Goal: Task Accomplishment & Management: Manage account settings

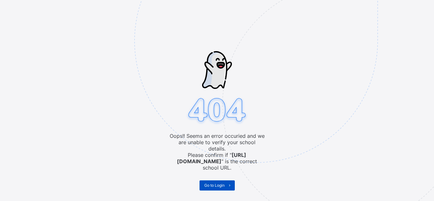
click at [229, 183] on icon at bounding box center [229, 185] width 5 height 4
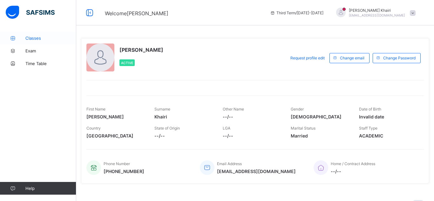
click at [37, 39] on span "Classes" at bounding box center [50, 38] width 51 height 5
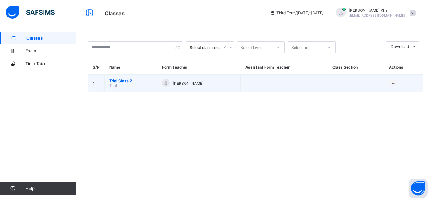
click at [127, 80] on span "Trial Class 2" at bounding box center [130, 80] width 43 height 5
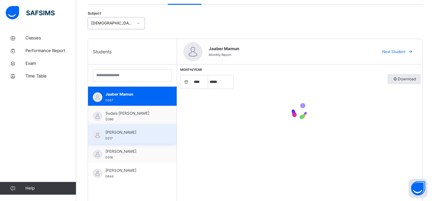
scroll to position [92, 0]
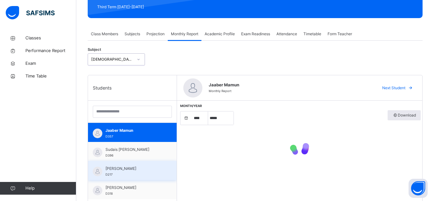
select select "****"
select select "*"
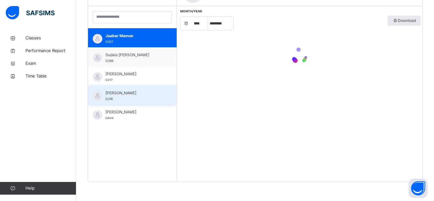
scroll to position [190, 0]
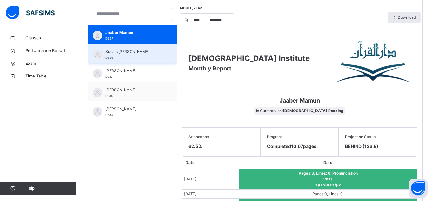
click at [141, 61] on div "Sudais [PERSON_NAME] D396" at bounding box center [132, 53] width 89 height 19
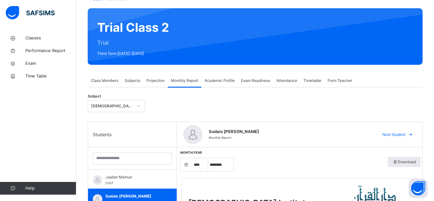
scroll to position [40, 0]
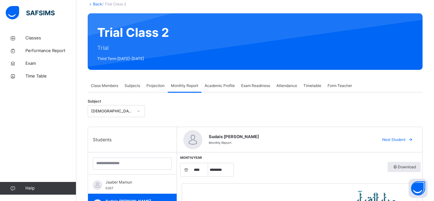
click at [137, 110] on icon at bounding box center [139, 111] width 4 height 6
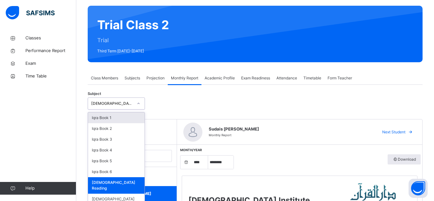
scroll to position [48, 0]
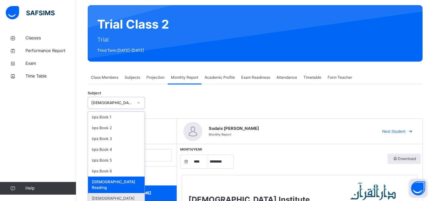
click at [117, 193] on div "[DEMOGRAPHIC_DATA] Memorisation" at bounding box center [116, 201] width 57 height 17
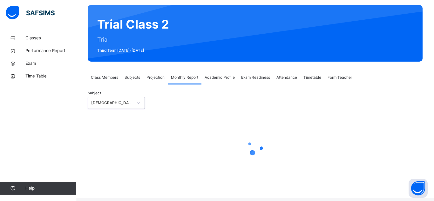
scroll to position [45, 0]
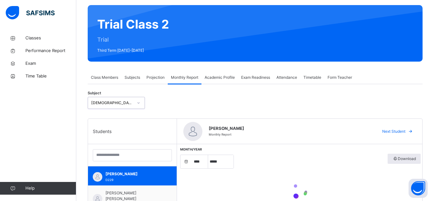
select select "****"
select select "*"
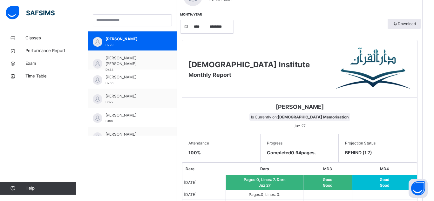
scroll to position [183, 0]
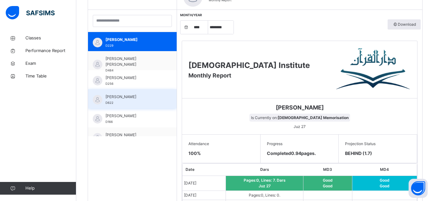
click at [126, 104] on div "[PERSON_NAME] D622" at bounding box center [133, 99] width 57 height 11
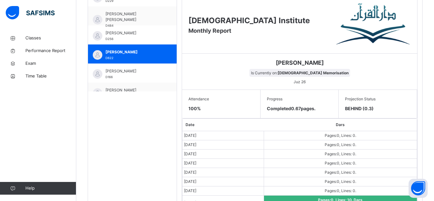
scroll to position [221, 0]
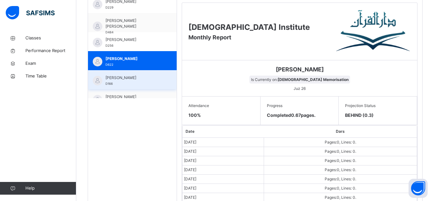
click at [135, 83] on div "[PERSON_NAME] D166" at bounding box center [133, 80] width 57 height 11
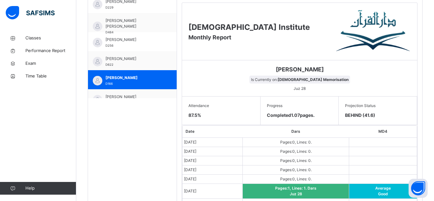
scroll to position [0, 0]
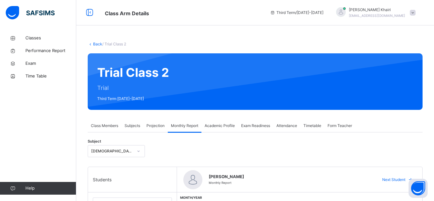
click at [149, 129] on div "Projection" at bounding box center [155, 125] width 24 height 13
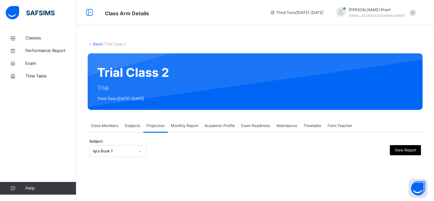
click at [109, 124] on span "Class Members" at bounding box center [104, 126] width 27 height 6
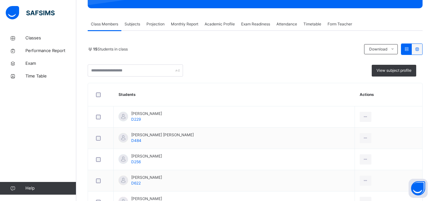
scroll to position [89, 0]
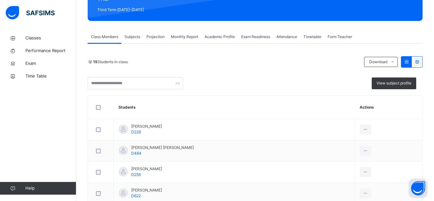
click at [156, 36] on span "Projection" at bounding box center [155, 37] width 18 height 6
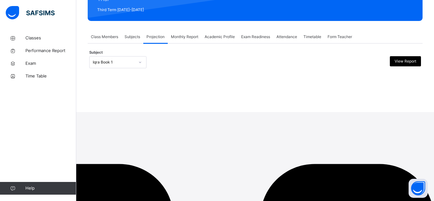
scroll to position [0, 0]
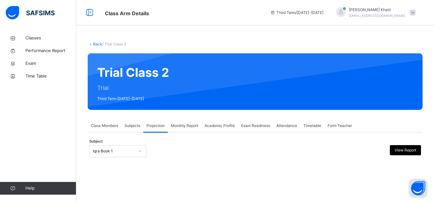
click at [105, 150] on div "Iqra Book 1" at bounding box center [117, 151] width 57 height 12
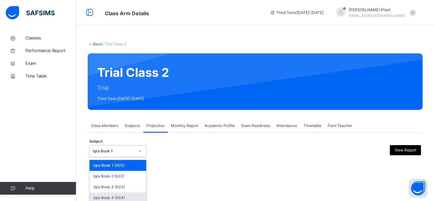
scroll to position [46, 0]
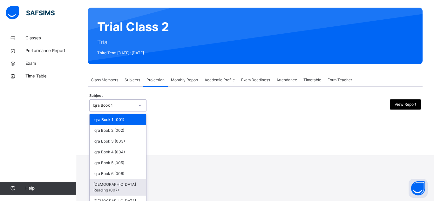
click at [132, 186] on div "[DEMOGRAPHIC_DATA] Reading (007)" at bounding box center [118, 187] width 57 height 17
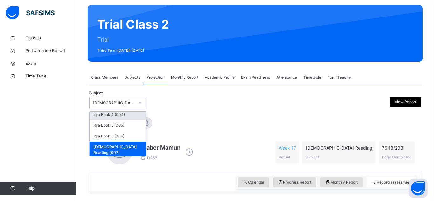
scroll to position [42, 0]
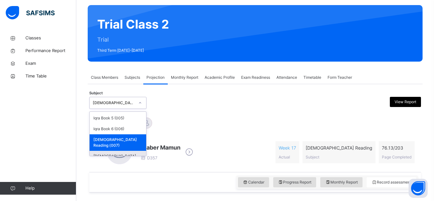
click at [119, 151] on div "[DEMOGRAPHIC_DATA] Memorisation (008)" at bounding box center [118, 159] width 57 height 17
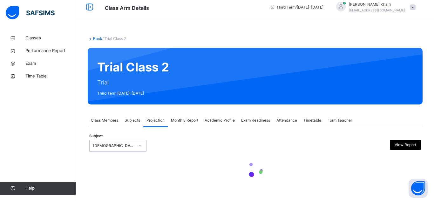
scroll to position [48, 0]
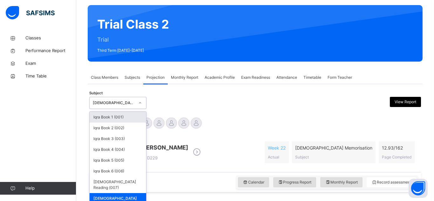
click at [260, 150] on div "[PERSON_NAME] D229 Week 22 Actual [DEMOGRAPHIC_DATA] Memorisation Subject 12.93…" at bounding box center [254, 152] width 325 height 27
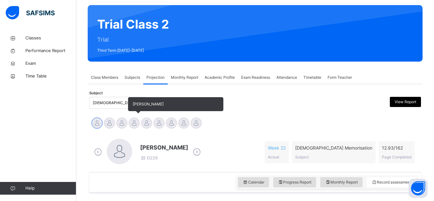
click at [137, 125] on div at bounding box center [134, 123] width 11 height 11
click at [137, 127] on div at bounding box center [134, 123] width 11 height 11
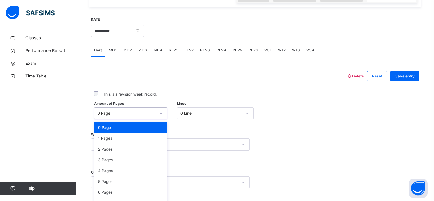
scroll to position [253, 0]
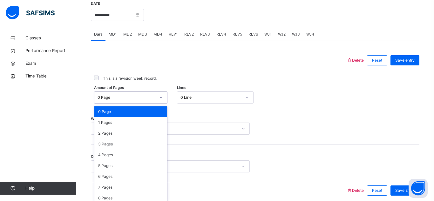
click at [135, 104] on div "option 0 Page focused, 1 of 163. 163 results available. Use Up and Down to choo…" at bounding box center [130, 98] width 73 height 12
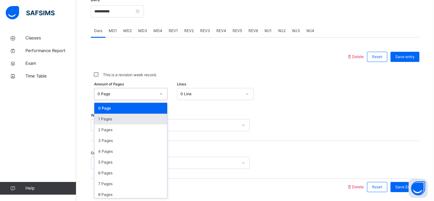
click at [199, 92] on div "0 Line" at bounding box center [210, 94] width 61 height 6
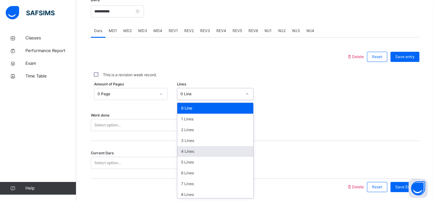
click at [197, 150] on div "4 Lines" at bounding box center [215, 151] width 76 height 11
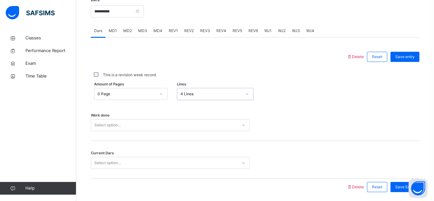
click at [106, 126] on div "Select option..." at bounding box center [170, 125] width 159 height 12
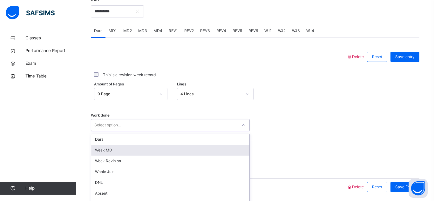
scroll to position [276, 0]
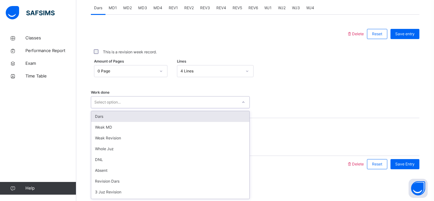
click at [105, 116] on div "Dars" at bounding box center [170, 116] width 158 height 11
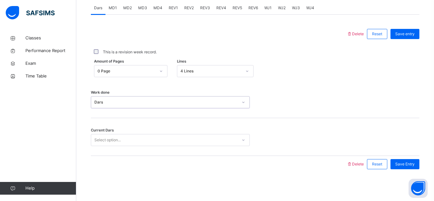
click at [123, 138] on div "Select option..." at bounding box center [164, 140] width 146 height 10
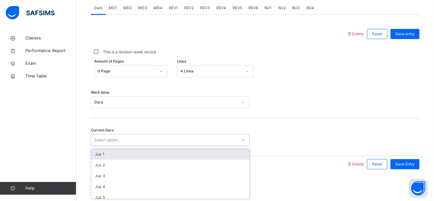
click at [123, 138] on div "Select option..." at bounding box center [164, 140] width 146 height 10
click at [107, 141] on div "Select option..." at bounding box center [107, 140] width 26 height 12
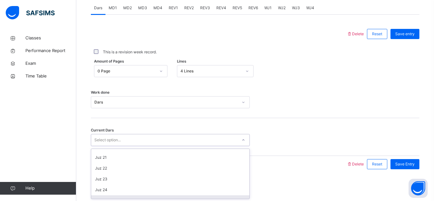
scroll to position [224, 0]
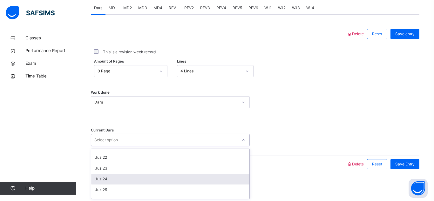
click at [121, 180] on div "Juz 24" at bounding box center [170, 179] width 158 height 11
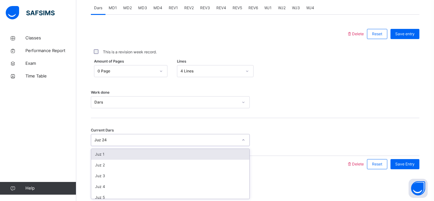
click at [107, 143] on div "Juz 24" at bounding box center [166, 140] width 144 height 6
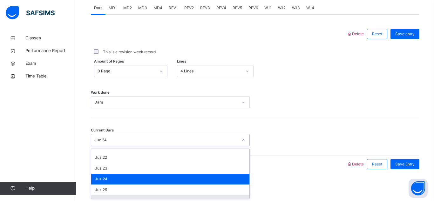
scroll to position [234, 0]
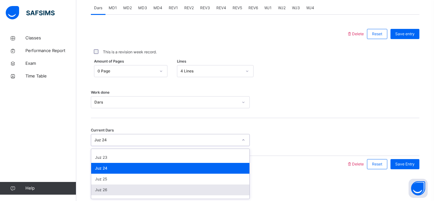
click at [117, 189] on div "Juz 26" at bounding box center [170, 190] width 158 height 11
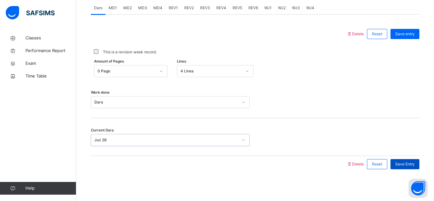
click at [402, 164] on span "Save Entry" at bounding box center [404, 164] width 19 height 6
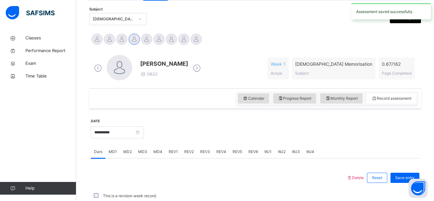
scroll to position [276, 0]
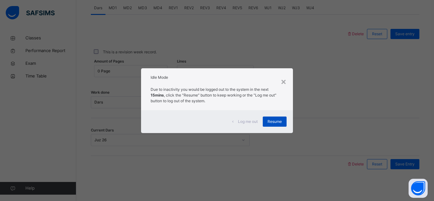
click at [266, 120] on div "Resume" at bounding box center [275, 122] width 24 height 10
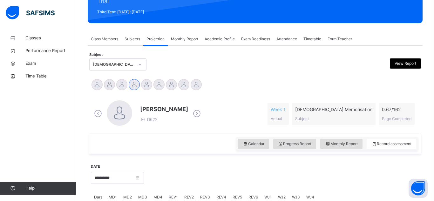
scroll to position [87, 0]
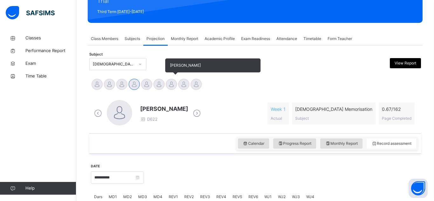
click at [174, 80] on div at bounding box center [171, 84] width 11 height 11
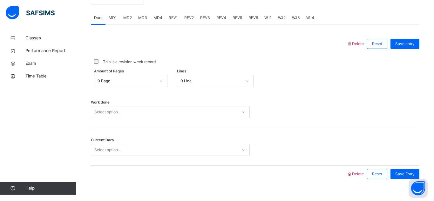
scroll to position [192, 0]
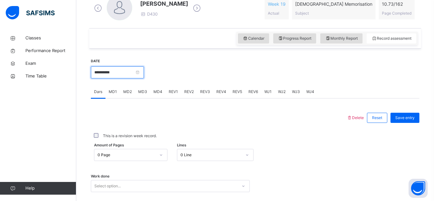
click at [134, 75] on input "**********" at bounding box center [117, 72] width 53 height 12
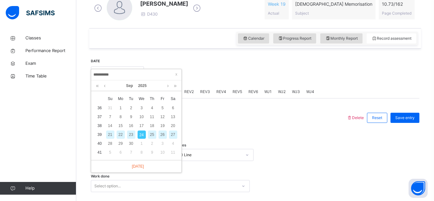
click at [132, 136] on div "23" at bounding box center [131, 135] width 8 height 8
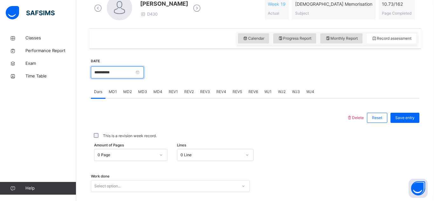
click at [113, 76] on input "**********" at bounding box center [117, 72] width 53 height 12
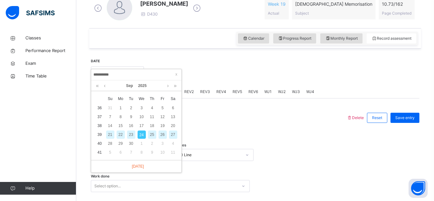
click at [112, 134] on div "21" at bounding box center [110, 135] width 8 height 8
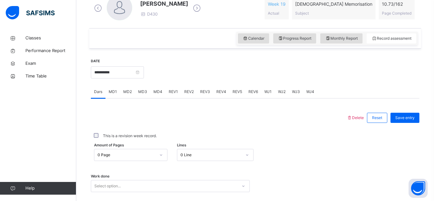
click at [130, 79] on div "**********" at bounding box center [117, 71] width 53 height 27
click at [129, 74] on input "**********" at bounding box center [117, 72] width 53 height 12
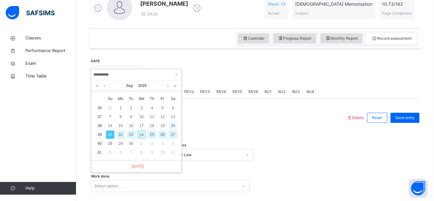
click at [174, 124] on div "20" at bounding box center [173, 126] width 8 height 8
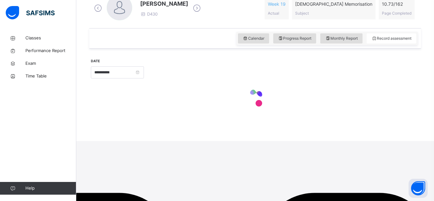
click at [174, 85] on div at bounding box center [281, 71] width 269 height 27
type input "**********"
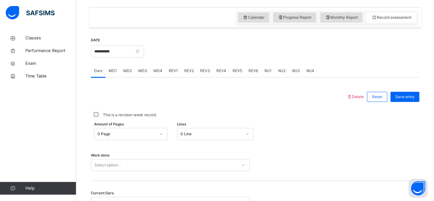
scroll to position [217, 0]
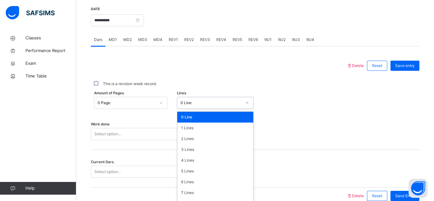
click at [237, 109] on div "option 0 Line focused, 1 of 16. 16 results available. Use Up and Down to choose…" at bounding box center [215, 103] width 77 height 12
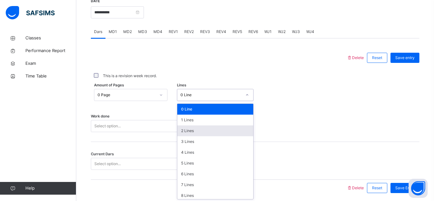
scroll to position [253, 0]
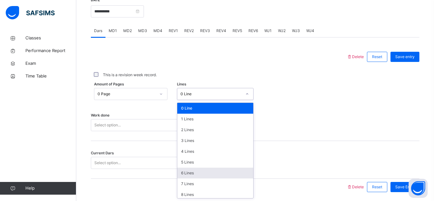
click at [202, 173] on div "6 Lines" at bounding box center [215, 173] width 76 height 11
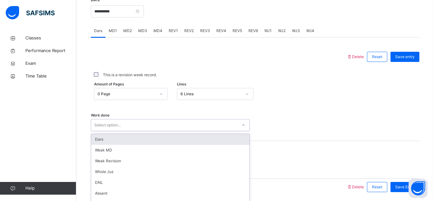
scroll to position [276, 0]
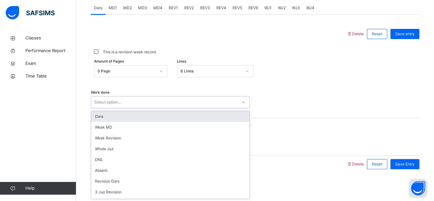
click at [189, 108] on div "option Dars focused, 1 of 14. 14 results available. Use Up and Down to choose o…" at bounding box center [170, 102] width 159 height 12
click at [176, 115] on div "Dars" at bounding box center [170, 116] width 158 height 11
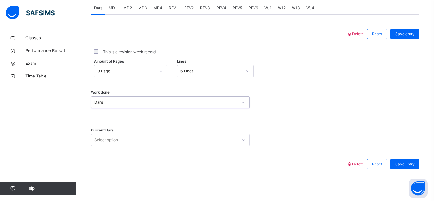
click at [169, 143] on div "Select option..." at bounding box center [164, 140] width 146 height 10
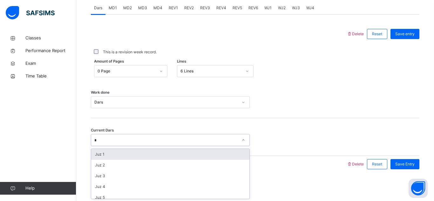
type input "**"
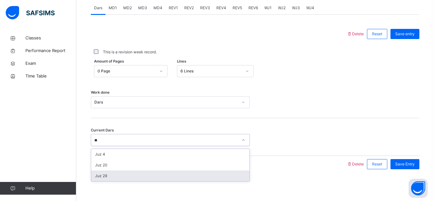
click at [175, 173] on div "Juz 29" at bounding box center [170, 176] width 158 height 11
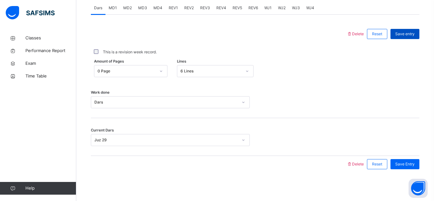
click at [404, 37] on div "Save entry" at bounding box center [404, 34] width 29 height 10
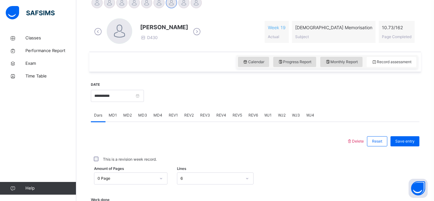
scroll to position [145, 0]
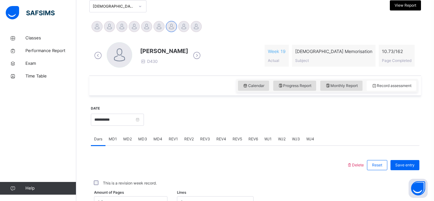
click at [146, 139] on span "MD3" at bounding box center [142, 139] width 9 height 6
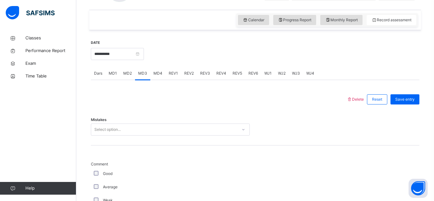
scroll to position [211, 0]
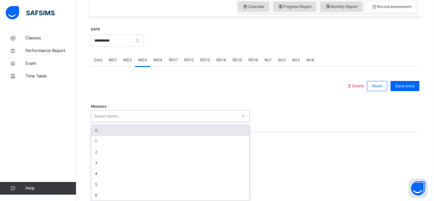
click at [123, 122] on div "option 0 focused, 1 of 7. 7 results available. Use Up and Down to choose option…" at bounding box center [170, 116] width 159 height 12
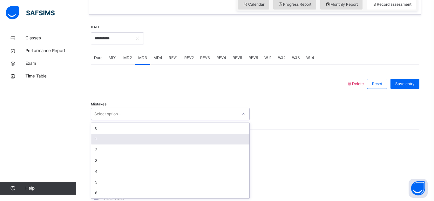
scroll to position [227, 0]
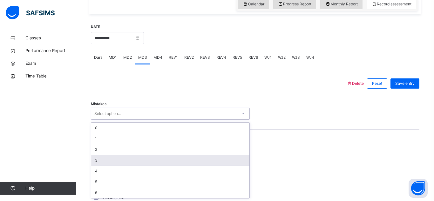
click at [120, 157] on div "3" at bounding box center [170, 160] width 158 height 11
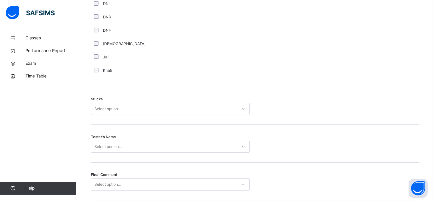
scroll to position [474, 0]
click at [121, 108] on div "Select option..." at bounding box center [164, 110] width 146 height 10
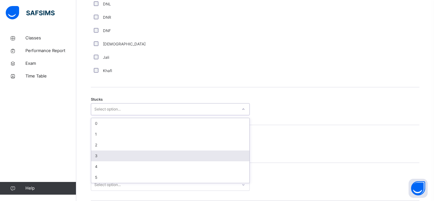
click at [103, 154] on div "3" at bounding box center [170, 156] width 158 height 11
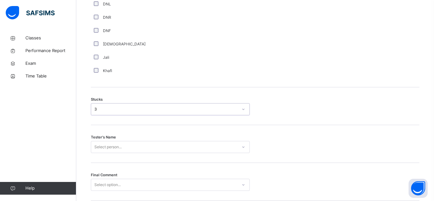
click at [102, 150] on div "Select person..." at bounding box center [170, 147] width 159 height 12
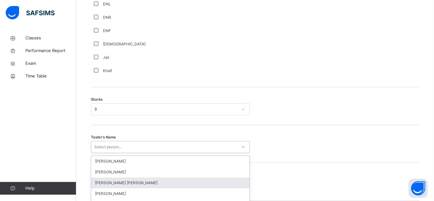
scroll to position [519, 0]
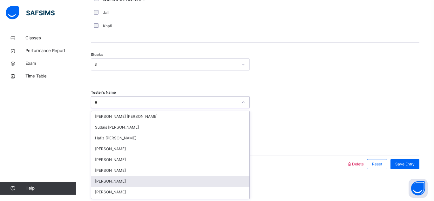
type input "*"
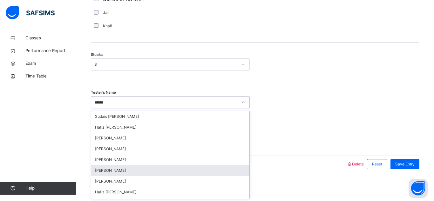
type input "*******"
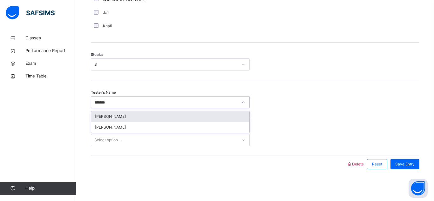
click at [111, 120] on div "[PERSON_NAME]" at bounding box center [170, 116] width 158 height 11
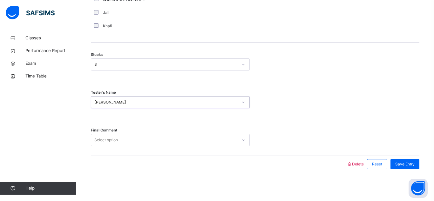
click at [204, 140] on div "Select option..." at bounding box center [164, 140] width 146 height 10
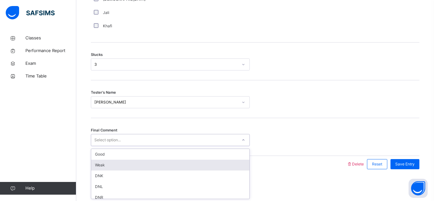
type input "*"
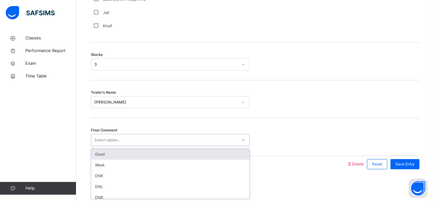
click at [181, 158] on div "Good" at bounding box center [170, 154] width 158 height 11
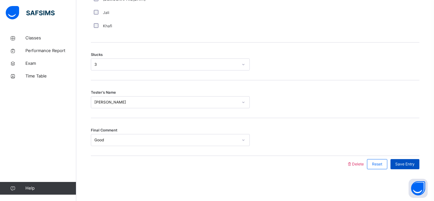
click at [407, 163] on span "Save Entry" at bounding box center [404, 164] width 19 height 6
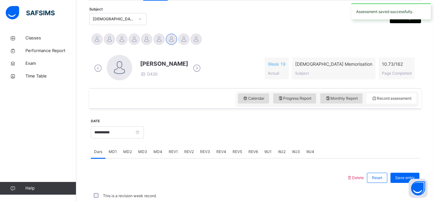
scroll to position [276, 0]
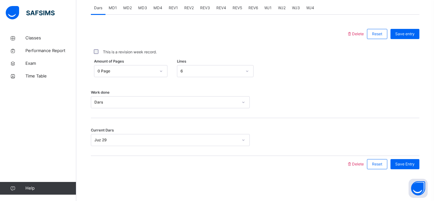
click at [140, 8] on span "MD3" at bounding box center [142, 8] width 9 height 6
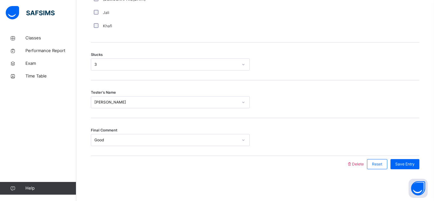
click at [105, 60] on div "3" at bounding box center [164, 65] width 146 height 10
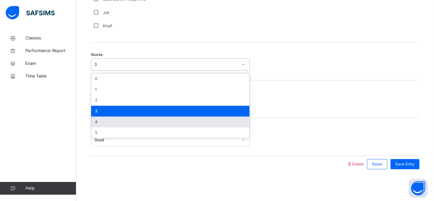
click at [97, 123] on div "4" at bounding box center [170, 122] width 158 height 11
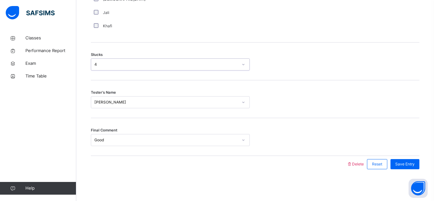
click at [131, 64] on div "4" at bounding box center [166, 65] width 144 height 6
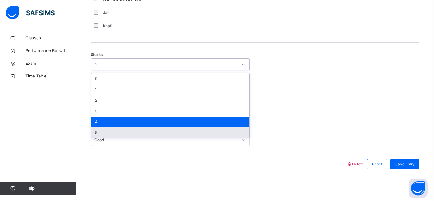
click at [108, 129] on div "5" at bounding box center [170, 132] width 158 height 11
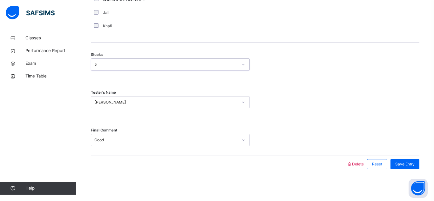
click at [110, 134] on div "Good" at bounding box center [170, 140] width 159 height 12
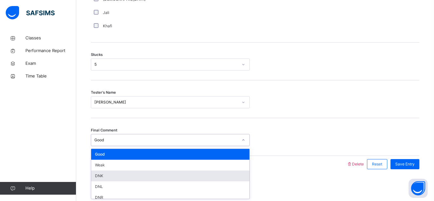
click at [106, 172] on div "DNK" at bounding box center [170, 176] width 158 height 11
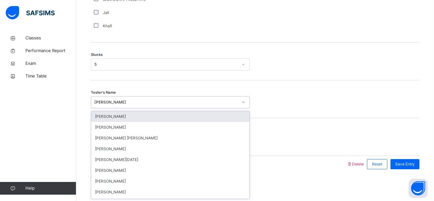
click at [118, 106] on div "[PERSON_NAME]" at bounding box center [164, 103] width 146 height 10
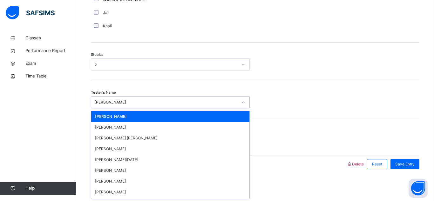
click at [158, 99] on div "[PERSON_NAME]" at bounding box center [164, 103] width 146 height 10
click at [163, 98] on div "[PERSON_NAME]" at bounding box center [164, 103] width 146 height 10
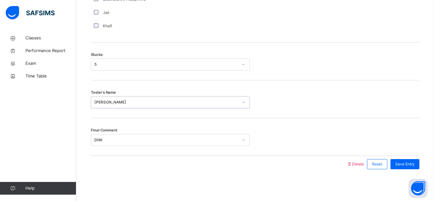
drag, startPoint x: 94, startPoint y: 103, endPoint x: 115, endPoint y: 102, distance: 20.3
click at [115, 102] on div "[PERSON_NAME]" at bounding box center [166, 102] width 144 height 6
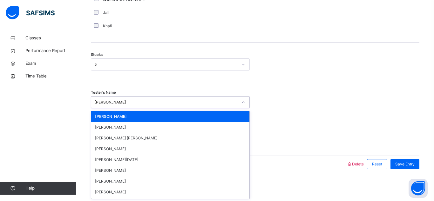
click at [99, 102] on div "[PERSON_NAME]" at bounding box center [166, 102] width 144 height 6
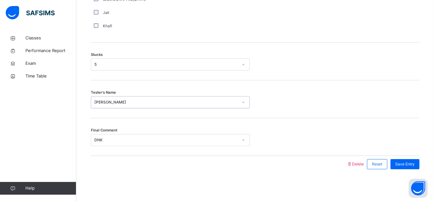
click at [122, 97] on div "[PERSON_NAME]" at bounding box center [170, 102] width 159 height 12
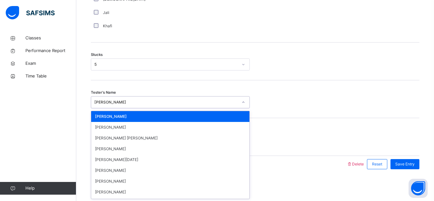
click at [123, 100] on div "[PERSON_NAME]" at bounding box center [166, 102] width 144 height 6
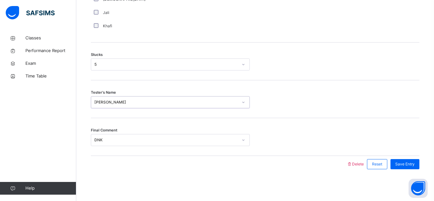
click at [124, 101] on div "[PERSON_NAME]" at bounding box center [166, 102] width 144 height 6
type input "***"
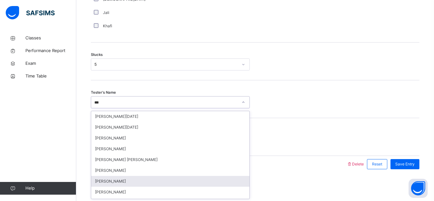
click at [104, 183] on div "[PERSON_NAME]" at bounding box center [170, 181] width 158 height 11
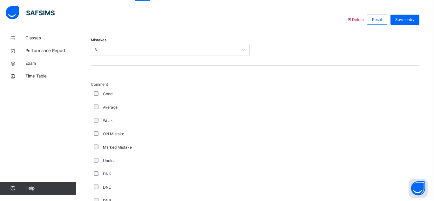
scroll to position [294, 0]
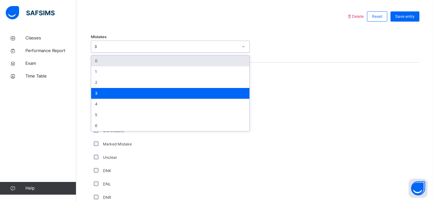
click at [105, 45] on div "3" at bounding box center [166, 47] width 144 height 6
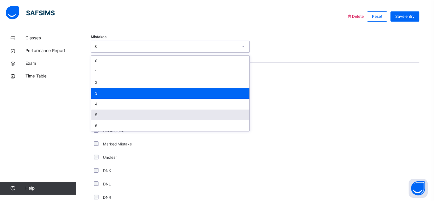
click at [121, 116] on div "5" at bounding box center [170, 115] width 158 height 11
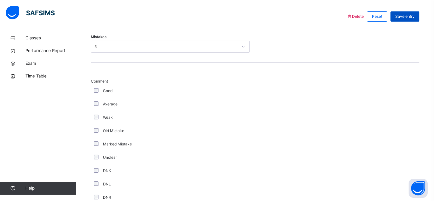
click at [399, 15] on span "Save entry" at bounding box center [404, 17] width 19 height 6
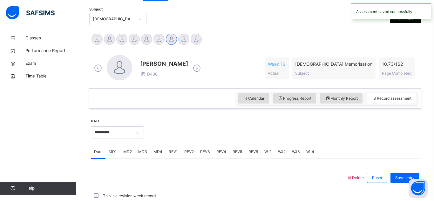
scroll to position [276, 0]
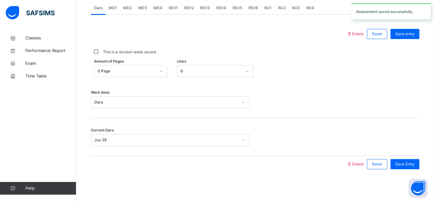
click at [153, 10] on span "MD4" at bounding box center [157, 8] width 9 height 6
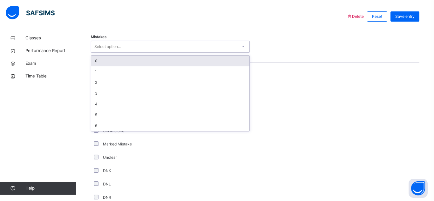
click at [142, 47] on div "Select option..." at bounding box center [164, 47] width 146 height 10
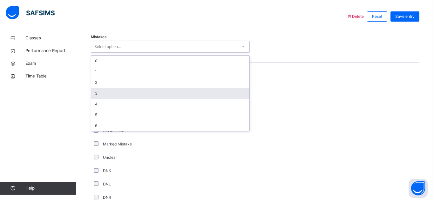
click at [135, 92] on div "3" at bounding box center [170, 93] width 158 height 11
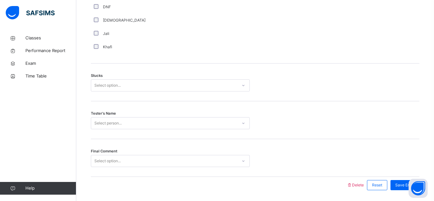
scroll to position [499, 0]
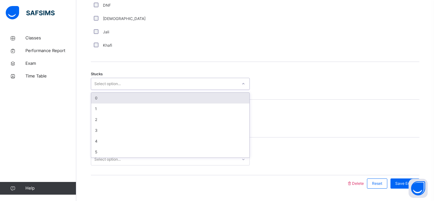
click at [96, 83] on div "Select option..." at bounding box center [107, 84] width 26 height 12
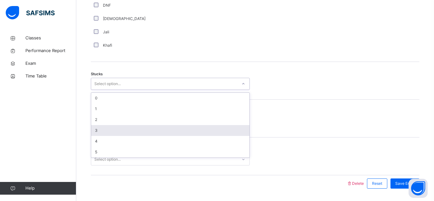
click at [101, 126] on div "3" at bounding box center [170, 130] width 158 height 11
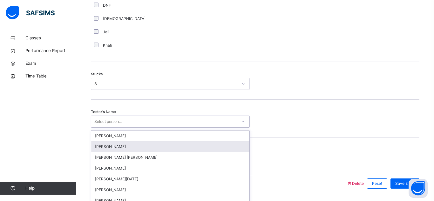
click at [101, 123] on div "option [PERSON_NAME] focused, 2 of 92. 92 results available. Use Up and Down to…" at bounding box center [170, 122] width 159 height 12
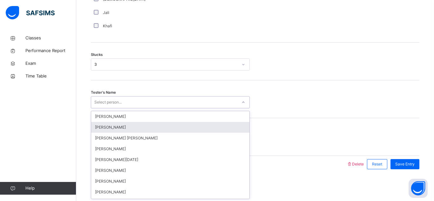
click at [101, 123] on div "[PERSON_NAME]" at bounding box center [170, 127] width 158 height 11
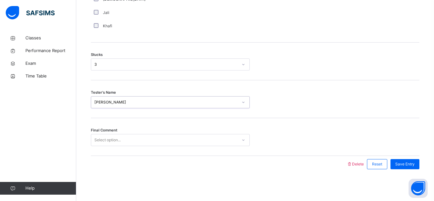
click at [149, 99] on div "[PERSON_NAME]" at bounding box center [164, 103] width 146 height 10
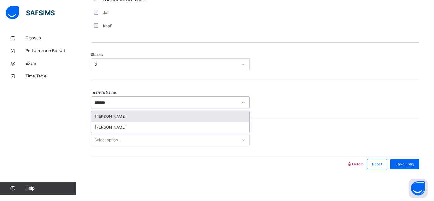
type input "*******"
click at [145, 77] on div "Stucks 3" at bounding box center [255, 62] width 329 height 38
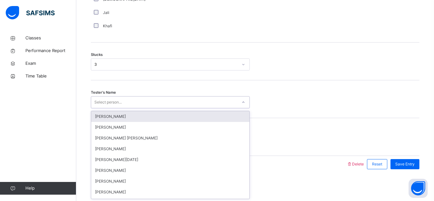
click at [157, 96] on div "Select person..." at bounding box center [170, 102] width 159 height 12
type input "*******"
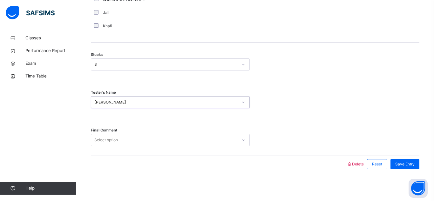
click at [215, 138] on div "Select option..." at bounding box center [164, 140] width 146 height 10
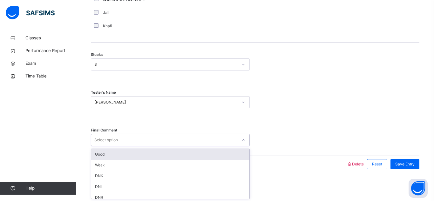
click at [197, 156] on div "Good" at bounding box center [170, 154] width 158 height 11
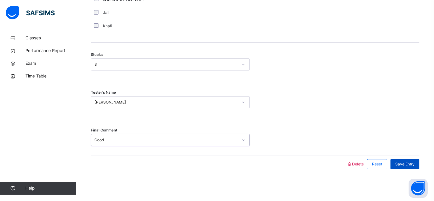
click at [411, 166] on span "Save Entry" at bounding box center [404, 164] width 19 height 6
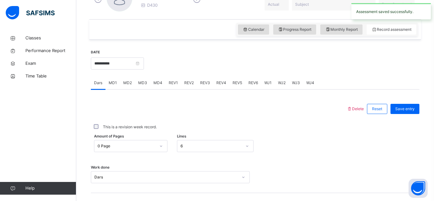
scroll to position [200, 0]
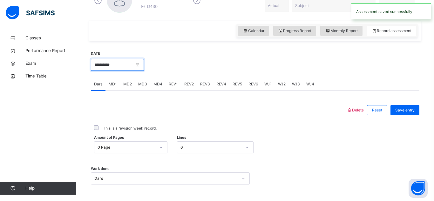
click at [118, 66] on input "**********" at bounding box center [117, 65] width 53 height 12
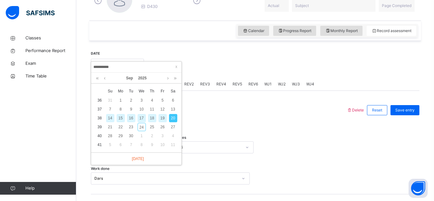
click at [139, 119] on div "17" at bounding box center [142, 118] width 8 height 8
type input "**********"
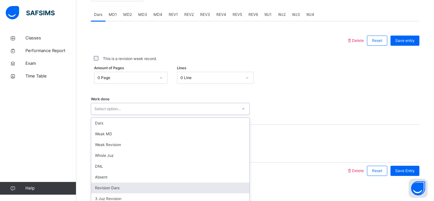
click at [175, 115] on div "option Revision Dars focused, 7 of 14. 14 results available. Use Up and Down to…" at bounding box center [170, 109] width 159 height 12
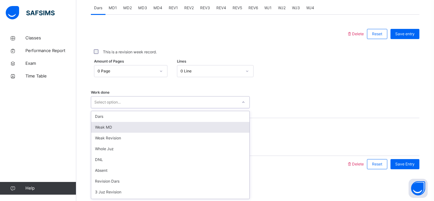
click at [152, 124] on div "Weak MD" at bounding box center [170, 127] width 158 height 11
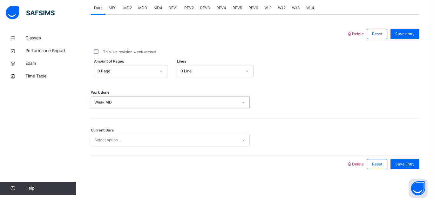
click at [140, 137] on div "Select option..." at bounding box center [164, 140] width 146 height 10
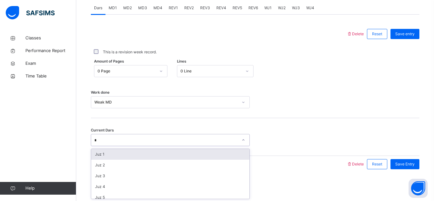
type input "**"
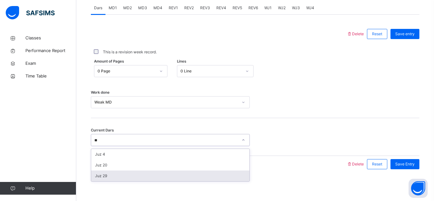
click at [145, 174] on div "Juz 29" at bounding box center [170, 176] width 158 height 11
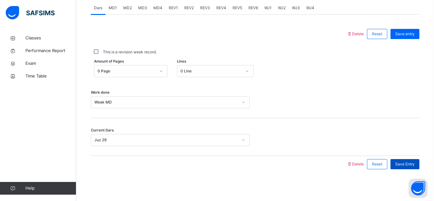
click at [413, 160] on div "Save Entry" at bounding box center [404, 164] width 29 height 10
click at [140, 8] on span "MD3" at bounding box center [142, 8] width 9 height 6
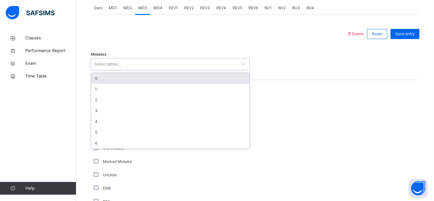
click at [136, 59] on div "Select option..." at bounding box center [164, 64] width 146 height 10
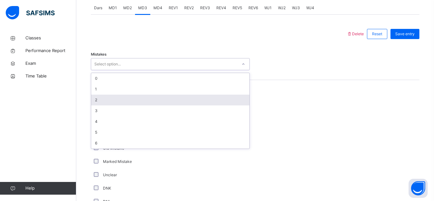
click at [129, 100] on div "2" at bounding box center [170, 100] width 158 height 11
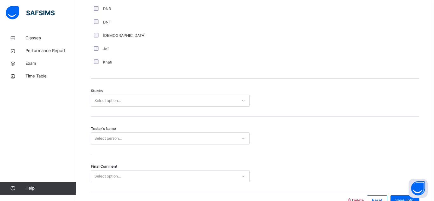
scroll to position [482, 0]
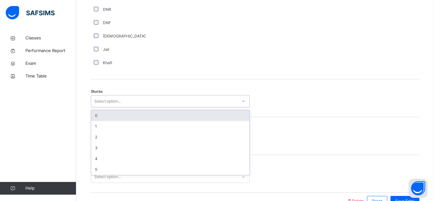
click at [126, 103] on div "Select option..." at bounding box center [164, 102] width 146 height 10
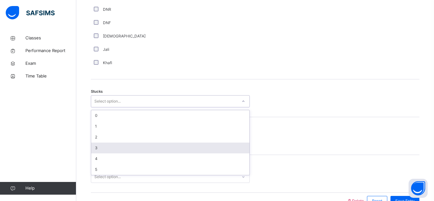
click at [122, 148] on div "3" at bounding box center [170, 148] width 158 height 11
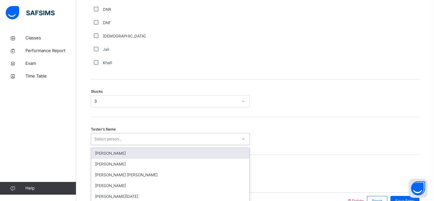
scroll to position [519, 0]
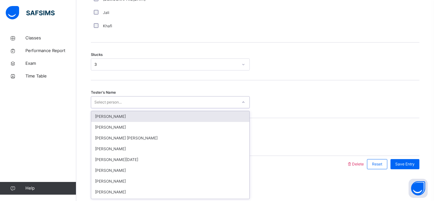
click at [120, 108] on div "option [PERSON_NAME] focused, 1 of 92. 92 results available. Use Up and Down to…" at bounding box center [170, 102] width 159 height 12
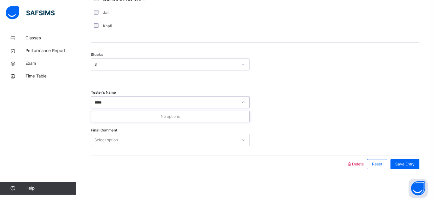
type input "***"
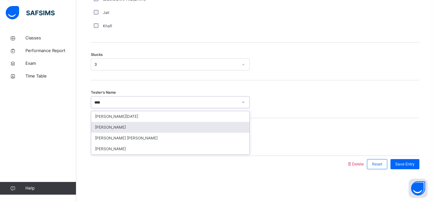
click at [125, 126] on div "[PERSON_NAME]" at bounding box center [170, 127] width 158 height 11
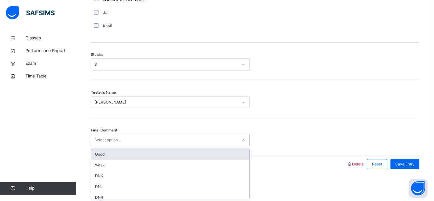
click at [188, 140] on div "Select option..." at bounding box center [164, 140] width 146 height 10
click at [186, 159] on div "Good" at bounding box center [170, 154] width 158 height 11
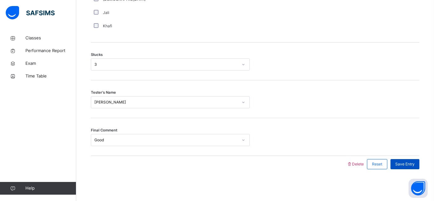
click at [407, 162] on span "Save Entry" at bounding box center [404, 164] width 19 height 6
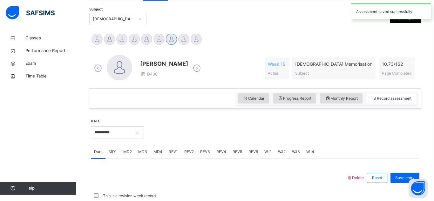
scroll to position [276, 0]
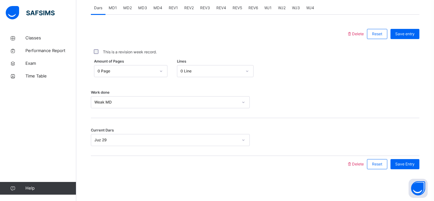
click at [160, 7] on span "MD4" at bounding box center [157, 8] width 9 height 6
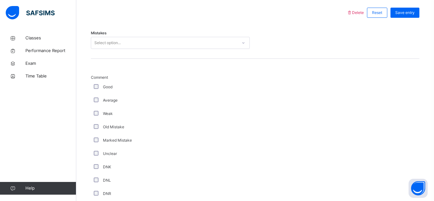
scroll to position [297, 0]
click at [108, 40] on div "Select option..." at bounding box center [107, 43] width 26 height 12
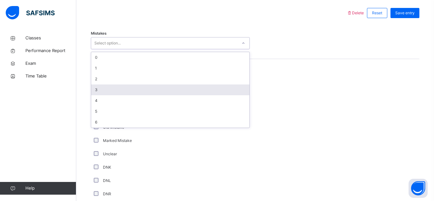
click at [105, 86] on div "3" at bounding box center [170, 90] width 158 height 11
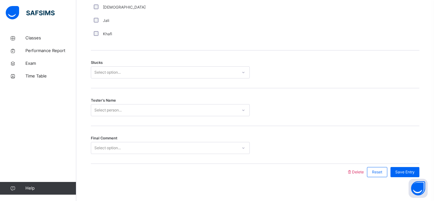
scroll to position [519, 0]
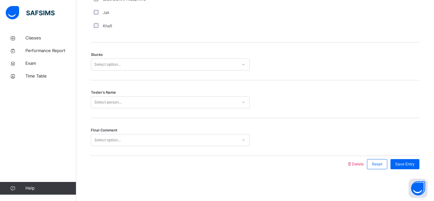
click at [112, 64] on div "Select option..." at bounding box center [107, 64] width 26 height 12
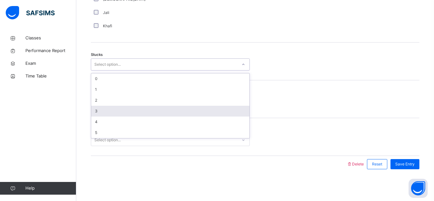
click at [109, 114] on div "3" at bounding box center [170, 111] width 158 height 11
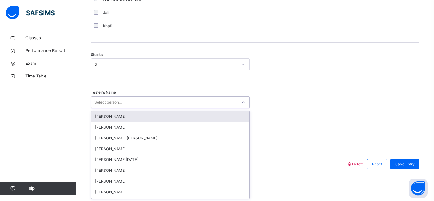
click at [110, 103] on div "Select person..." at bounding box center [107, 102] width 27 height 12
type input "*******"
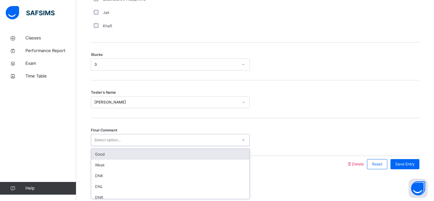
click at [115, 137] on div "Select option..." at bounding box center [107, 140] width 26 height 12
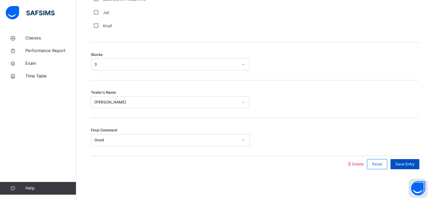
click at [405, 166] on span "Save Entry" at bounding box center [404, 164] width 19 height 6
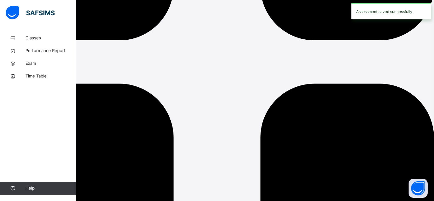
scroll to position [132, 0]
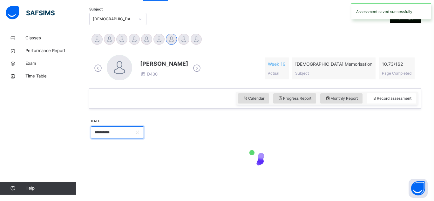
click at [132, 132] on input "**********" at bounding box center [117, 132] width 53 height 12
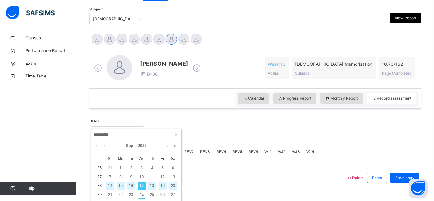
click at [172, 185] on div "20" at bounding box center [173, 186] width 8 height 8
type input "**********"
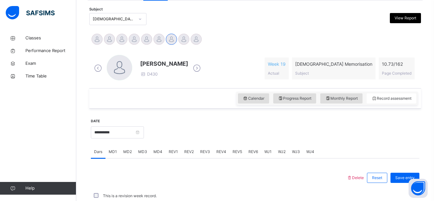
click at [175, 154] on span "REV1" at bounding box center [173, 152] width 9 height 6
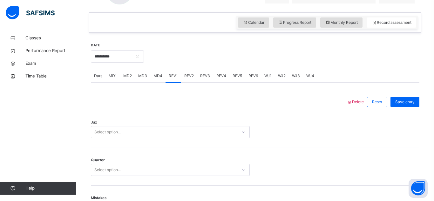
click at [168, 128] on div "Select option..." at bounding box center [170, 132] width 159 height 12
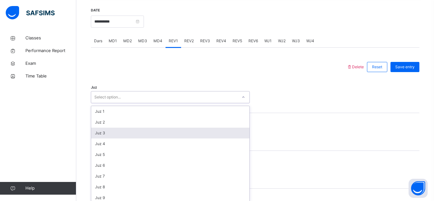
scroll to position [246, 0]
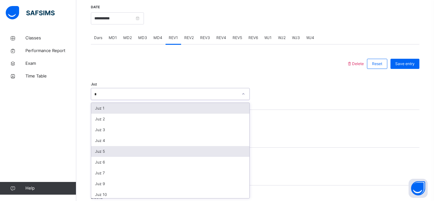
type input "**"
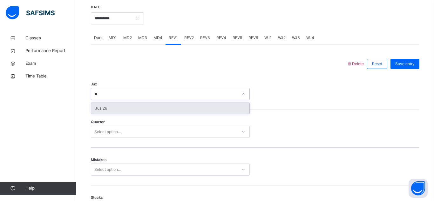
click at [153, 107] on div "Juz 26" at bounding box center [170, 108] width 158 height 11
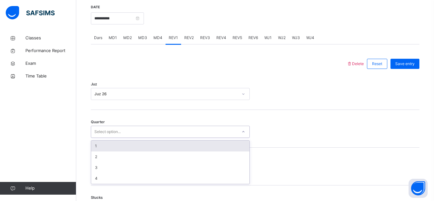
click at [146, 134] on div "Select option..." at bounding box center [164, 132] width 146 height 10
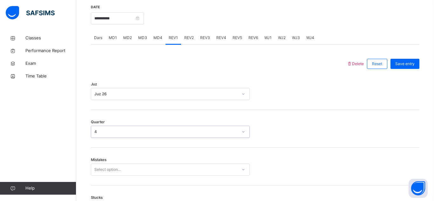
click at [136, 171] on div "Select option..." at bounding box center [170, 170] width 159 height 12
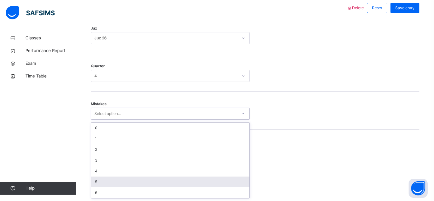
click at [111, 179] on div "5" at bounding box center [170, 182] width 158 height 11
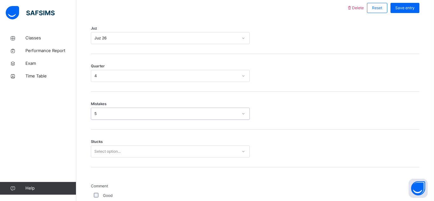
click at [117, 148] on div "Select option..." at bounding box center [170, 152] width 159 height 12
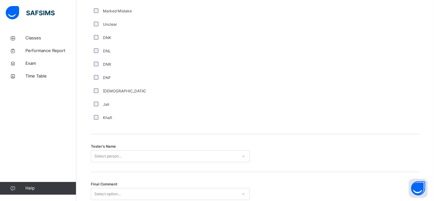
scroll to position [594, 0]
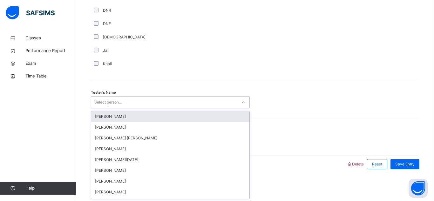
click at [149, 98] on div "Select person..." at bounding box center [164, 103] width 146 height 10
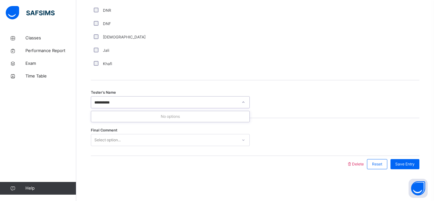
type input "********"
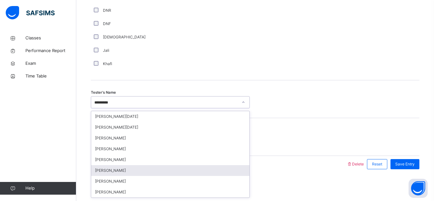
click at [120, 167] on div "[PERSON_NAME]" at bounding box center [170, 170] width 158 height 11
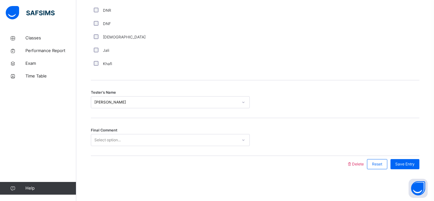
click at [145, 148] on div "Final Comment Select option..." at bounding box center [255, 137] width 329 height 38
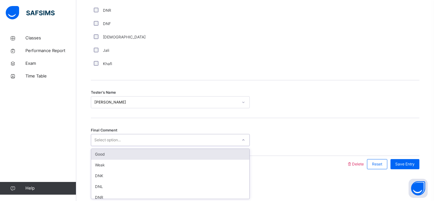
click at [143, 141] on div "Select option..." at bounding box center [164, 140] width 146 height 10
click at [143, 153] on div "Good" at bounding box center [170, 154] width 158 height 11
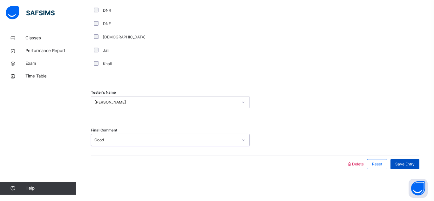
click at [405, 164] on span "Save Entry" at bounding box center [404, 164] width 19 height 6
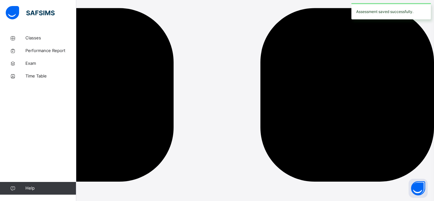
scroll to position [132, 0]
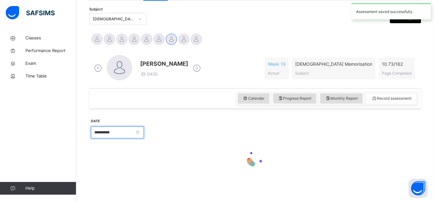
click at [137, 129] on input "**********" at bounding box center [117, 132] width 53 height 12
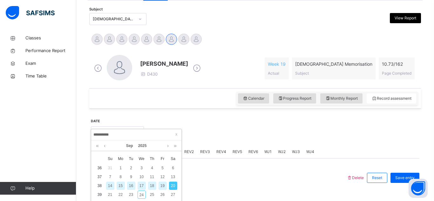
click at [109, 184] on div "14" at bounding box center [110, 186] width 8 height 8
type input "**********"
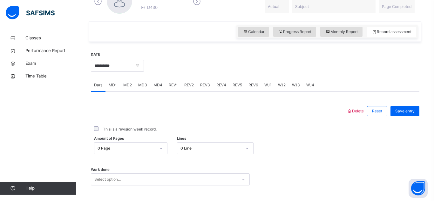
scroll to position [198, 0]
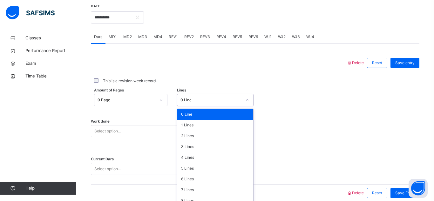
click at [230, 106] on div "option 0 Line focused, 1 of 16. 16 results available. Use Up and Down to choose…" at bounding box center [215, 100] width 77 height 12
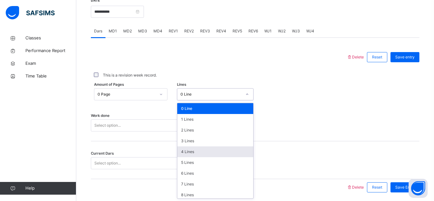
scroll to position [253, 0]
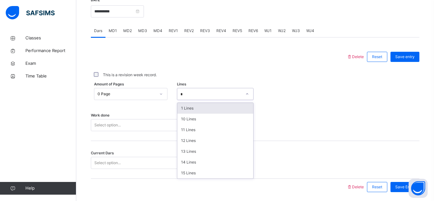
type input "**"
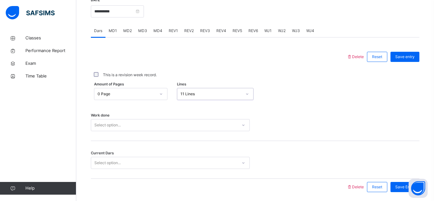
scroll to position [276, 0]
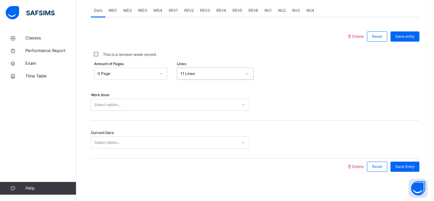
click at [181, 111] on div "Select option..." at bounding box center [170, 105] width 159 height 12
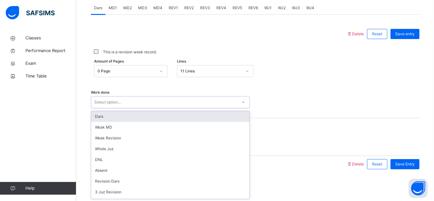
click at [181, 118] on div "Dars" at bounding box center [170, 116] width 158 height 11
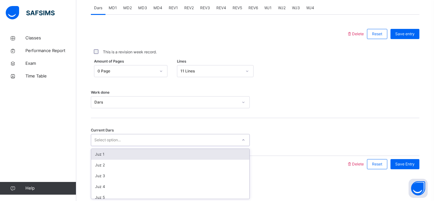
click at [162, 145] on div "Select option..." at bounding box center [164, 140] width 146 height 10
type input "**"
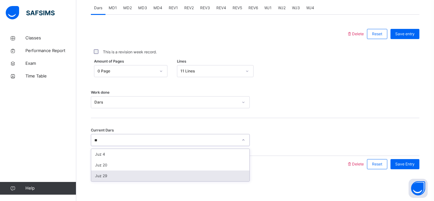
click at [143, 176] on div "Juz 29" at bounding box center [170, 176] width 158 height 11
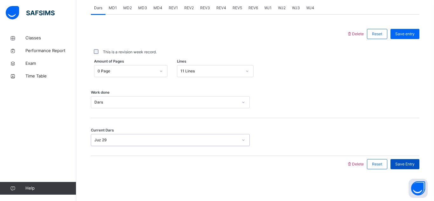
click at [401, 161] on div "Save Entry" at bounding box center [404, 164] width 29 height 10
click at [138, 8] on span "MD3" at bounding box center [142, 8] width 9 height 6
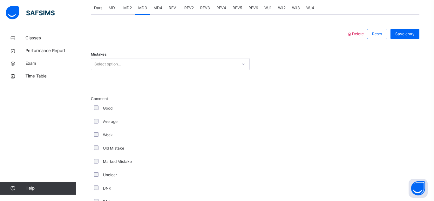
click at [123, 62] on div "Select option..." at bounding box center [164, 64] width 146 height 10
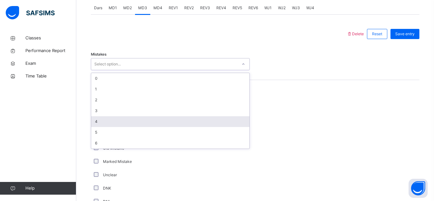
click at [107, 118] on div "4" at bounding box center [170, 121] width 158 height 11
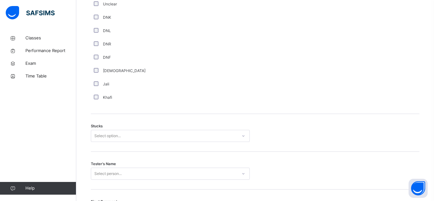
scroll to position [448, 0]
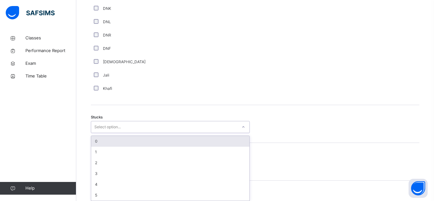
click at [98, 133] on div "option 0 focused, 1 of 6. 6 results available. Use Up and Down to choose option…" at bounding box center [170, 127] width 159 height 12
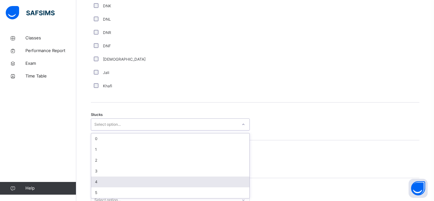
click at [103, 179] on div "4" at bounding box center [170, 182] width 158 height 11
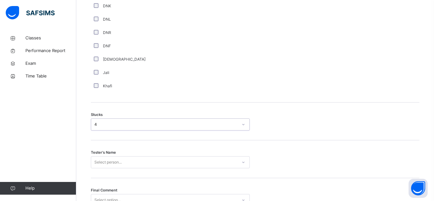
click at [103, 162] on div "Select person..." at bounding box center [170, 162] width 159 height 12
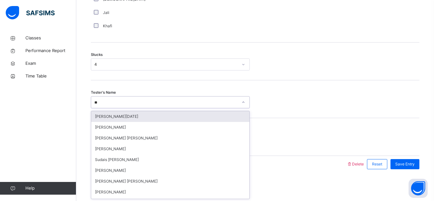
type input "***"
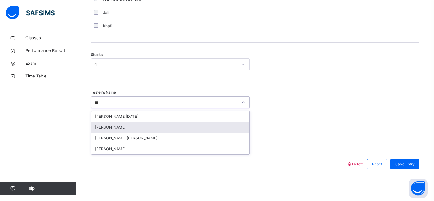
click at [123, 126] on div "[PERSON_NAME]" at bounding box center [170, 127] width 158 height 11
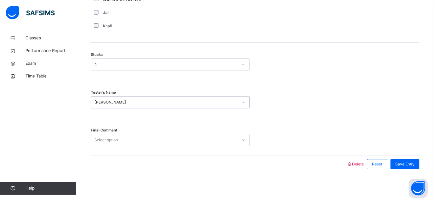
click at [125, 144] on div "Select option..." at bounding box center [164, 140] width 146 height 10
click at [401, 164] on span "Save Entry" at bounding box center [404, 164] width 19 height 6
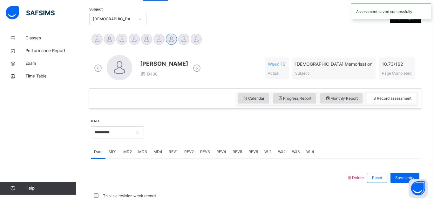
scroll to position [276, 0]
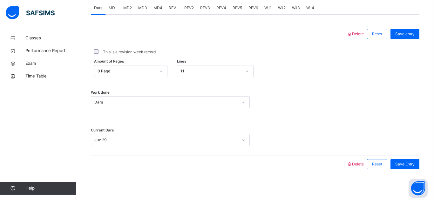
click at [158, 10] on span "MD4" at bounding box center [157, 8] width 9 height 6
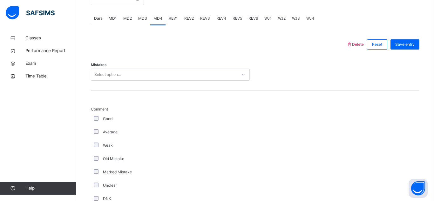
scroll to position [269, 0]
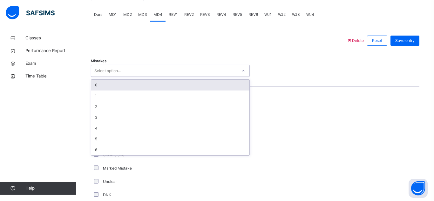
click at [118, 68] on div "Select option..." at bounding box center [107, 71] width 26 height 12
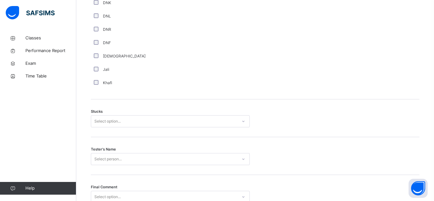
scroll to position [463, 0]
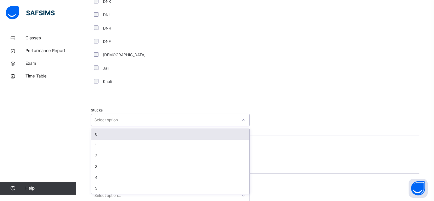
click at [96, 114] on div "Select option..." at bounding box center [170, 120] width 159 height 12
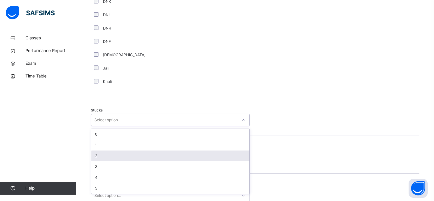
click at [99, 154] on div "2" at bounding box center [170, 156] width 158 height 11
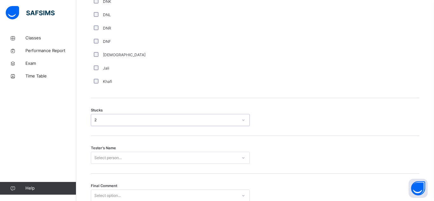
scroll to position [519, 0]
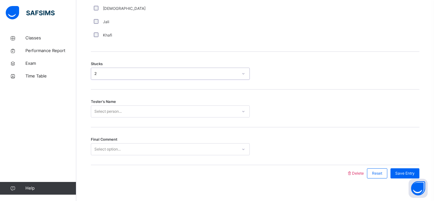
click at [113, 118] on div "Select person..." at bounding box center [170, 111] width 159 height 12
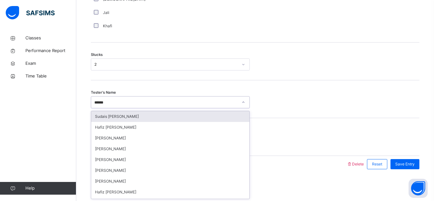
type input "*******"
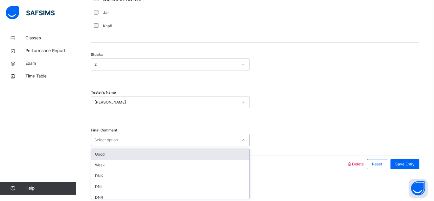
click at [125, 138] on div "Select option..." at bounding box center [164, 140] width 146 height 10
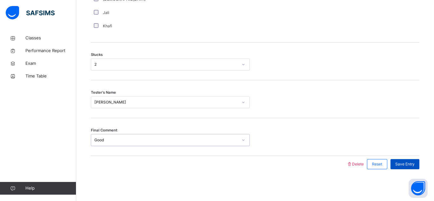
click at [413, 166] on span "Save Entry" at bounding box center [404, 164] width 19 height 6
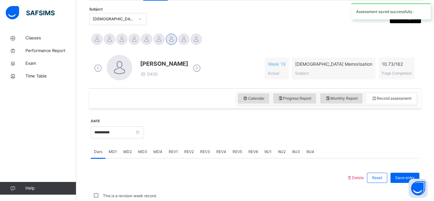
scroll to position [276, 0]
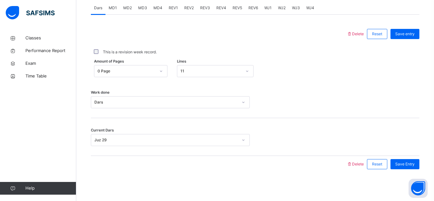
click at [158, 10] on span "MD4" at bounding box center [157, 8] width 9 height 6
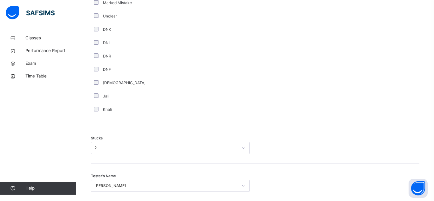
scroll to position [479, 0]
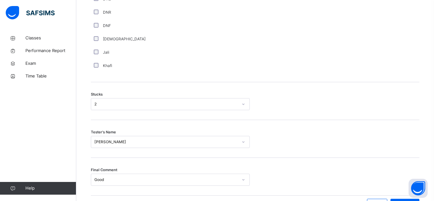
click at [152, 103] on div "2" at bounding box center [166, 104] width 144 height 6
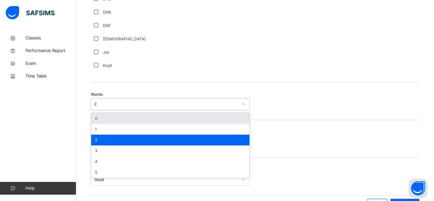
click at [148, 114] on div "0" at bounding box center [170, 118] width 158 height 11
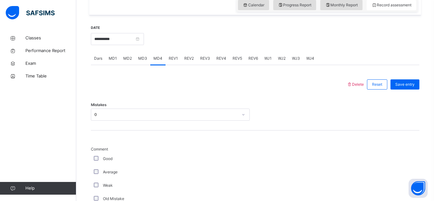
scroll to position [227, 0]
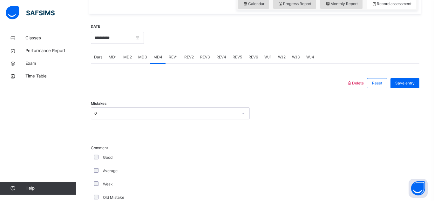
click at [148, 114] on div "0" at bounding box center [166, 114] width 144 height 6
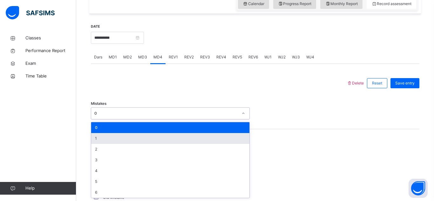
click at [141, 133] on div "1" at bounding box center [170, 138] width 158 height 11
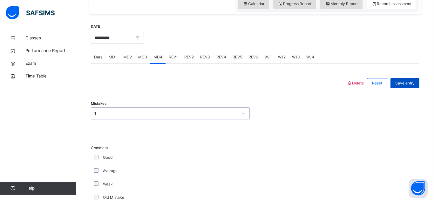
click at [409, 79] on div "Save entry" at bounding box center [404, 83] width 29 height 10
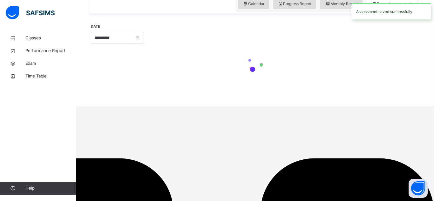
scroll to position [132, 0]
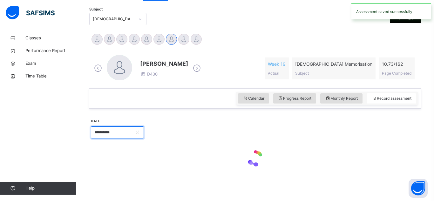
click at [144, 131] on input "**********" at bounding box center [117, 132] width 53 height 12
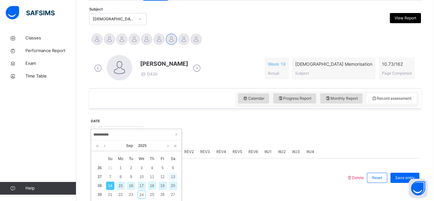
click at [172, 178] on div "13" at bounding box center [173, 177] width 8 height 8
type input "**********"
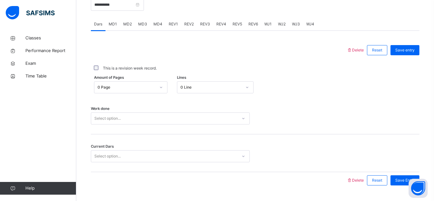
scroll to position [261, 0]
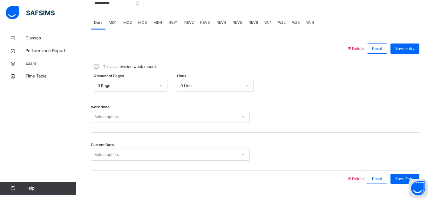
click at [143, 93] on div "Amount of Pages 0 Page Lines 0 Line" at bounding box center [255, 86] width 329 height 18
click at [143, 88] on div "0 Page" at bounding box center [127, 86] width 58 height 6
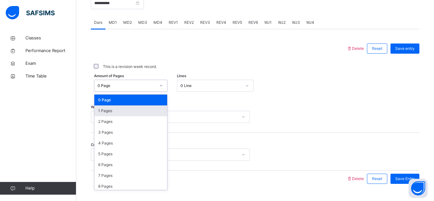
click at [144, 114] on div "1 Pages" at bounding box center [130, 110] width 73 height 11
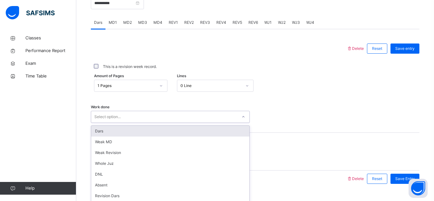
scroll to position [276, 0]
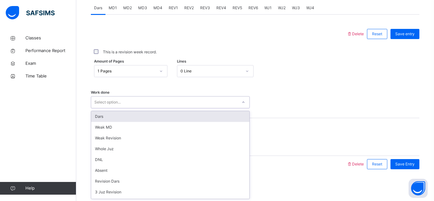
click at [148, 108] on div "option Dars focused, 1 of 14. 14 results available. Use Up and Down to choose o…" at bounding box center [170, 102] width 159 height 12
click at [181, 112] on div "Dars" at bounding box center [170, 116] width 158 height 11
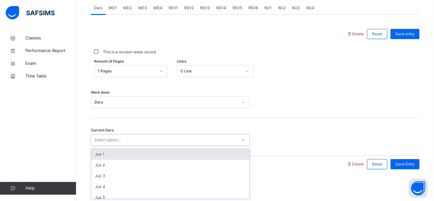
click at [178, 135] on div "Select option..." at bounding box center [164, 140] width 146 height 10
type input "**"
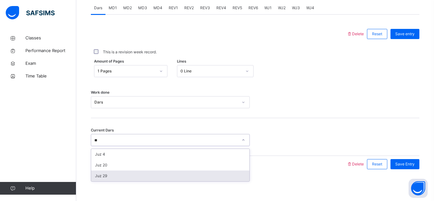
click at [161, 174] on div "Juz 29" at bounding box center [170, 176] width 158 height 11
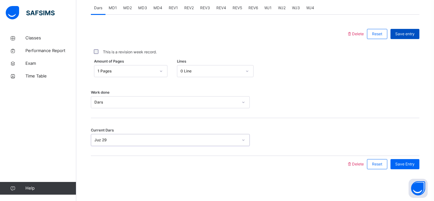
click at [401, 31] on span "Save entry" at bounding box center [404, 34] width 19 height 6
click at [141, 6] on span "MD3" at bounding box center [142, 8] width 9 height 6
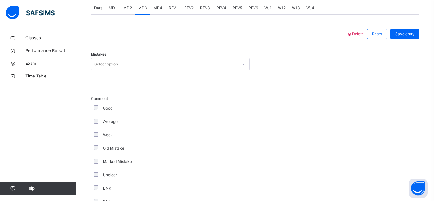
click at [143, 67] on div "Select option..." at bounding box center [164, 64] width 146 height 10
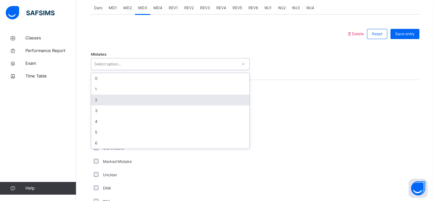
click at [132, 103] on div "2" at bounding box center [170, 100] width 158 height 11
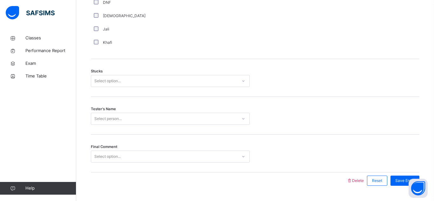
scroll to position [499, 0]
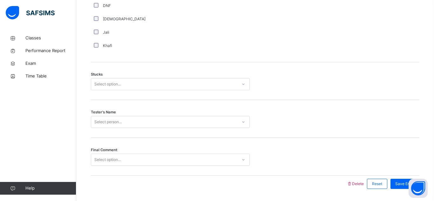
click at [113, 88] on div "Select option..." at bounding box center [107, 84] width 26 height 12
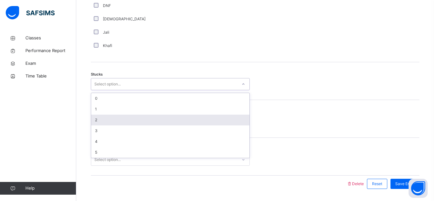
click at [110, 118] on div "2" at bounding box center [170, 120] width 158 height 11
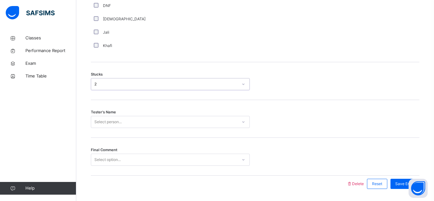
click at [110, 118] on div "Select person..." at bounding box center [170, 122] width 159 height 12
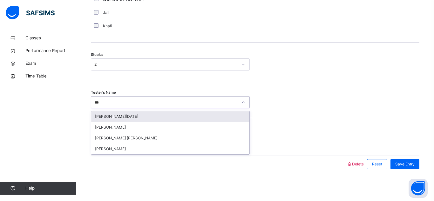
type input "***"
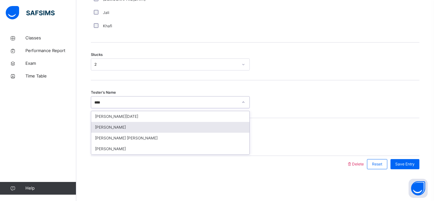
click at [126, 124] on div "[PERSON_NAME]" at bounding box center [170, 127] width 158 height 11
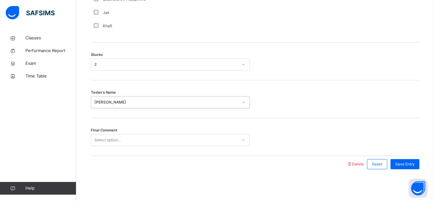
click at [130, 143] on div "Select option..." at bounding box center [164, 140] width 146 height 10
click at [397, 167] on div "Save Entry" at bounding box center [404, 164] width 29 height 10
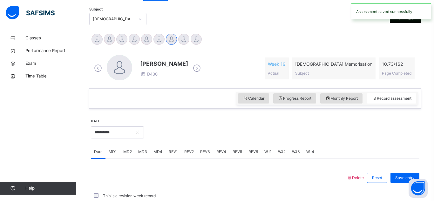
scroll to position [276, 0]
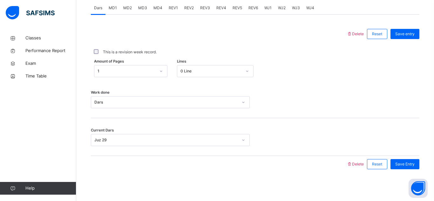
click at [153, 9] on span "MD4" at bounding box center [157, 8] width 9 height 6
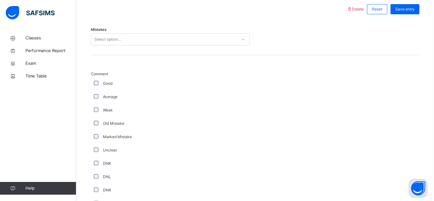
scroll to position [301, 0]
click at [125, 40] on div "Select option..." at bounding box center [164, 39] width 146 height 10
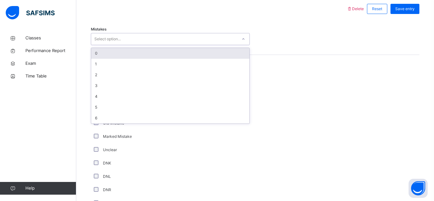
click at [125, 40] on div "Select option..." at bounding box center [164, 39] width 146 height 10
click at [124, 37] on div "Select option..." at bounding box center [164, 39] width 146 height 10
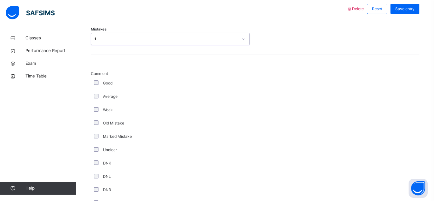
click at [95, 93] on div "Average" at bounding box center [170, 96] width 159 height 13
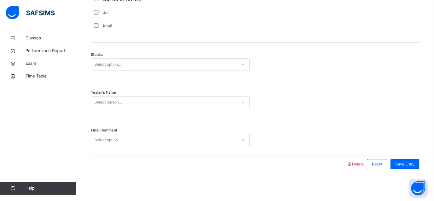
scroll to position [517, 0]
click at [107, 68] on div "Select option..." at bounding box center [107, 66] width 26 height 12
click at [112, 98] on div "Select person..." at bounding box center [107, 104] width 27 height 12
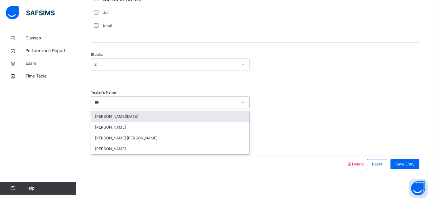
type input "***"
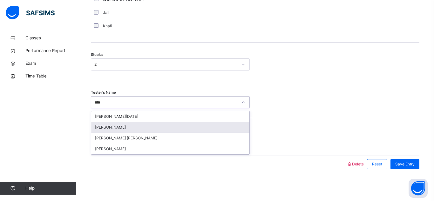
click at [114, 124] on div "[PERSON_NAME]" at bounding box center [170, 127] width 158 height 11
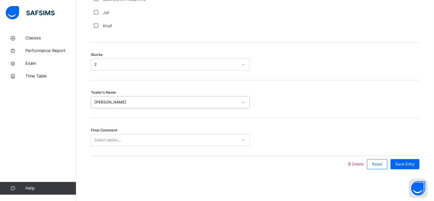
click at [115, 137] on div "Select option..." at bounding box center [107, 140] width 26 height 12
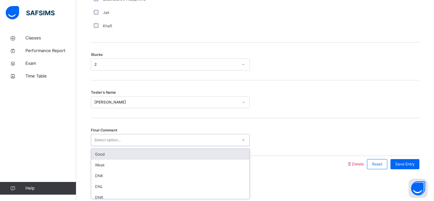
click at [115, 137] on div "Select option..." at bounding box center [107, 140] width 26 height 12
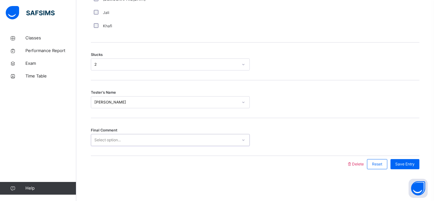
click at [115, 137] on div "Select option..." at bounding box center [107, 140] width 26 height 12
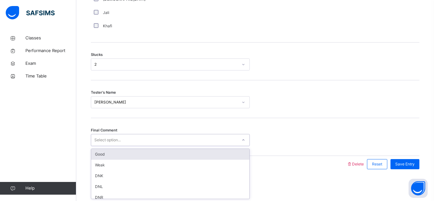
click at [115, 158] on div "Good" at bounding box center [170, 154] width 158 height 11
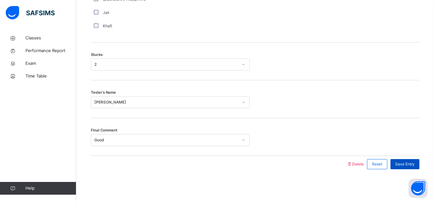
click at [411, 162] on span "Save Entry" at bounding box center [404, 164] width 19 height 6
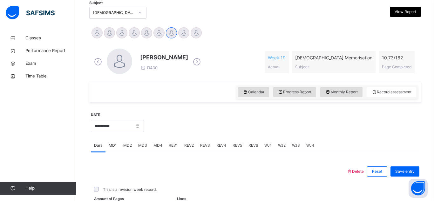
scroll to position [137, 0]
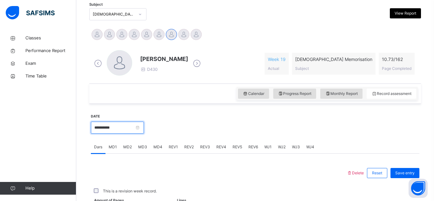
click at [144, 127] on input "**********" at bounding box center [117, 128] width 53 height 12
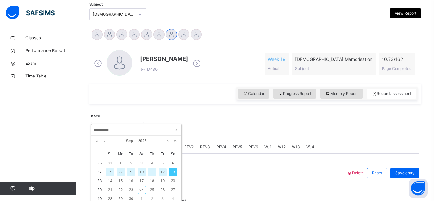
click at [139, 176] on div "10" at bounding box center [142, 172] width 8 height 8
type input "**********"
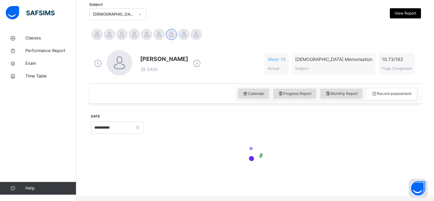
scroll to position [132, 0]
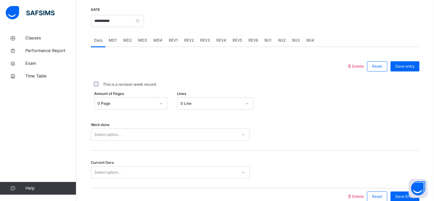
click at [155, 105] on div "0 Page" at bounding box center [130, 104] width 73 height 12
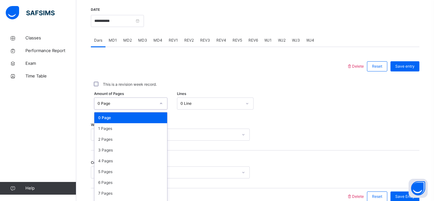
scroll to position [253, 0]
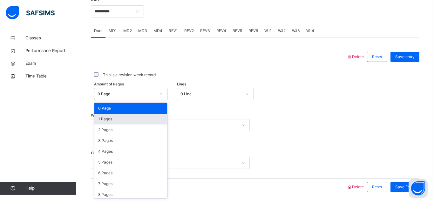
click at [149, 118] on div "1 Pages" at bounding box center [130, 119] width 73 height 11
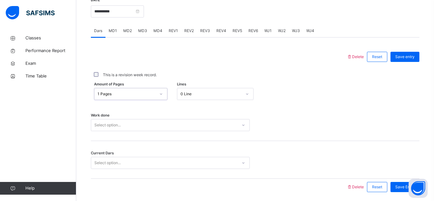
click at [145, 132] on div "Work done Select option..." at bounding box center [255, 122] width 329 height 38
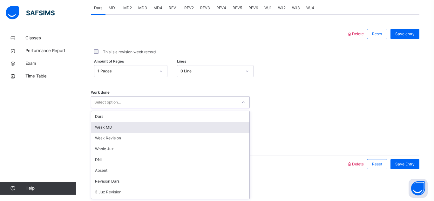
click at [140, 108] on div "option [PERSON_NAME] MD focused, 2 of 14. 14 results available. Use Up and Down…" at bounding box center [170, 102] width 159 height 12
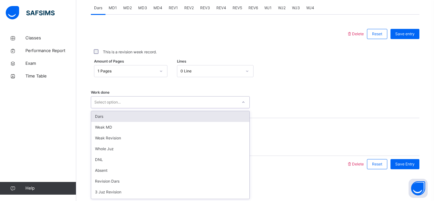
click at [135, 115] on div "Dars" at bounding box center [170, 116] width 158 height 11
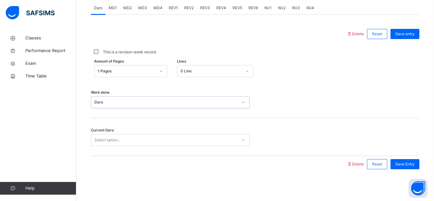
click at [138, 135] on div "Select option..." at bounding box center [164, 140] width 146 height 10
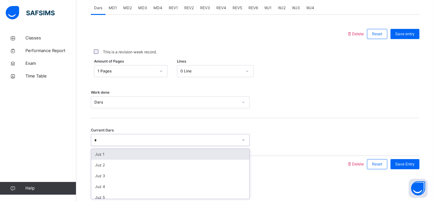
type input "**"
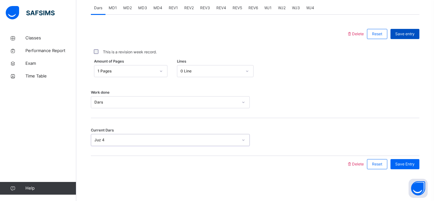
click at [410, 34] on span "Save entry" at bounding box center [404, 34] width 19 height 6
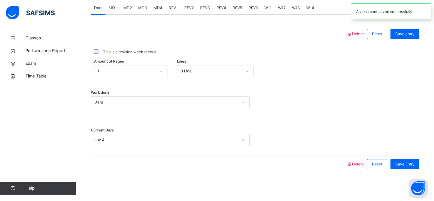
scroll to position [275, 0]
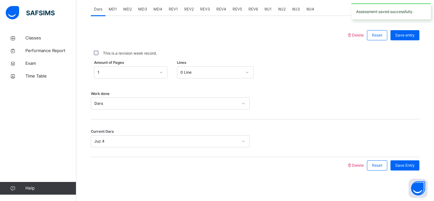
click at [143, 8] on span "MD3" at bounding box center [142, 9] width 9 height 6
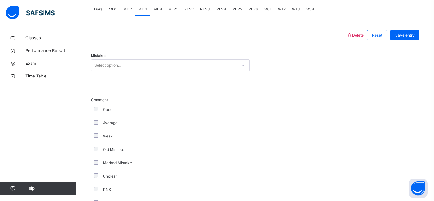
click at [158, 62] on div "Select option..." at bounding box center [164, 66] width 146 height 10
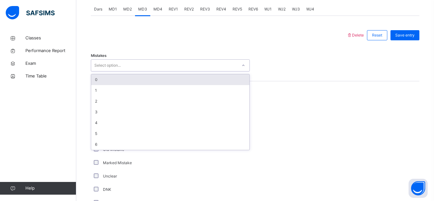
click at [146, 82] on div "0" at bounding box center [170, 79] width 158 height 11
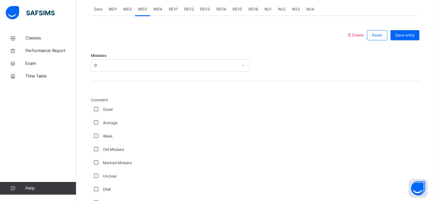
scroll to position [481, 0]
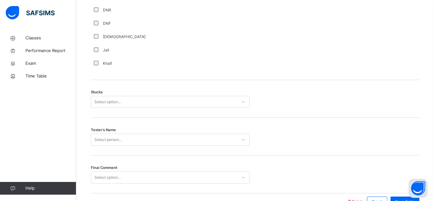
click at [95, 108] on div "Stucks Select option..." at bounding box center [255, 99] width 329 height 38
click at [101, 99] on div "Select option..." at bounding box center [107, 102] width 26 height 12
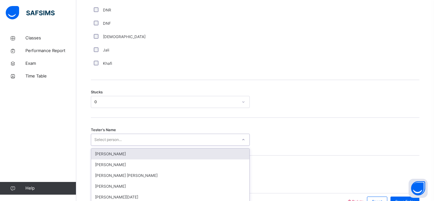
click at [114, 137] on div "option [PERSON_NAME] focused, 1 of 92. 92 results available. Use Up and Down to…" at bounding box center [170, 140] width 159 height 12
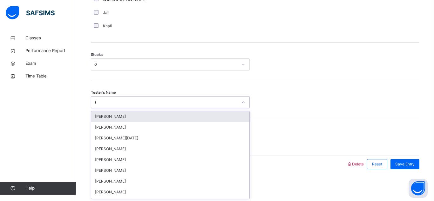
type input "***"
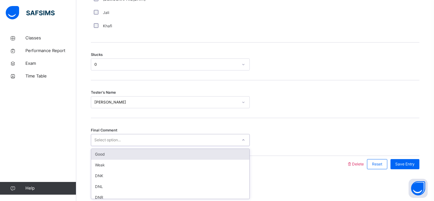
click at [111, 139] on div "Select option..." at bounding box center [107, 140] width 26 height 12
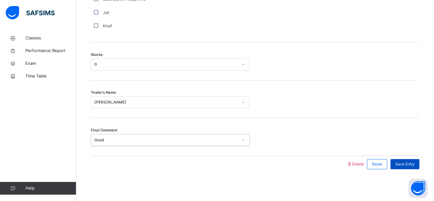
click at [411, 164] on span "Save Entry" at bounding box center [404, 164] width 19 height 6
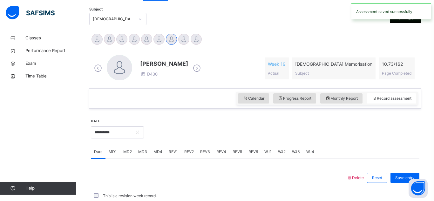
scroll to position [276, 0]
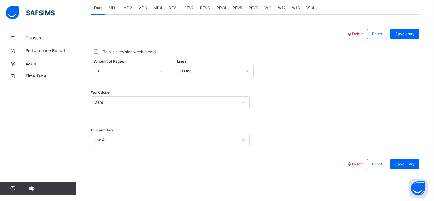
click at [143, 10] on span "MD3" at bounding box center [142, 8] width 9 height 6
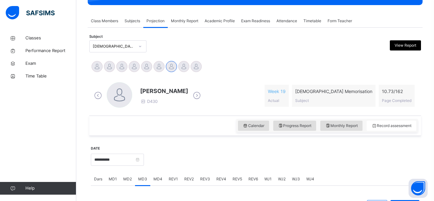
scroll to position [106, 0]
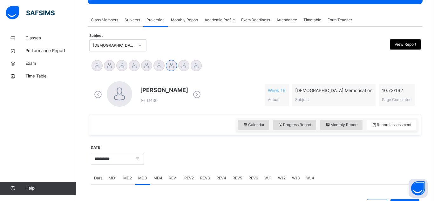
click at [156, 179] on span "MD4" at bounding box center [157, 178] width 9 height 6
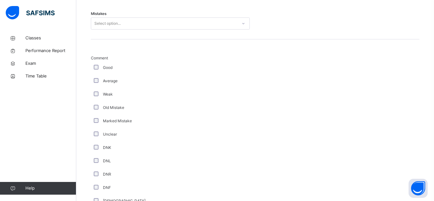
scroll to position [319, 0]
click at [112, 17] on div "Select option..." at bounding box center [107, 22] width 26 height 12
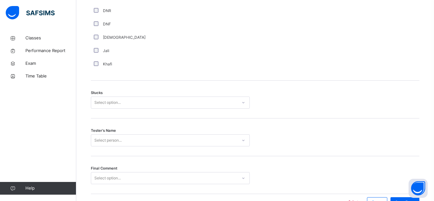
scroll to position [482, 0]
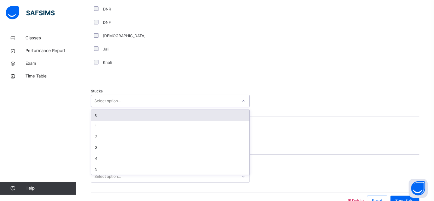
click at [103, 102] on div "Select option..." at bounding box center [107, 101] width 26 height 12
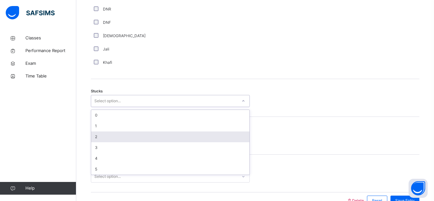
click at [99, 138] on div "2" at bounding box center [170, 137] width 158 height 11
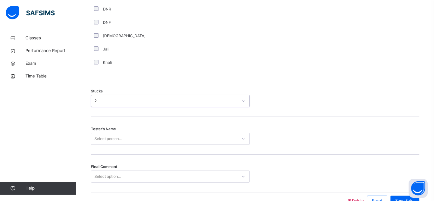
click at [107, 134] on div "Select person..." at bounding box center [107, 139] width 27 height 12
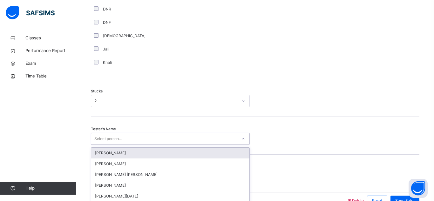
scroll to position [519, 0]
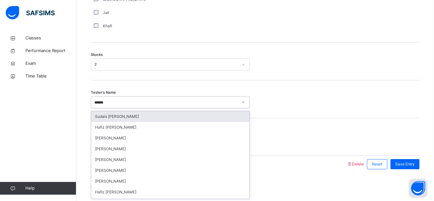
type input "*******"
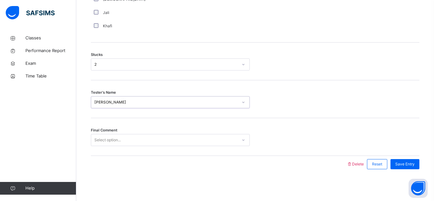
click at [119, 137] on div "Select option..." at bounding box center [107, 140] width 26 height 12
click at [402, 162] on span "Save Entry" at bounding box center [404, 164] width 19 height 6
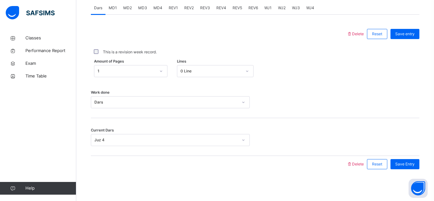
scroll to position [275, 0]
click at [124, 143] on div "Juz 4" at bounding box center [164, 141] width 146 height 10
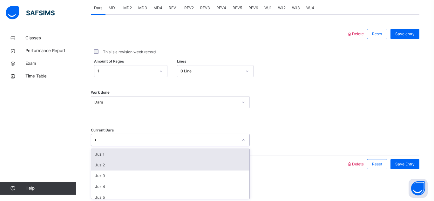
type input "**"
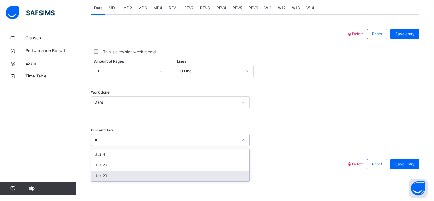
click at [116, 181] on div "Juz 29" at bounding box center [170, 176] width 158 height 11
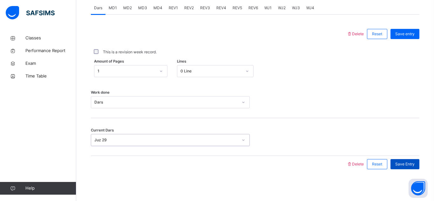
click at [416, 165] on div "Save Entry" at bounding box center [404, 164] width 29 height 10
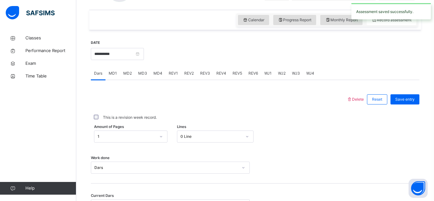
scroll to position [210, 0]
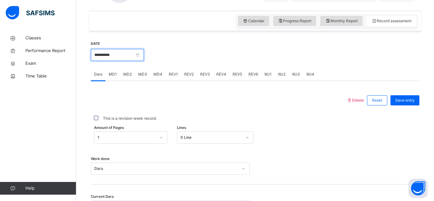
click at [120, 54] on input "**********" at bounding box center [117, 55] width 53 height 12
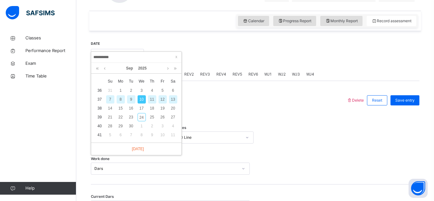
click at [111, 99] on div "7" at bounding box center [110, 99] width 8 height 8
type input "**********"
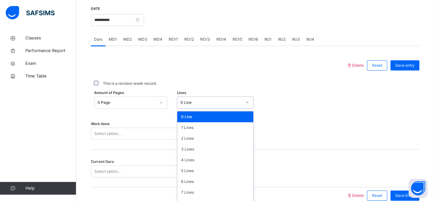
click at [245, 109] on div "option 0 Line focused, 1 of 16. 16 results available. Use Up and Down to choose…" at bounding box center [215, 103] width 77 height 12
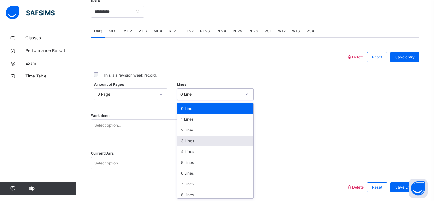
scroll to position [253, 0]
click at [230, 138] on div "3 Lines" at bounding box center [215, 140] width 76 height 11
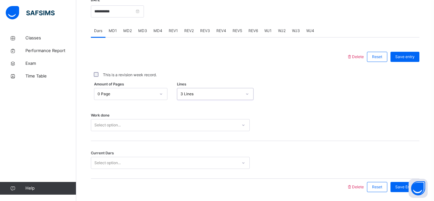
click at [210, 135] on div "Work done Select option..." at bounding box center [255, 122] width 329 height 38
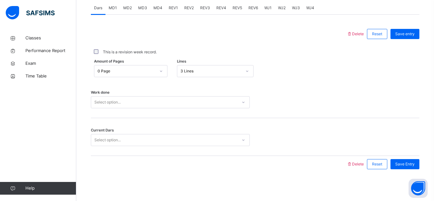
click at [209, 108] on div "Select option..." at bounding box center [170, 102] width 159 height 12
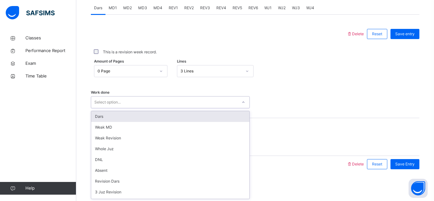
click at [204, 119] on div "Dars" at bounding box center [170, 116] width 158 height 11
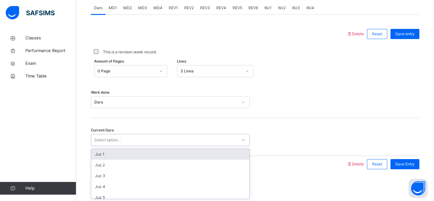
click at [190, 139] on div "Select option..." at bounding box center [164, 140] width 146 height 10
type input "**"
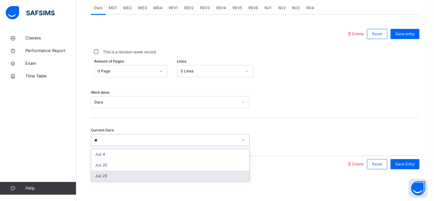
click at [173, 175] on div "Juz 29" at bounding box center [170, 176] width 158 height 11
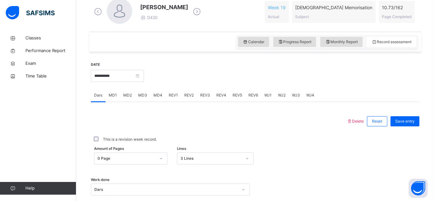
scroll to position [192, 0]
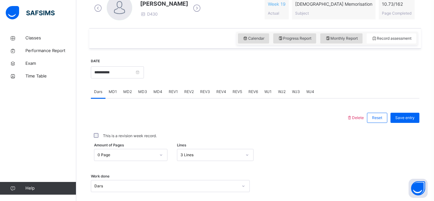
click at [142, 92] on span "MD3" at bounding box center [142, 92] width 9 height 6
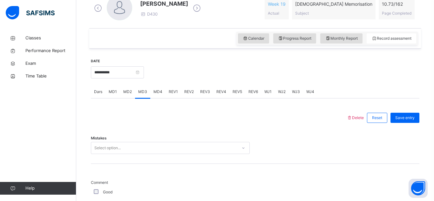
click at [156, 93] on span "MD4" at bounding box center [157, 92] width 9 height 6
click at [161, 150] on div "Select option..." at bounding box center [170, 148] width 159 height 12
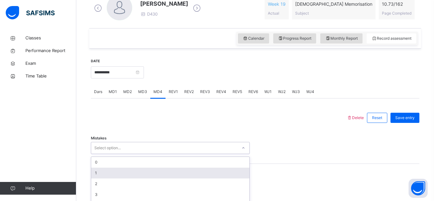
scroll to position [227, 0]
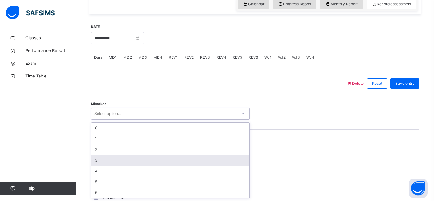
click at [146, 161] on div "3" at bounding box center [170, 160] width 158 height 11
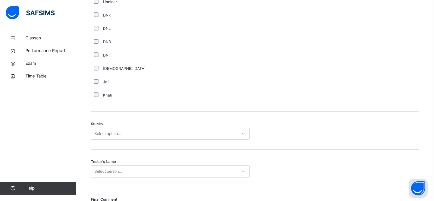
click at [97, 140] on div "Select option..." at bounding box center [170, 134] width 159 height 12
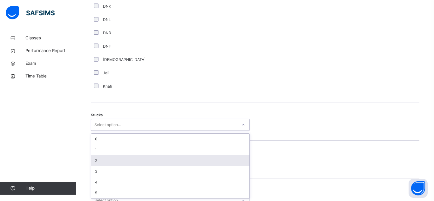
scroll to position [458, 0]
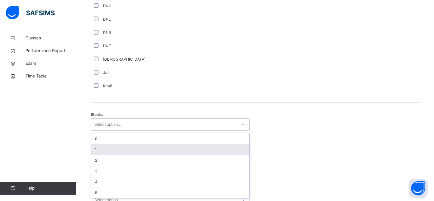
click at [97, 148] on div "1" at bounding box center [170, 149] width 158 height 11
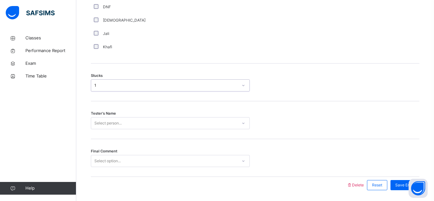
click at [105, 122] on div "Select person..." at bounding box center [170, 123] width 159 height 12
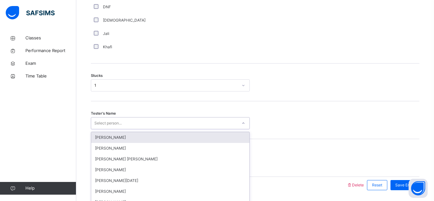
scroll to position [519, 0]
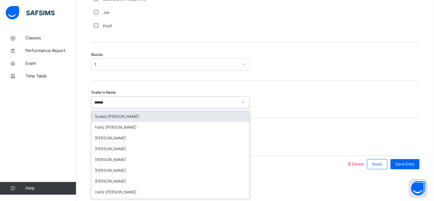
type input "*******"
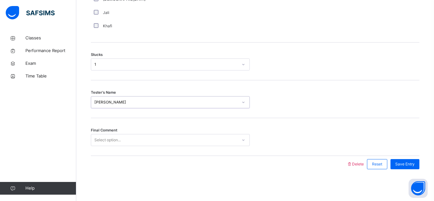
click at [115, 135] on div "Select option..." at bounding box center [107, 140] width 26 height 12
click at [405, 159] on div "Save Entry" at bounding box center [404, 164] width 29 height 10
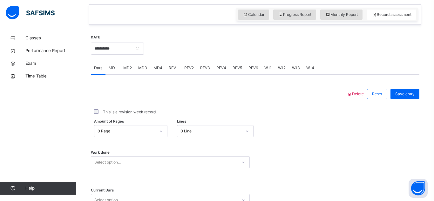
scroll to position [238, 0]
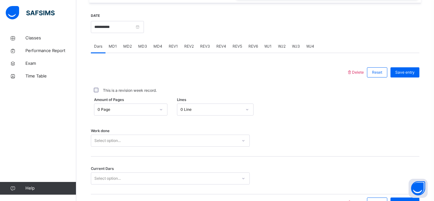
click at [203, 103] on div "Amount of Pages 0 Page Lines 0 Line" at bounding box center [255, 109] width 329 height 18
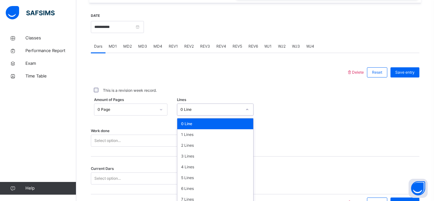
click at [198, 107] on div "Amount of Pages 0 Page Lines option 0 Line focused, 1 of 16. 16 results availab…" at bounding box center [255, 109] width 329 height 18
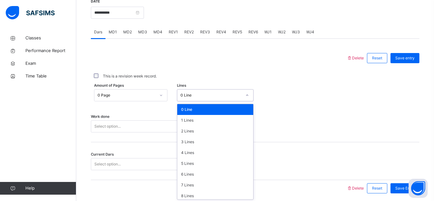
scroll to position [253, 0]
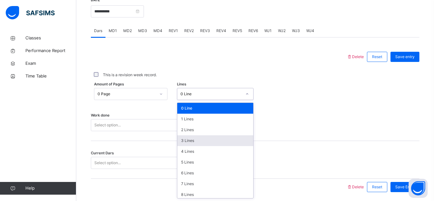
click at [196, 138] on div "3 Lines" at bounding box center [215, 140] width 76 height 11
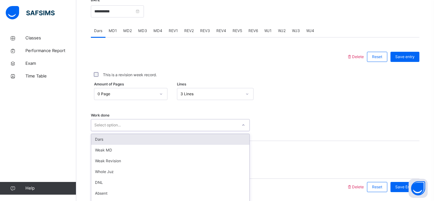
scroll to position [276, 0]
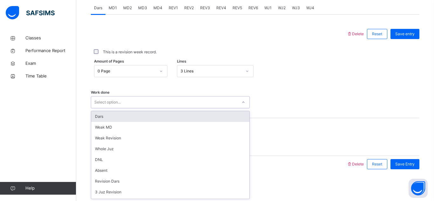
click at [194, 108] on div "option Dars focused, 1 of 14. 14 results available. Use Up and Down to choose o…" at bounding box center [170, 102] width 159 height 12
click at [187, 113] on div "Dars" at bounding box center [170, 116] width 158 height 11
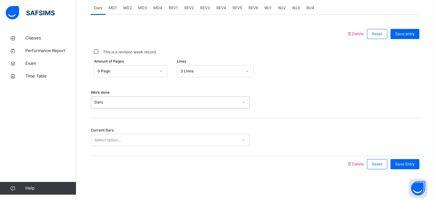
click at [185, 134] on div "Select option..." at bounding box center [170, 140] width 159 height 12
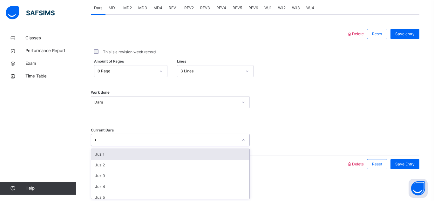
type input "**"
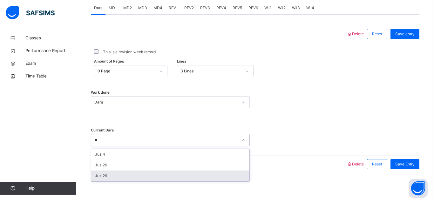
click at [160, 178] on div "Juz 29" at bounding box center [170, 176] width 158 height 11
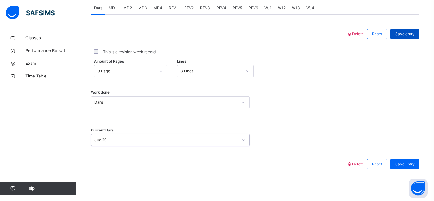
click at [393, 33] on div "Save entry" at bounding box center [404, 34] width 29 height 10
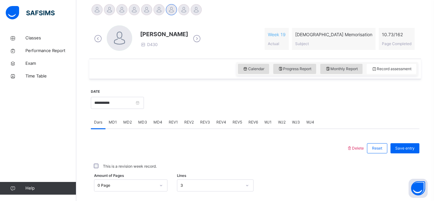
scroll to position [162, 0]
click at [126, 102] on input "**********" at bounding box center [117, 103] width 53 height 12
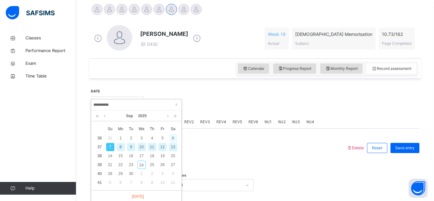
click at [175, 139] on div "6" at bounding box center [173, 138] width 8 height 8
type input "**********"
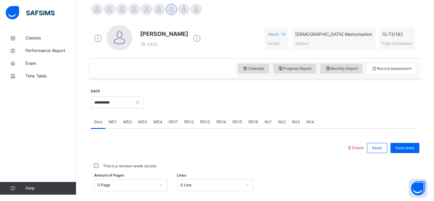
click at [194, 187] on div "0 Line" at bounding box center [215, 185] width 77 height 12
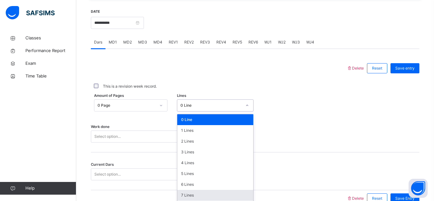
scroll to position [253, 0]
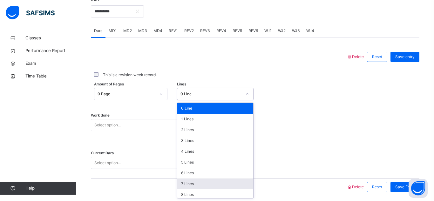
click at [193, 183] on div "7 Lines" at bounding box center [215, 184] width 76 height 11
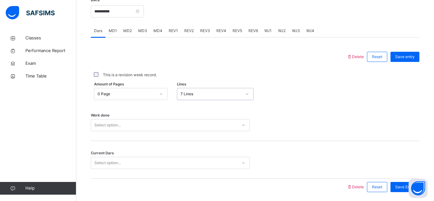
click at [176, 127] on div "Work done Select option..." at bounding box center [255, 122] width 329 height 38
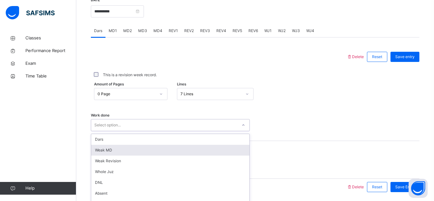
scroll to position [276, 0]
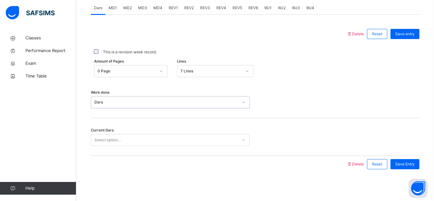
click at [174, 137] on div "Select option..." at bounding box center [164, 140] width 146 height 10
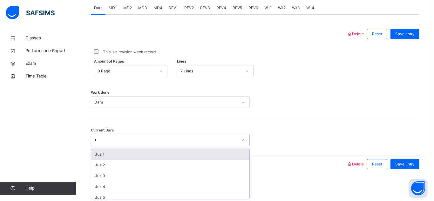
type input "**"
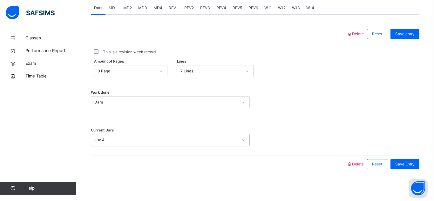
click at [195, 141] on div "Juz 4" at bounding box center [166, 140] width 144 height 6
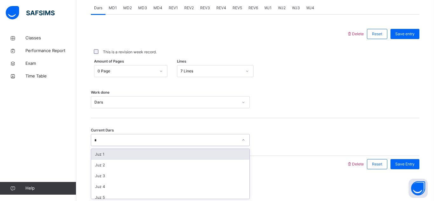
type input "**"
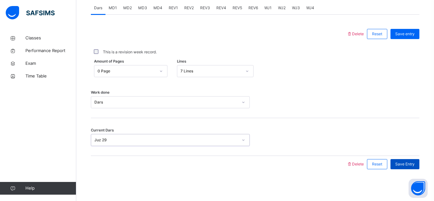
click at [401, 167] on div "Save Entry" at bounding box center [404, 164] width 29 height 10
click at [138, 9] on span "MD3" at bounding box center [142, 8] width 9 height 6
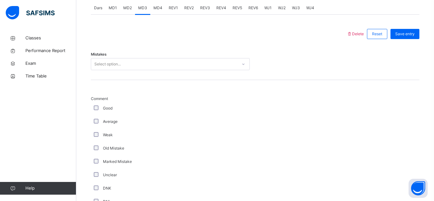
click at [135, 65] on div "Select option..." at bounding box center [164, 64] width 146 height 10
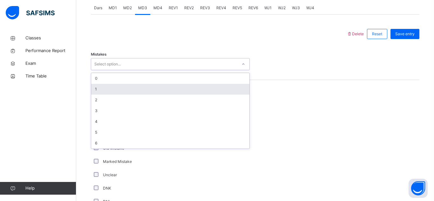
click at [126, 90] on div "1" at bounding box center [170, 89] width 158 height 11
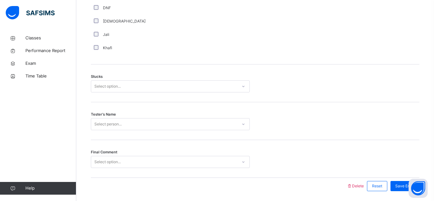
scroll to position [496, 0]
click at [114, 92] on div "Select option..." at bounding box center [170, 87] width 159 height 12
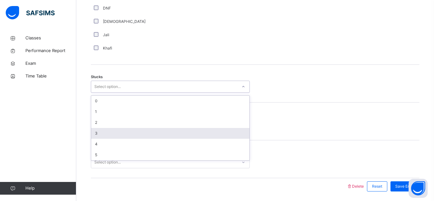
click at [102, 131] on div "3" at bounding box center [170, 133] width 158 height 11
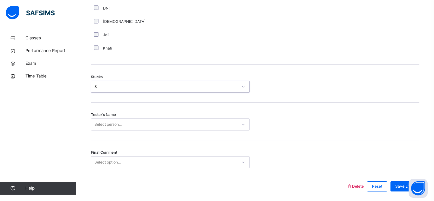
click at [103, 120] on div "Select person..." at bounding box center [107, 125] width 27 height 12
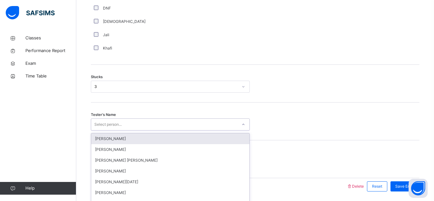
scroll to position [519, 0]
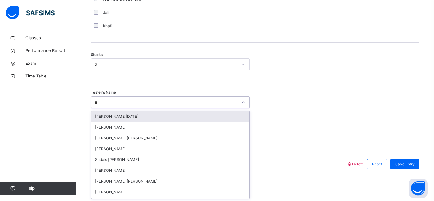
type input "***"
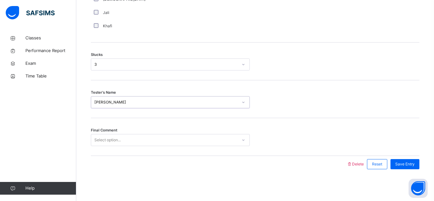
click at [101, 139] on div "Select option..." at bounding box center [107, 140] width 26 height 12
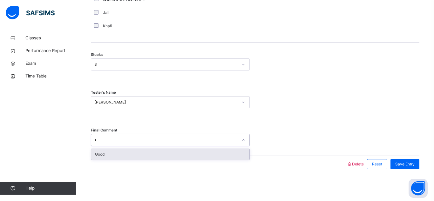
type input "**"
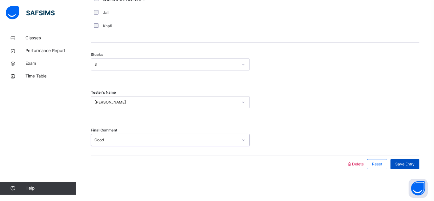
click at [407, 163] on span "Save Entry" at bounding box center [404, 164] width 19 height 6
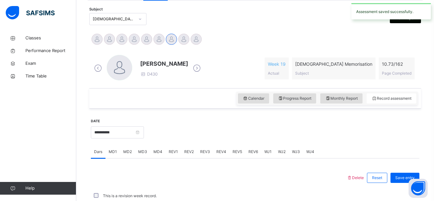
scroll to position [276, 0]
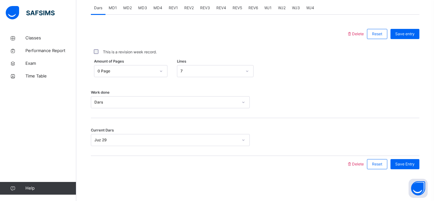
click at [163, 8] on div "MD4" at bounding box center [157, 8] width 15 height 13
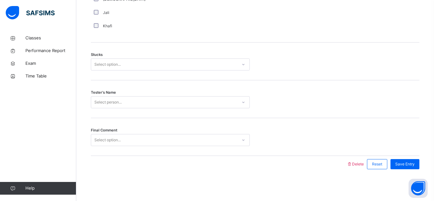
click at [165, 138] on div "Select option..." at bounding box center [164, 140] width 146 height 10
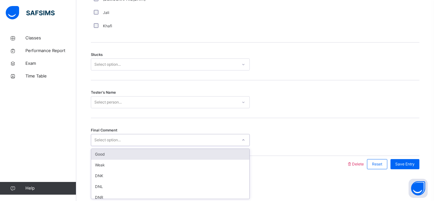
click at [147, 158] on div "Good" at bounding box center [170, 154] width 158 height 11
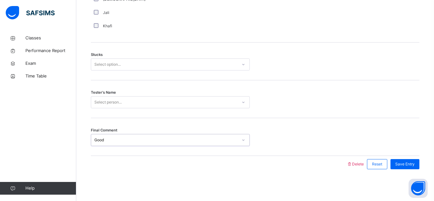
click at [138, 103] on div "Select person..." at bounding box center [164, 103] width 146 height 10
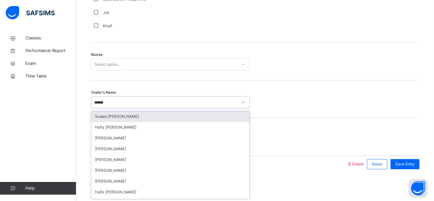
type input "*******"
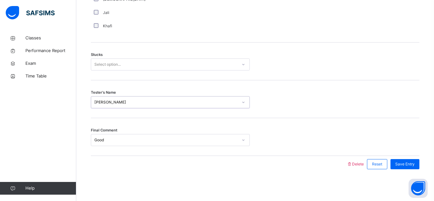
click at [106, 62] on div "Select option..." at bounding box center [107, 64] width 26 height 12
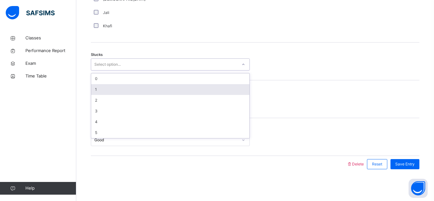
click at [102, 87] on div "1" at bounding box center [170, 89] width 158 height 11
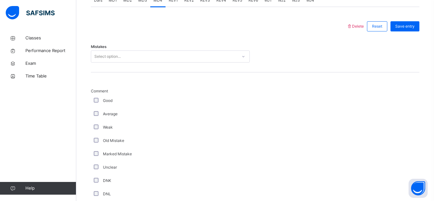
scroll to position [284, 0]
click at [104, 55] on div "Select option..." at bounding box center [107, 56] width 26 height 12
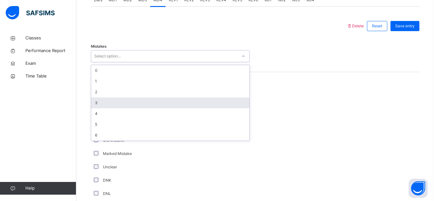
click at [109, 100] on div "3" at bounding box center [170, 103] width 158 height 11
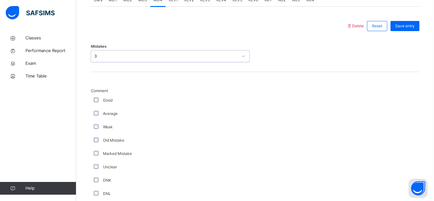
scroll to position [139, 0]
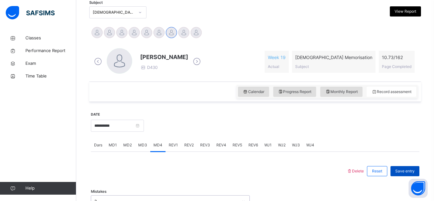
click at [404, 168] on div "Save entry" at bounding box center [404, 171] width 29 height 10
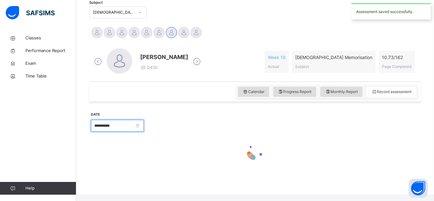
click at [144, 128] on input "**********" at bounding box center [117, 126] width 53 height 12
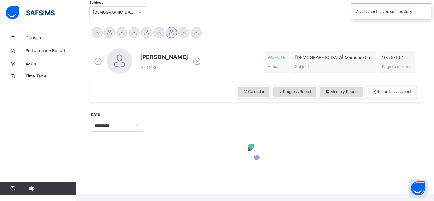
scroll to position [132, 0]
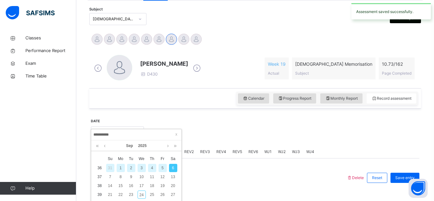
click at [141, 73] on icon at bounding box center [143, 73] width 6 height 5
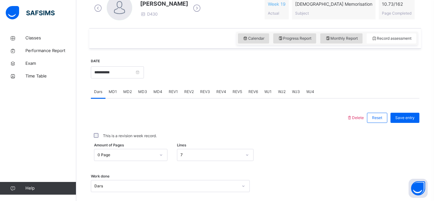
scroll to position [191, 0]
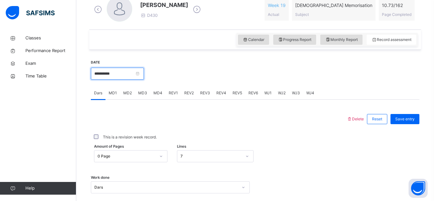
click at [130, 77] on input "**********" at bounding box center [117, 74] width 53 height 12
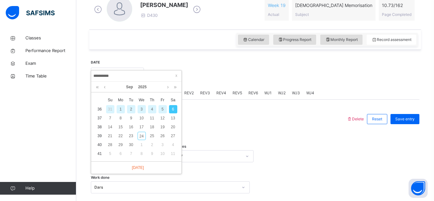
click at [140, 111] on div "3" at bounding box center [142, 109] width 8 height 8
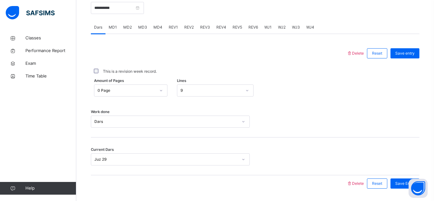
scroll to position [259, 0]
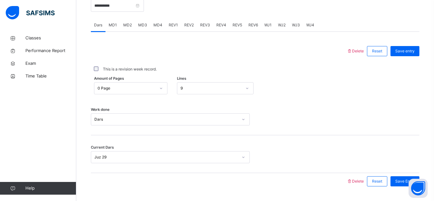
click at [141, 21] on div "MD3" at bounding box center [142, 25] width 15 height 13
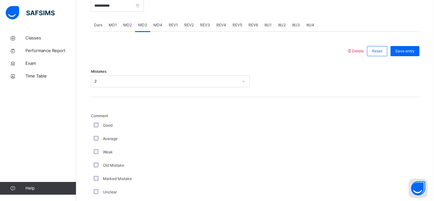
click at [152, 24] on div "MD4" at bounding box center [157, 25] width 15 height 13
click at [141, 10] on input "**********" at bounding box center [117, 6] width 53 height 12
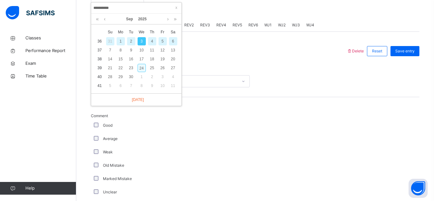
click at [143, 69] on div "24" at bounding box center [142, 68] width 8 height 8
type input "**********"
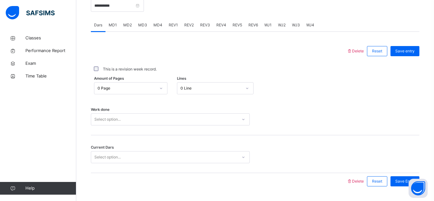
click at [0, 0] on div "Idle Mode" at bounding box center [0, 0] width 0 height 0
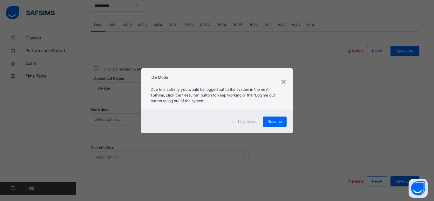
click at [246, 118] on div "Log me out" at bounding box center [244, 122] width 35 height 10
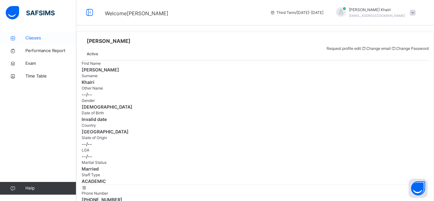
click at [28, 40] on span "Classes" at bounding box center [50, 38] width 51 height 6
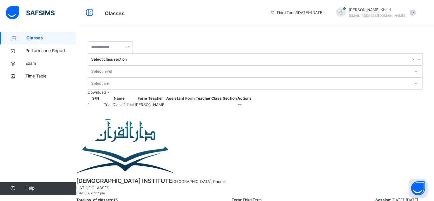
click at [135, 105] on div at bounding box center [135, 105] width 0 height 0
click at [126, 102] on span "Trial Class 2" at bounding box center [115, 104] width 23 height 5
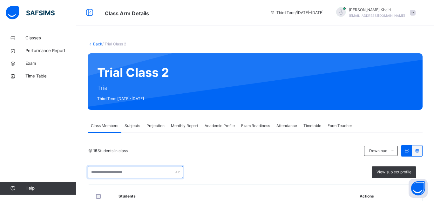
click at [153, 167] on input "text" at bounding box center [135, 172] width 95 height 12
type input "*"
type input "******"
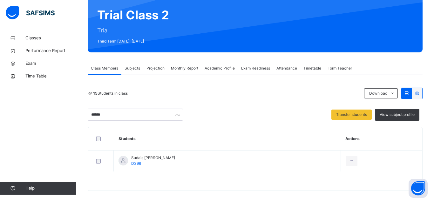
scroll to position [63, 0]
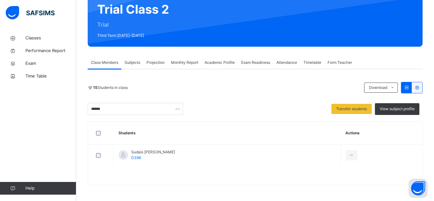
click at [135, 61] on span "Subjects" at bounding box center [133, 63] width 16 height 6
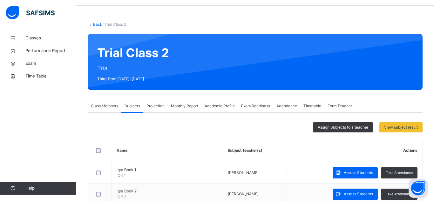
scroll to position [12, 0]
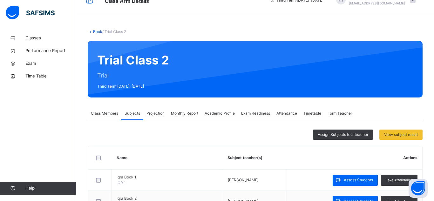
click at [158, 119] on div "Projection" at bounding box center [155, 113] width 24 height 13
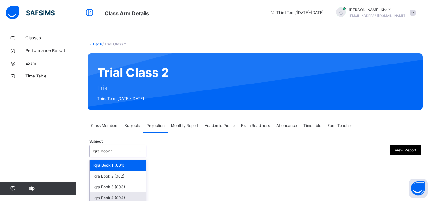
scroll to position [46, 0]
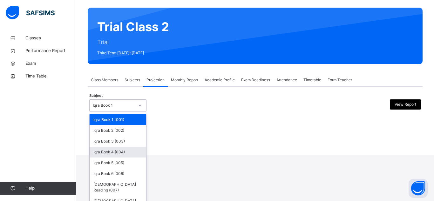
click at [120, 112] on div "option Iqra Book 4 (004) focused, 4 of 8. 8 results available. Use Up and Down …" at bounding box center [117, 105] width 57 height 12
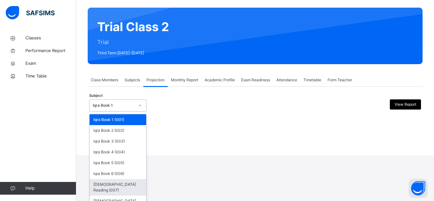
click at [118, 182] on div "[DEMOGRAPHIC_DATA] Reading (007)" at bounding box center [118, 187] width 57 height 17
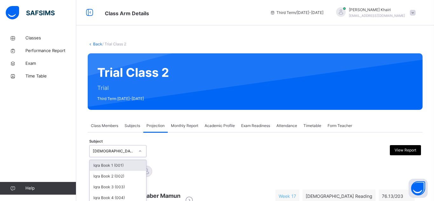
scroll to position [44, 0]
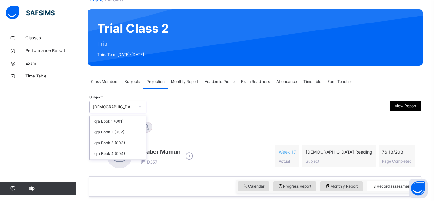
click at [209, 126] on div "Jaaber Mamun Sudais [PERSON_NAME] Trabaz Talhah Bin [PERSON_NAME] [PERSON_NAME]" at bounding box center [255, 128] width 329 height 14
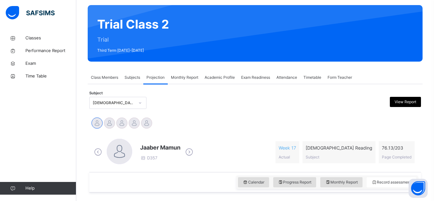
click at [109, 96] on div "Subject [DEMOGRAPHIC_DATA] Reading (007) View Report" at bounding box center [255, 103] width 332 height 18
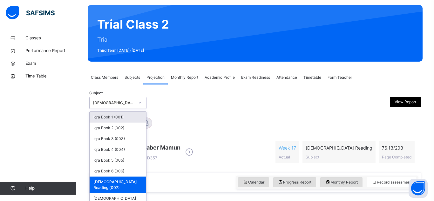
click at [111, 104] on div "[DEMOGRAPHIC_DATA] Reading (007)" at bounding box center [114, 103] width 42 height 6
click at [128, 193] on div "[DEMOGRAPHIC_DATA] Memorisation (008)" at bounding box center [118, 201] width 57 height 17
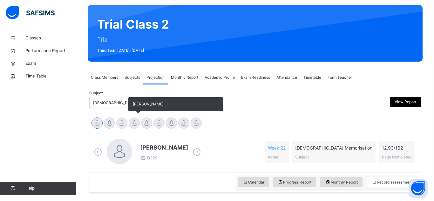
click at [138, 105] on span "[PERSON_NAME]" at bounding box center [148, 104] width 31 height 5
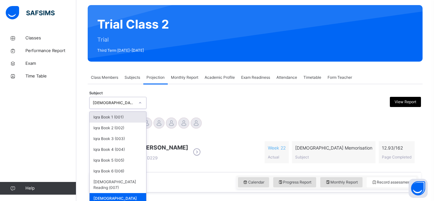
click at [125, 104] on div "[DEMOGRAPHIC_DATA] Memorisation (008)" at bounding box center [114, 103] width 42 height 6
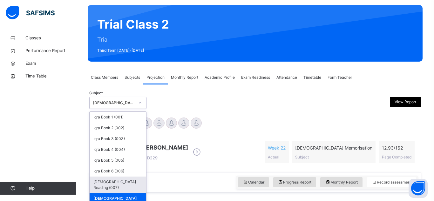
click at [139, 183] on div "[DEMOGRAPHIC_DATA] Reading (007)" at bounding box center [118, 185] width 57 height 17
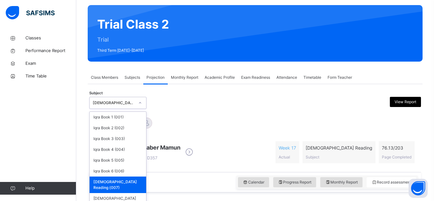
click at [207, 142] on div "Jaaber Mamun D357 Week 17 Actual [DEMOGRAPHIC_DATA] Reading Subject 76.13 / 203…" at bounding box center [254, 152] width 325 height 27
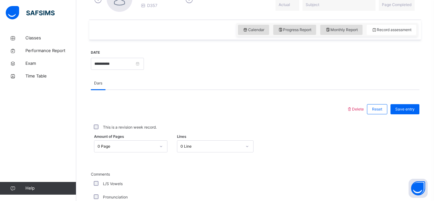
scroll to position [214, 0]
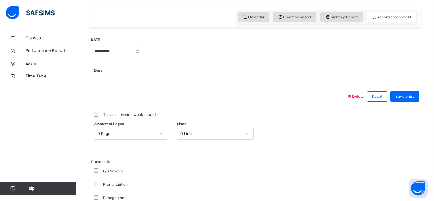
click at [159, 139] on div "0 Page" at bounding box center [130, 134] width 73 height 12
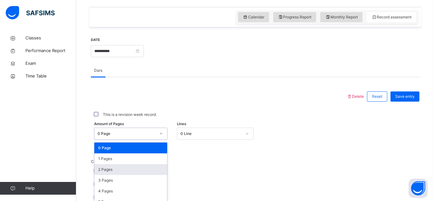
scroll to position [253, 0]
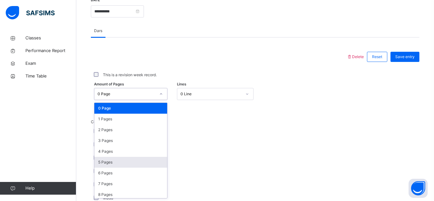
click at [136, 161] on div "5 Pages" at bounding box center [130, 162] width 73 height 11
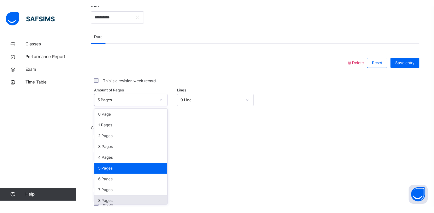
scroll to position [5, 0]
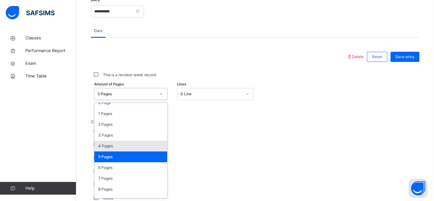
click at [148, 145] on div "4 Pages" at bounding box center [130, 146] width 73 height 11
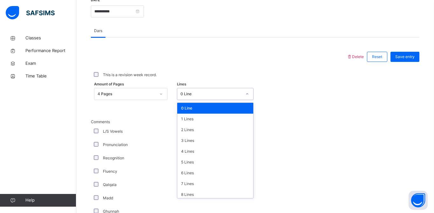
scroll to position [78, 0]
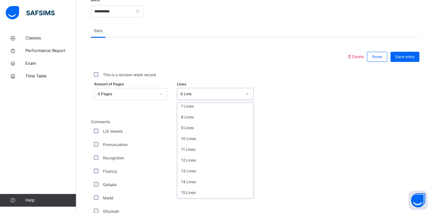
type input "*"
click at [297, 70] on div "This is a revision week record." at bounding box center [255, 74] width 329 height 13
click at [279, 69] on div "This is a revision week record." at bounding box center [255, 74] width 329 height 13
click at [294, 79] on div "This is a revision week record." at bounding box center [255, 74] width 329 height 13
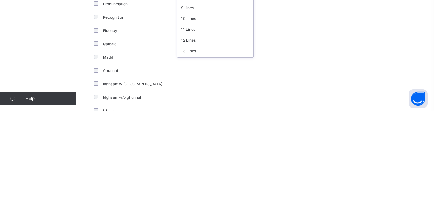
scroll to position [56, 0]
click at [203, 124] on div "10 Lines" at bounding box center [215, 121] width 76 height 11
click at [332, 155] on div "Comments L/S Vowels Pronunciation Recognition Fluency Qalqala Madd Ghunnah Idgh…" at bounding box center [255, 183] width 329 height 206
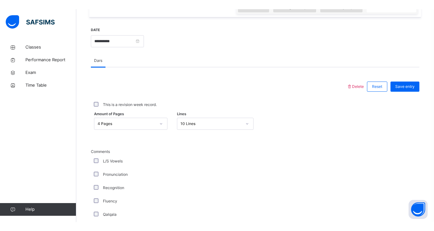
scroll to position [245, 0]
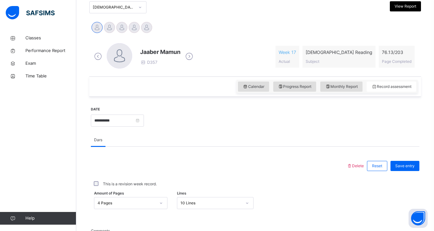
click at [125, 26] on div at bounding box center [121, 27] width 11 height 11
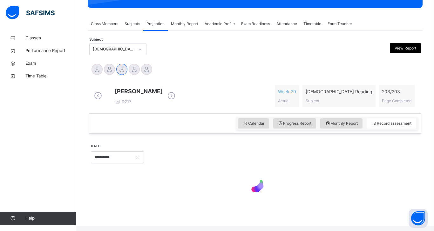
click at [107, 71] on div at bounding box center [109, 69] width 11 height 11
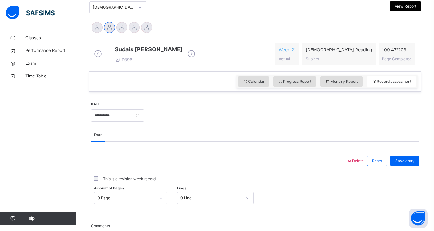
click at [107, 54] on div at bounding box center [107, 54] width 0 height 0
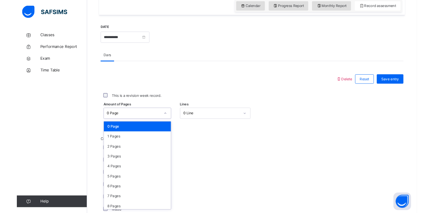
scroll to position [223, 0]
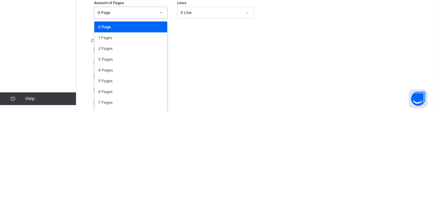
click at [128, 177] on div "4 Pages" at bounding box center [130, 171] width 73 height 11
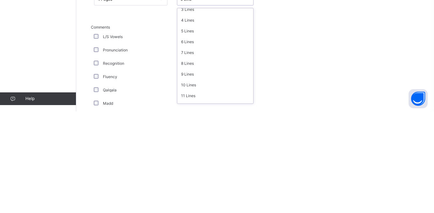
scroll to position [78, 0]
click at [217, 151] on div "10 Lines" at bounding box center [215, 145] width 76 height 11
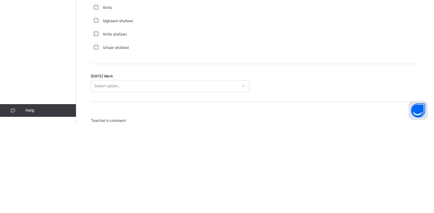
scroll to position [430, 0]
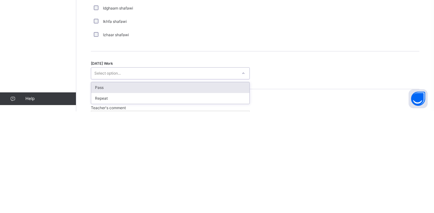
click at [202, 195] on div "Pass" at bounding box center [170, 189] width 158 height 11
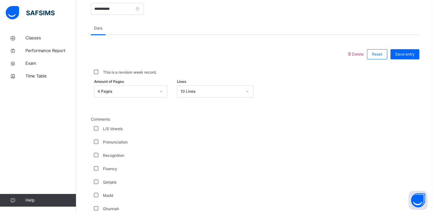
scroll to position [250, 0]
click at [355, 57] on span "Delete" at bounding box center [355, 54] width 17 height 5
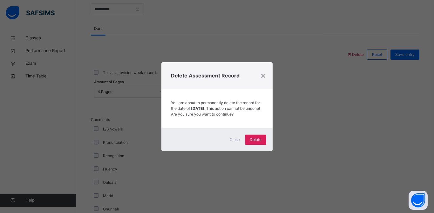
click at [271, 74] on div "Delete Assessment Record" at bounding box center [216, 75] width 111 height 27
click at [234, 143] on span "Close" at bounding box center [235, 140] width 10 height 6
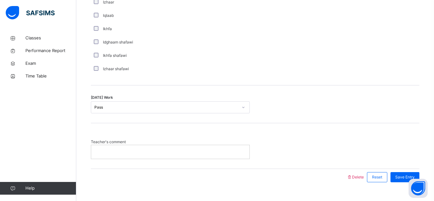
scroll to position [507, 0]
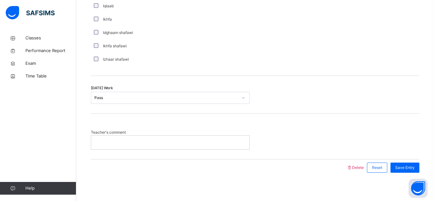
click at [180, 145] on p at bounding box center [170, 142] width 149 height 6
click at [404, 171] on span "Save Entry" at bounding box center [404, 168] width 19 height 6
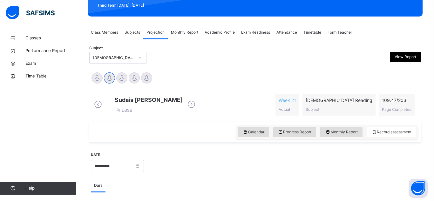
scroll to position [93, 0]
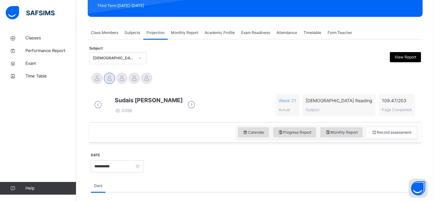
click at [126, 62] on div "[DEMOGRAPHIC_DATA] Reading (007)" at bounding box center [112, 58] width 44 height 10
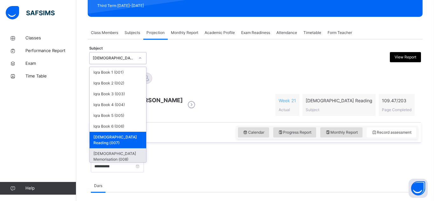
click at [126, 149] on div "[DEMOGRAPHIC_DATA] Memorisation (008)" at bounding box center [118, 156] width 57 height 17
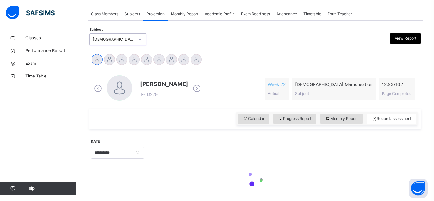
scroll to position [122, 0]
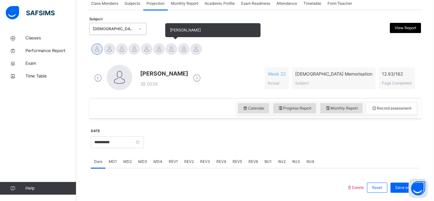
click at [171, 47] on div at bounding box center [171, 49] width 11 height 11
click at [156, 48] on div at bounding box center [158, 49] width 11 height 11
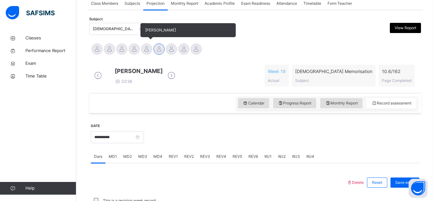
click at [145, 52] on div at bounding box center [146, 49] width 11 height 11
click at [134, 49] on div at bounding box center [134, 49] width 11 height 11
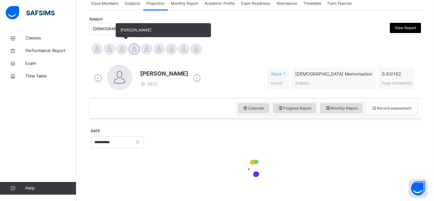
click at [122, 48] on div at bounding box center [121, 49] width 11 height 11
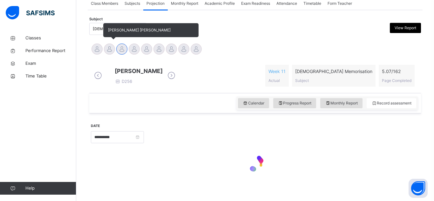
click at [110, 44] on div at bounding box center [109, 49] width 11 height 11
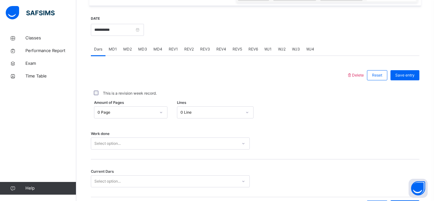
scroll to position [230, 0]
click at [145, 51] on span "MD3" at bounding box center [142, 49] width 9 height 6
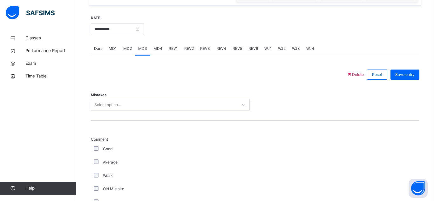
click at [141, 109] on div "Select option..." at bounding box center [164, 105] width 146 height 10
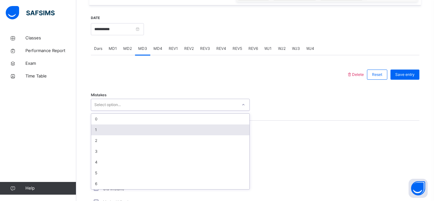
click at [140, 133] on div "1" at bounding box center [170, 130] width 158 height 11
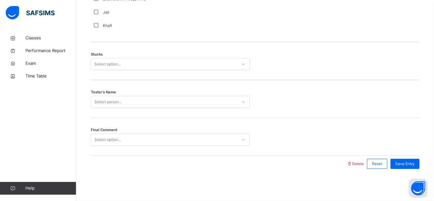
scroll to position [519, 0]
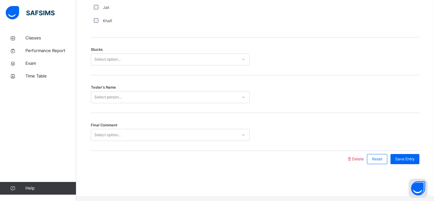
click at [113, 64] on div "Select option..." at bounding box center [107, 59] width 26 height 12
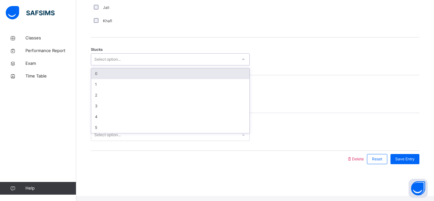
click at [122, 74] on div "0" at bounding box center [170, 73] width 158 height 11
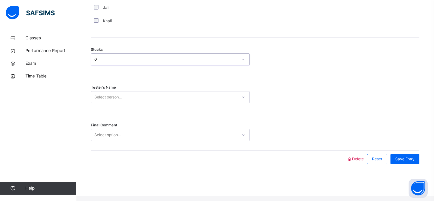
click at [132, 102] on div "Select person..." at bounding box center [164, 97] width 146 height 10
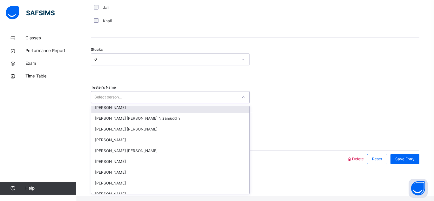
scroll to position [511, 0]
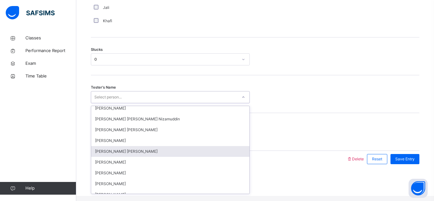
click at [120, 157] on div "[PERSON_NAME] [PERSON_NAME]" at bounding box center [170, 151] width 158 height 11
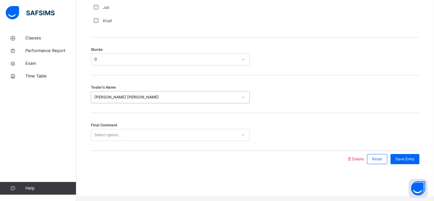
click at [162, 100] on div "[PERSON_NAME] [PERSON_NAME]" at bounding box center [166, 97] width 144 height 6
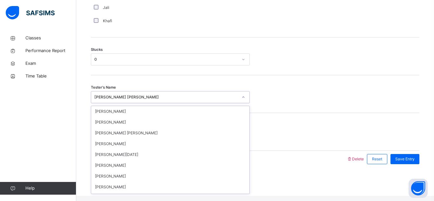
scroll to position [470, 0]
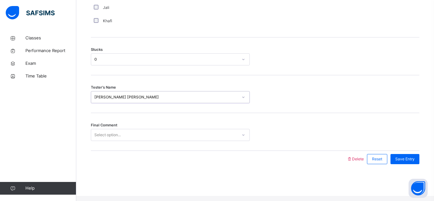
click at [131, 100] on div "[PERSON_NAME] [PERSON_NAME]" at bounding box center [166, 97] width 144 height 6
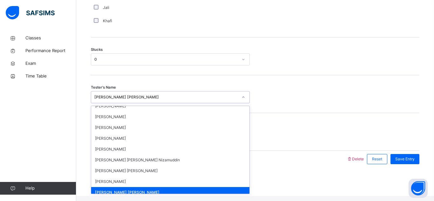
click at [126, 100] on div "[PERSON_NAME] [PERSON_NAME]" at bounding box center [166, 97] width 144 height 6
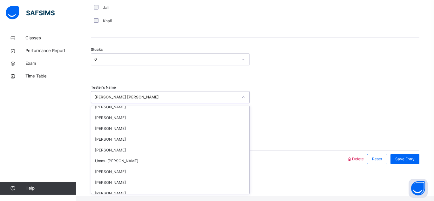
scroll to position [108, 0]
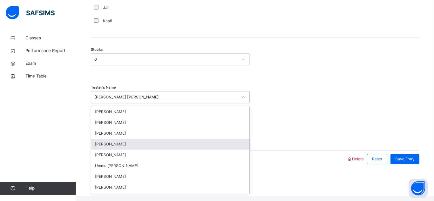
click at [109, 149] on div "[PERSON_NAME]" at bounding box center [170, 144] width 158 height 11
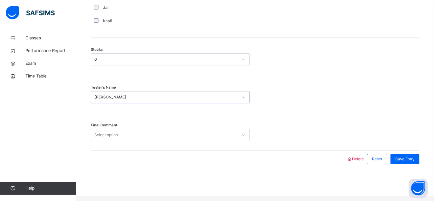
click at [109, 140] on div "Select option..." at bounding box center [107, 135] width 26 height 12
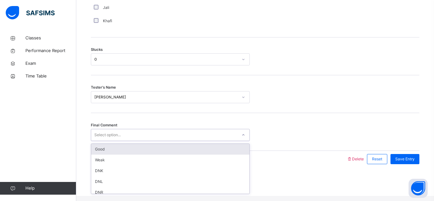
click at [114, 155] on div "Good" at bounding box center [170, 149] width 158 height 11
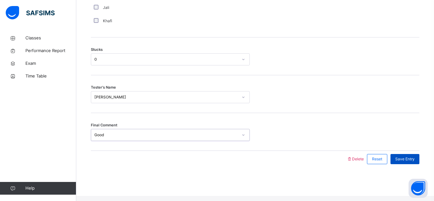
click at [407, 162] on span "Save Entry" at bounding box center [404, 159] width 19 height 6
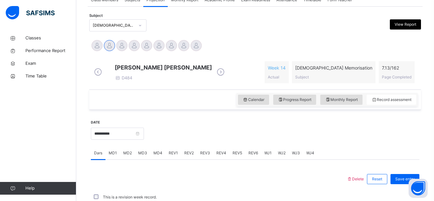
scroll to position [124, 0]
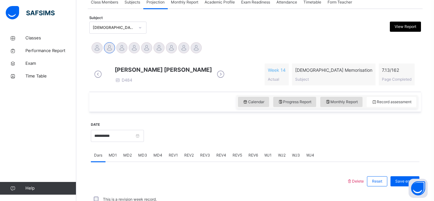
click at [155, 158] on span "MD4" at bounding box center [157, 156] width 9 height 6
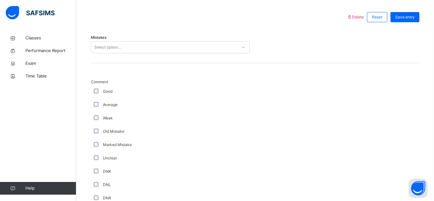
scroll to position [287, 0]
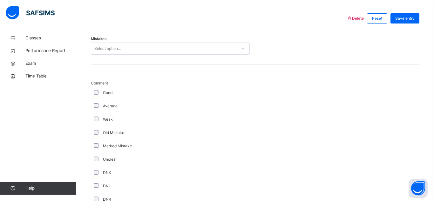
click at [129, 54] on div "Select option..." at bounding box center [164, 49] width 146 height 10
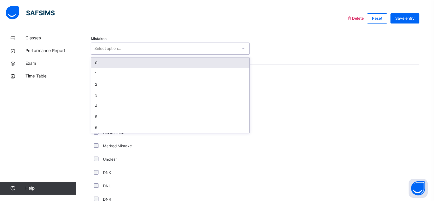
click at [124, 68] on div "0" at bounding box center [170, 63] width 158 height 11
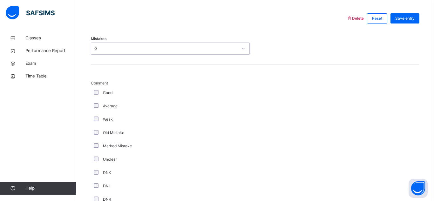
click at [95, 94] on div "Good" at bounding box center [170, 92] width 159 height 13
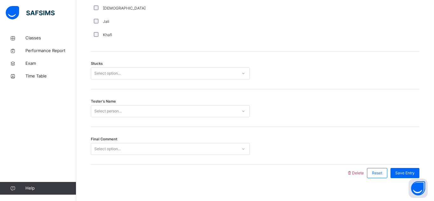
scroll to position [504, 0]
click at [107, 80] on div "Select option..." at bounding box center [107, 74] width 26 height 12
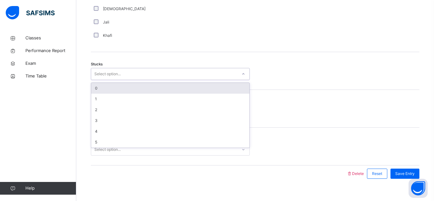
click at [104, 94] on div "0" at bounding box center [170, 88] width 158 height 11
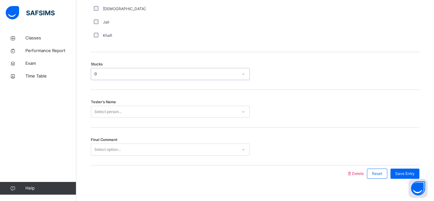
click at [109, 119] on div "Tester's Name Select person..." at bounding box center [255, 109] width 329 height 38
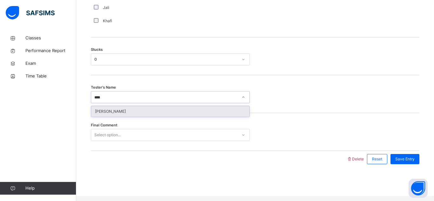
type input "*****"
click at [154, 113] on div "[PERSON_NAME]" at bounding box center [170, 111] width 158 height 11
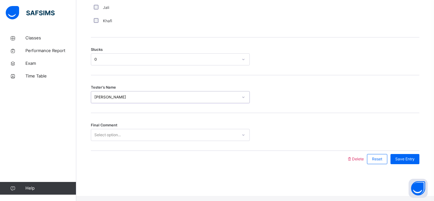
click at [155, 136] on div "Select option..." at bounding box center [164, 135] width 146 height 10
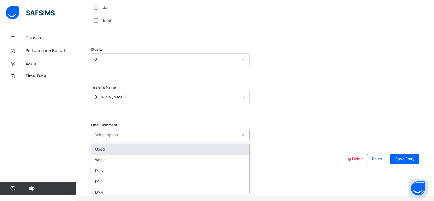
click at [154, 155] on div "Good" at bounding box center [170, 149] width 158 height 11
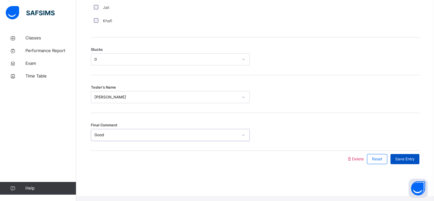
click at [405, 162] on span "Save Entry" at bounding box center [404, 159] width 19 height 6
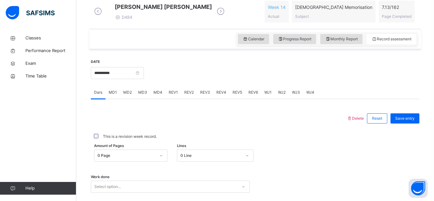
scroll to position [184, 0]
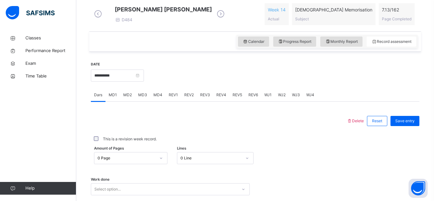
click at [172, 98] on span "REV1" at bounding box center [173, 95] width 9 height 6
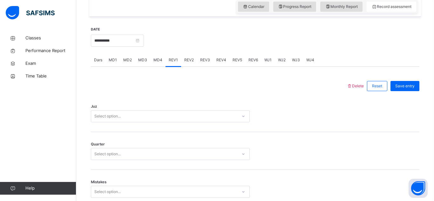
scroll to position [231, 0]
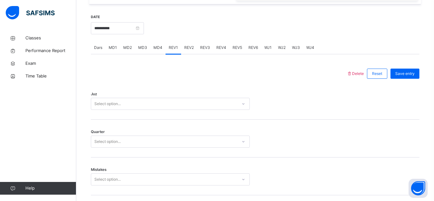
click at [173, 108] on div "Select option..." at bounding box center [164, 104] width 146 height 10
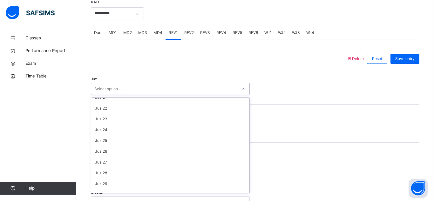
scroll to position [229, 0]
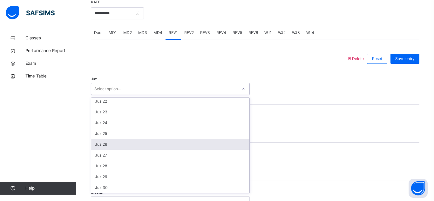
click at [147, 150] on div "Juz 26" at bounding box center [170, 144] width 158 height 11
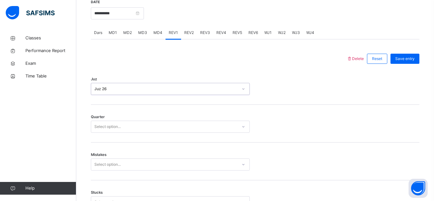
click at [150, 128] on div "Select option..." at bounding box center [164, 127] width 146 height 10
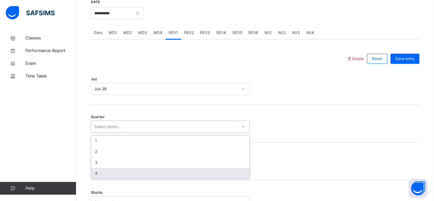
click at [146, 179] on div "4" at bounding box center [170, 173] width 158 height 11
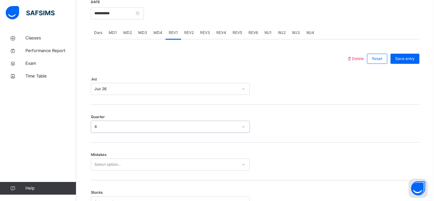
click at [146, 171] on div "Select option..." at bounding box center [170, 165] width 159 height 12
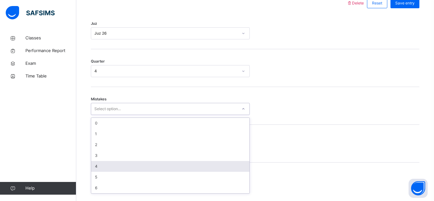
scroll to position [302, 0]
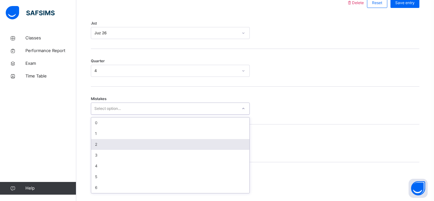
click at [136, 146] on div "2" at bounding box center [170, 144] width 158 height 11
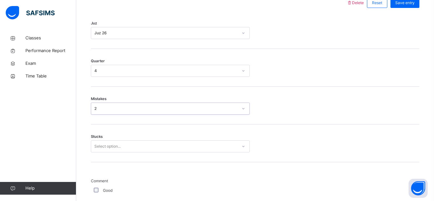
click at [133, 153] on div "Select option..." at bounding box center [170, 146] width 159 height 12
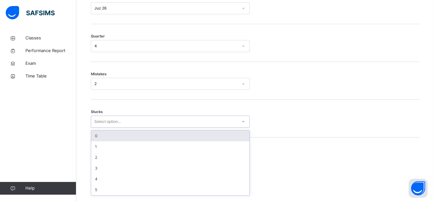
scroll to position [329, 0]
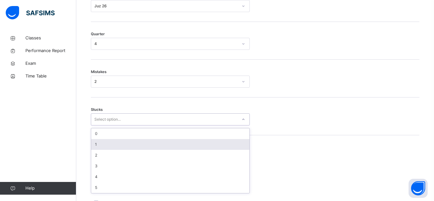
click at [144, 146] on div "1" at bounding box center [170, 144] width 158 height 11
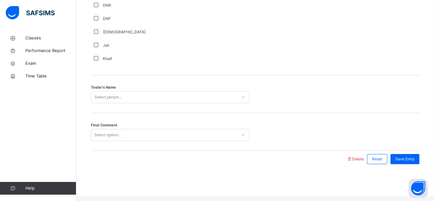
click at [126, 100] on div "Select person..." at bounding box center [164, 97] width 146 height 10
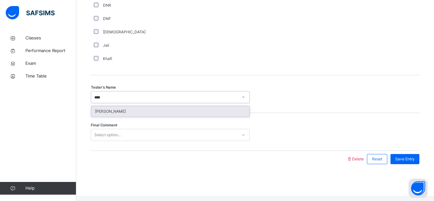
type input "*****"
click at [126, 113] on div "[PERSON_NAME]" at bounding box center [170, 111] width 158 height 11
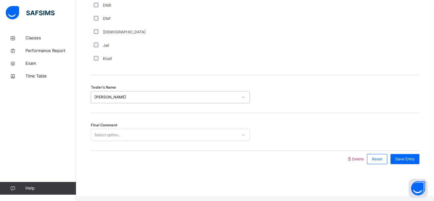
click at [119, 136] on div "Select option..." at bounding box center [107, 135] width 26 height 12
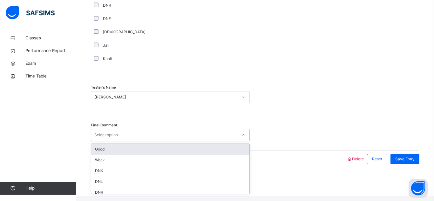
click at [125, 154] on div "Good" at bounding box center [170, 149] width 158 height 11
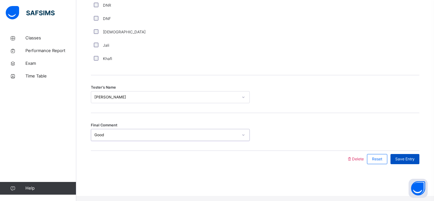
click at [413, 162] on span "Save Entry" at bounding box center [404, 159] width 19 height 6
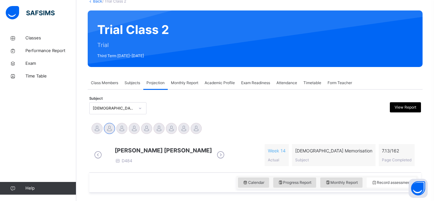
scroll to position [42, 0]
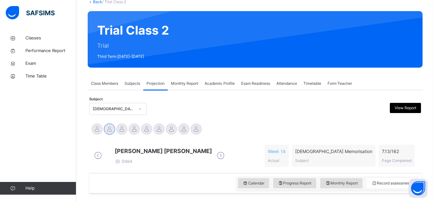
click at [126, 109] on div "[DEMOGRAPHIC_DATA] Memorisation (008)" at bounding box center [114, 109] width 42 height 6
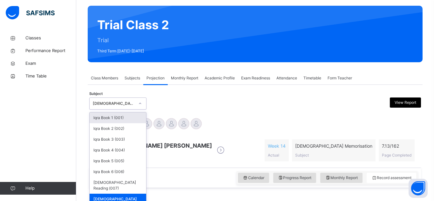
scroll to position [48, 0]
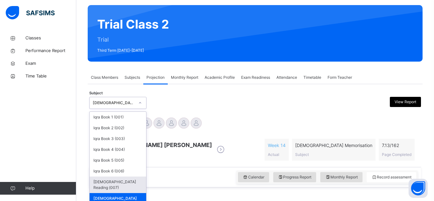
click at [110, 183] on div "[DEMOGRAPHIC_DATA] Reading (007)" at bounding box center [118, 185] width 57 height 17
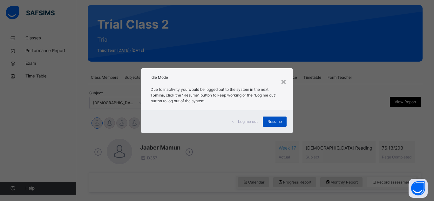
click at [279, 125] on div "Resume" at bounding box center [275, 122] width 24 height 10
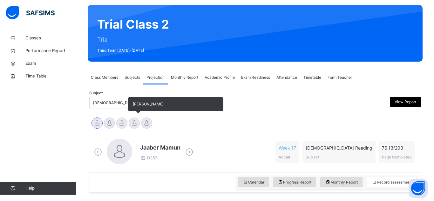
click at [139, 124] on div at bounding box center [134, 123] width 11 height 11
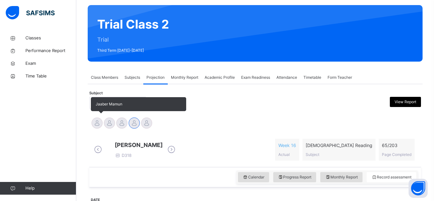
click at [100, 124] on div at bounding box center [97, 123] width 11 height 11
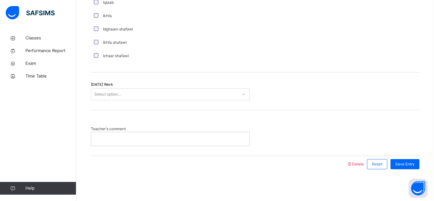
scroll to position [0, 0]
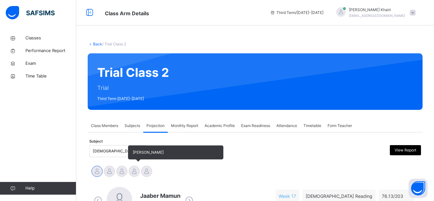
click at [133, 169] on div at bounding box center [134, 171] width 11 height 11
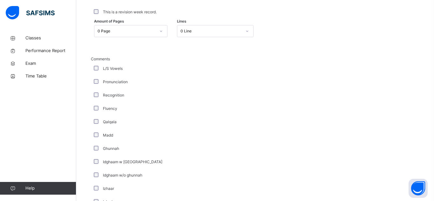
scroll to position [310, 0]
click at [127, 35] on div "0 Page" at bounding box center [127, 33] width 58 height 6
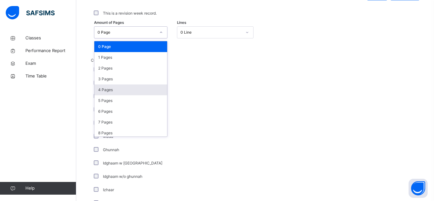
click at [150, 95] on div "4 Pages" at bounding box center [130, 90] width 73 height 11
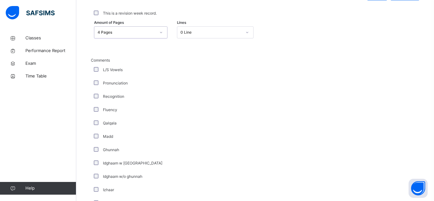
click at [124, 37] on div "4 Pages" at bounding box center [124, 33] width 61 height 10
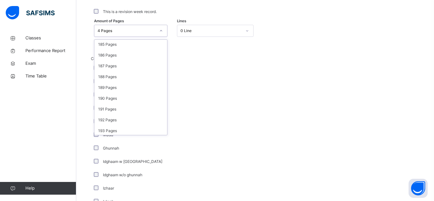
scroll to position [2108, 0]
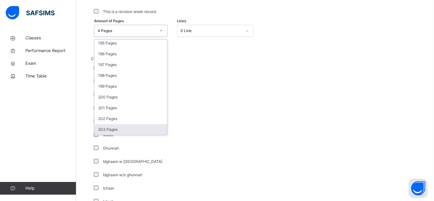
click at [115, 135] on div "203 Pages" at bounding box center [130, 129] width 73 height 11
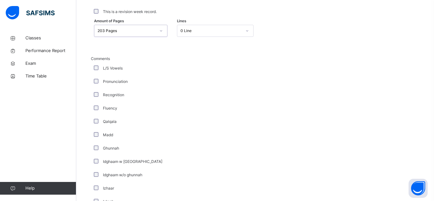
click at [244, 33] on div at bounding box center [247, 31] width 11 height 10
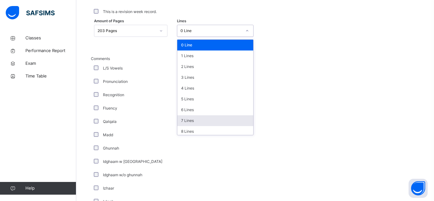
scroll to position [78, 0]
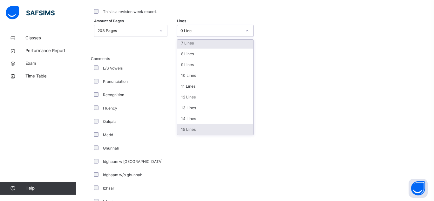
click at [198, 131] on div "15 Lines" at bounding box center [215, 129] width 76 height 11
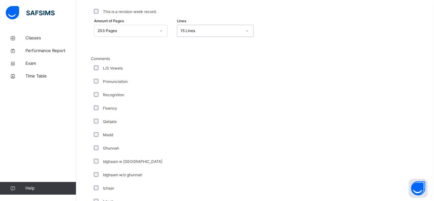
click at [127, 37] on div "203 Pages" at bounding box center [130, 31] width 73 height 12
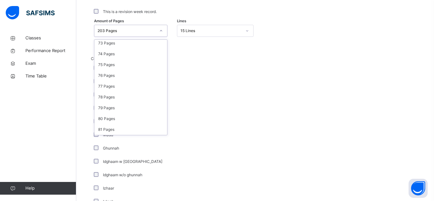
scroll to position [2108, 0]
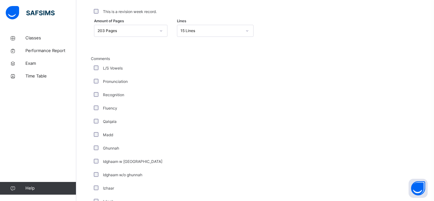
click at [180, 111] on div "Fluency" at bounding box center [170, 108] width 156 height 6
click at [152, 34] on div "203 Pages" at bounding box center [127, 31] width 58 height 6
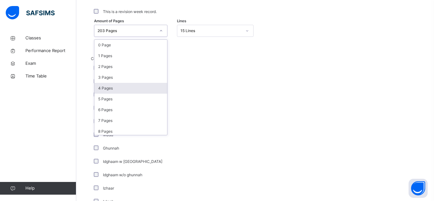
click at [128, 94] on div "4 Pages" at bounding box center [130, 88] width 73 height 11
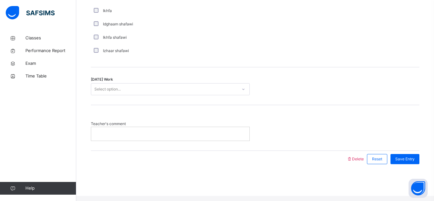
scroll to position [516, 0]
click at [127, 94] on div "Select option..." at bounding box center [164, 90] width 146 height 10
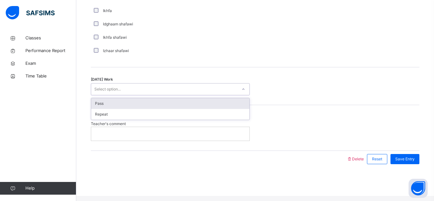
click at [177, 108] on div "Pass" at bounding box center [170, 103] width 158 height 11
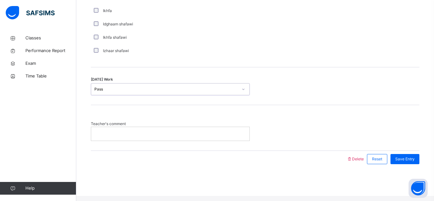
click at [181, 140] on div at bounding box center [170, 133] width 158 height 13
click at [408, 167] on div "Save Entry" at bounding box center [403, 159] width 32 height 17
click at [411, 162] on span "Save Entry" at bounding box center [404, 159] width 19 height 6
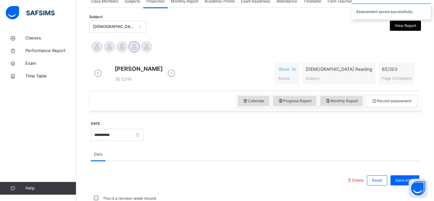
scroll to position [0, 0]
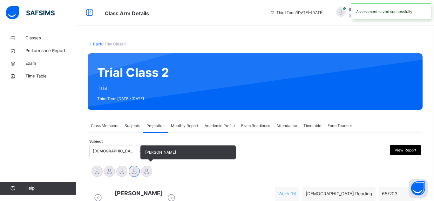
click at [146, 176] on div at bounding box center [146, 171] width 11 height 11
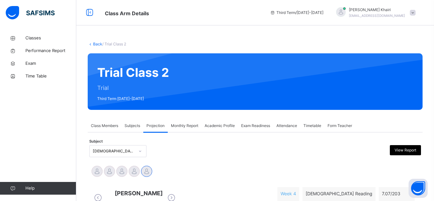
scroll to position [516, 0]
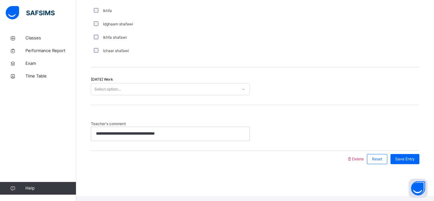
click at [235, 140] on div "**********" at bounding box center [170, 133] width 158 height 13
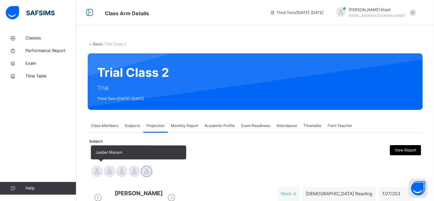
click at [97, 168] on div at bounding box center [97, 171] width 11 height 11
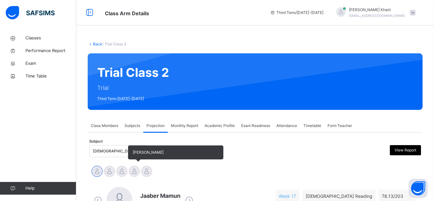
click at [139, 170] on div at bounding box center [134, 171] width 11 height 11
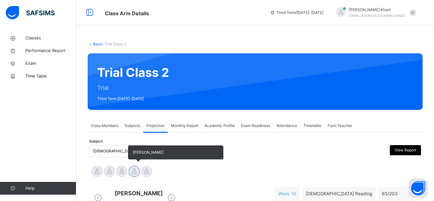
click at [139, 170] on div at bounding box center [134, 171] width 11 height 11
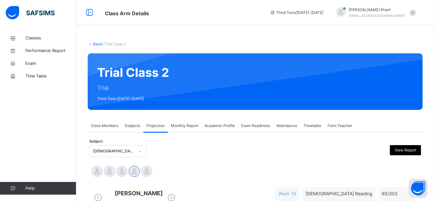
click at [0, 0] on div "× Idle Mode Due to inactivity you would be logged out to the system in the next…" at bounding box center [0, 0] width 0 height 0
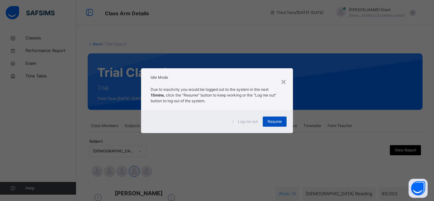
click at [272, 120] on span "Resume" at bounding box center [275, 122] width 14 height 6
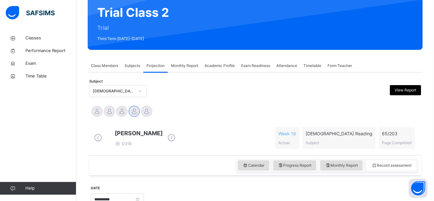
scroll to position [69, 0]
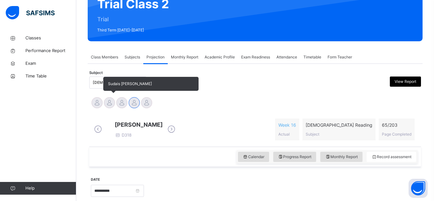
click at [108, 88] on span "Sudais [PERSON_NAME]" at bounding box center [150, 84] width 95 height 14
click at [107, 85] on span "Sudais [PERSON_NAME]" at bounding box center [150, 84] width 95 height 14
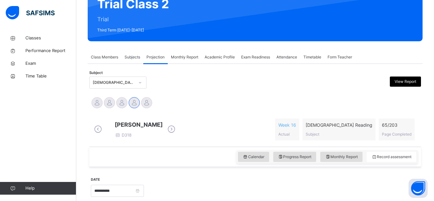
click at [100, 83] on div "[DEMOGRAPHIC_DATA] Reading (007)" at bounding box center [114, 83] width 42 height 6
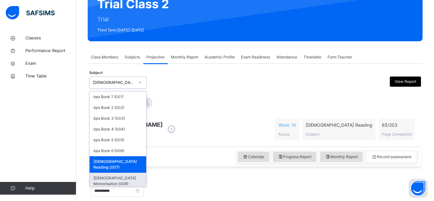
click at [113, 173] on div "[DEMOGRAPHIC_DATA] Memorisation (008)" at bounding box center [118, 181] width 57 height 17
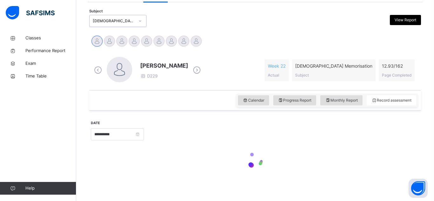
scroll to position [131, 0]
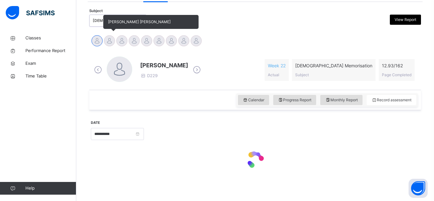
click at [108, 46] on div at bounding box center [109, 40] width 11 height 11
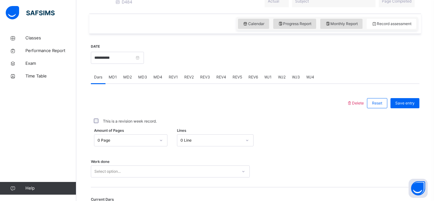
scroll to position [247, 0]
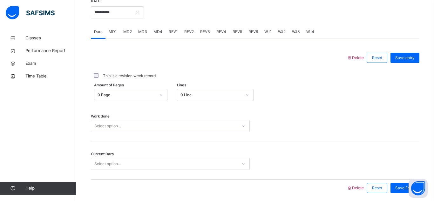
click at [193, 98] on div "0 Line" at bounding box center [210, 95] width 61 height 6
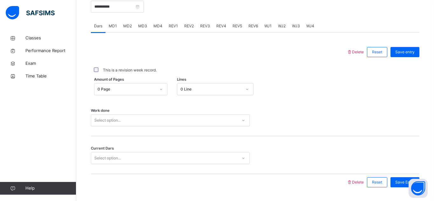
scroll to position [253, 0]
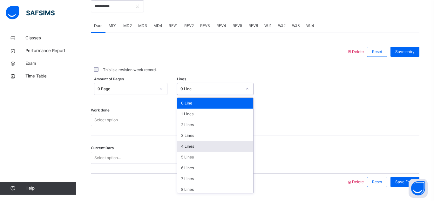
click at [198, 152] on div "4 Lines" at bounding box center [215, 146] width 76 height 11
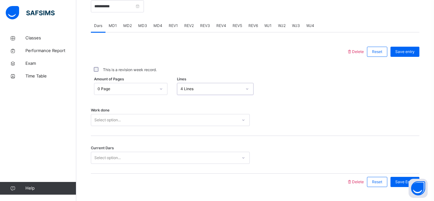
click at [157, 121] on div "Select option..." at bounding box center [164, 120] width 146 height 10
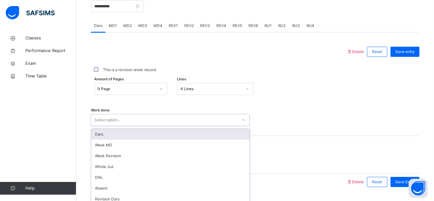
scroll to position [276, 0]
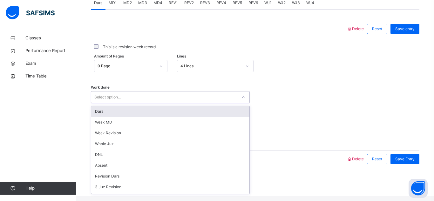
click at [156, 117] on div "Dars" at bounding box center [170, 111] width 158 height 11
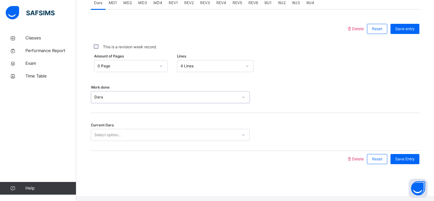
click at [146, 140] on div "Select option..." at bounding box center [164, 135] width 146 height 10
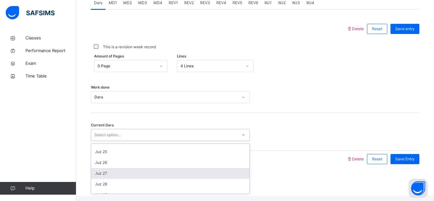
click at [121, 174] on div "Juz 27" at bounding box center [170, 173] width 158 height 11
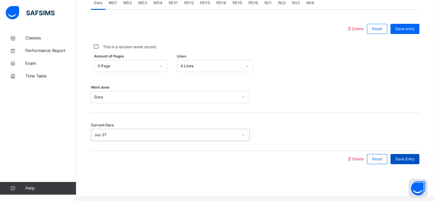
click at [417, 163] on div "Save Entry" at bounding box center [404, 159] width 29 height 10
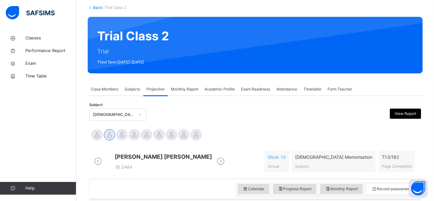
scroll to position [0, 0]
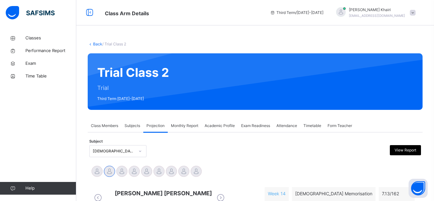
click at [106, 131] on div "Class Members" at bounding box center [105, 125] width 34 height 13
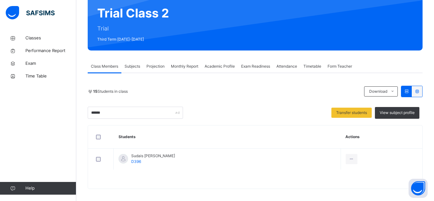
scroll to position [63, 0]
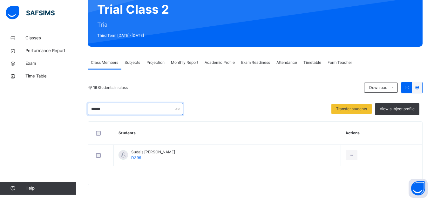
click at [131, 114] on input "******" at bounding box center [135, 109] width 95 height 12
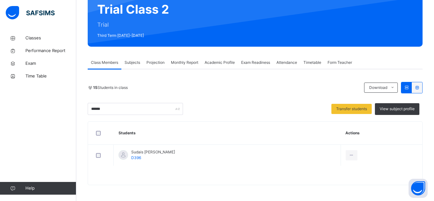
click at [152, 63] on span "Projection" at bounding box center [155, 63] width 18 height 6
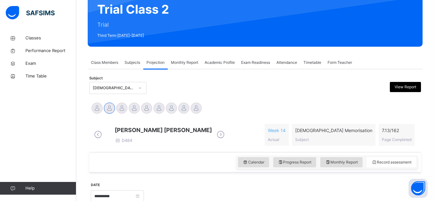
click at [113, 66] on div "Class Members" at bounding box center [105, 62] width 34 height 13
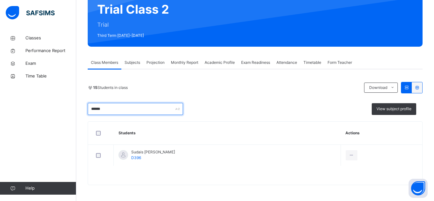
click at [168, 112] on input "******" at bounding box center [135, 109] width 95 height 12
type input "*"
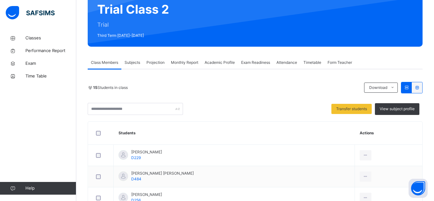
click at [134, 63] on span "Subjects" at bounding box center [133, 63] width 16 height 6
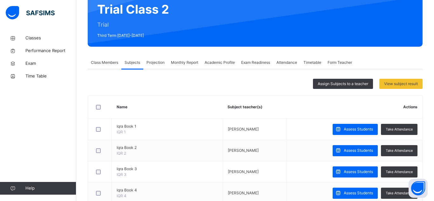
scroll to position [61, 0]
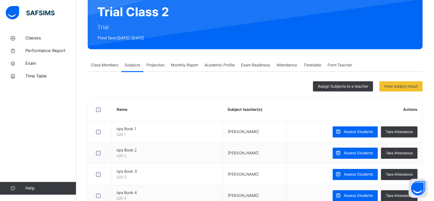
click at [159, 68] on div "Projection" at bounding box center [155, 65] width 24 height 13
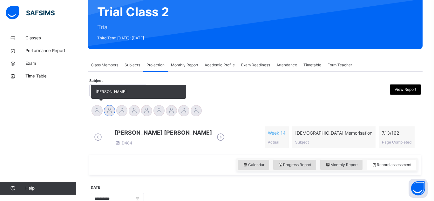
click at [96, 108] on div at bounding box center [97, 110] width 11 height 11
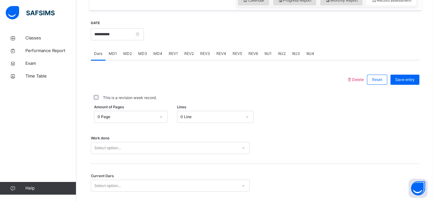
scroll to position [230, 0]
click at [158, 55] on span "MD4" at bounding box center [157, 54] width 9 height 6
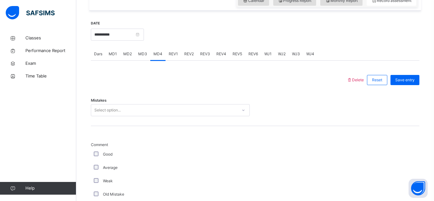
click at [128, 113] on div "Select option..." at bounding box center [164, 110] width 146 height 10
click at [126, 118] on div "Mistakes Select option..." at bounding box center [255, 107] width 329 height 38
click at [126, 112] on div "Select option..." at bounding box center [164, 110] width 146 height 10
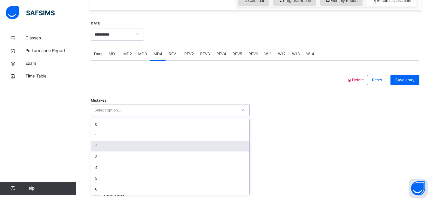
click at [106, 147] on div "2" at bounding box center [170, 146] width 158 height 11
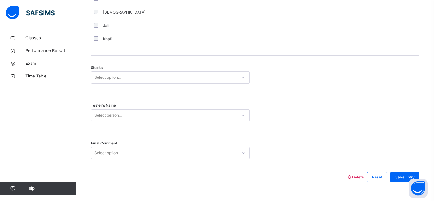
scroll to position [519, 0]
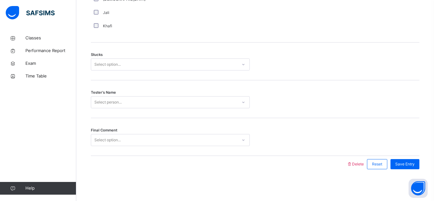
click at [144, 65] on div "Select option..." at bounding box center [164, 65] width 146 height 10
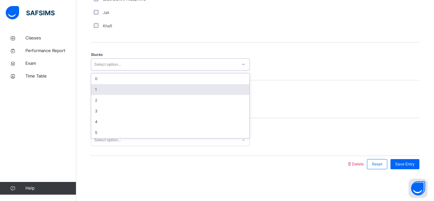
click at [146, 87] on div "1" at bounding box center [170, 89] width 158 height 11
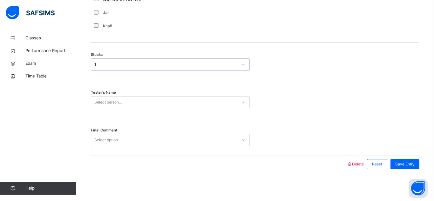
click at [146, 87] on div "Tester's Name Select person..." at bounding box center [255, 99] width 329 height 38
click at [147, 99] on div "Select person..." at bounding box center [164, 103] width 146 height 10
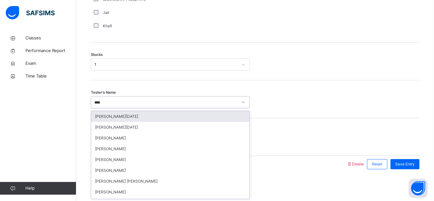
type input "*****"
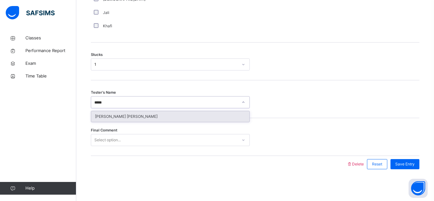
click at [114, 111] on div "[PERSON_NAME] [PERSON_NAME]" at bounding box center [170, 116] width 158 height 11
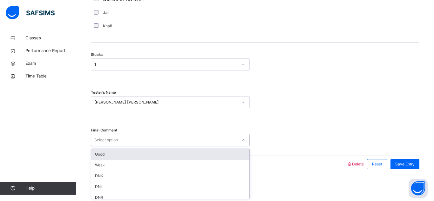
click at [174, 143] on div "Select option..." at bounding box center [164, 140] width 146 height 10
click at [175, 143] on div "Select option..." at bounding box center [164, 140] width 146 height 10
click at [176, 143] on div "Select option..." at bounding box center [164, 140] width 146 height 10
type input "****"
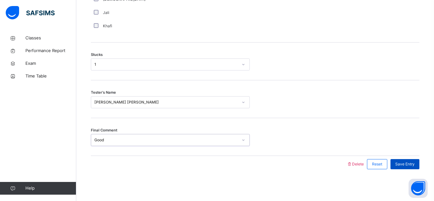
click at [416, 166] on div "Save Entry" at bounding box center [404, 164] width 29 height 10
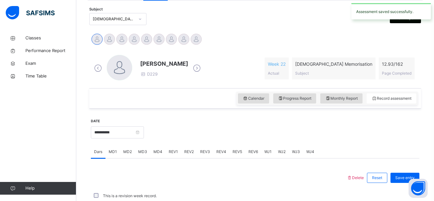
scroll to position [276, 0]
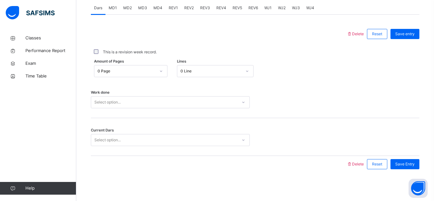
click at [159, 10] on span "MD4" at bounding box center [157, 8] width 9 height 6
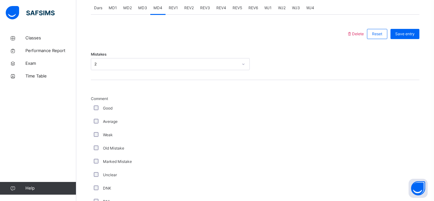
scroll to position [519, 0]
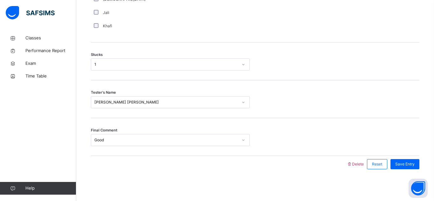
click at [159, 10] on div "Jali" at bounding box center [170, 13] width 156 height 6
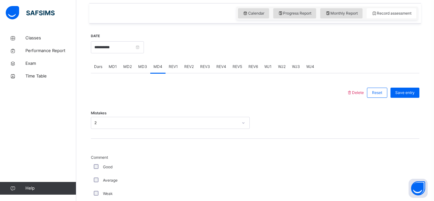
scroll to position [275, 0]
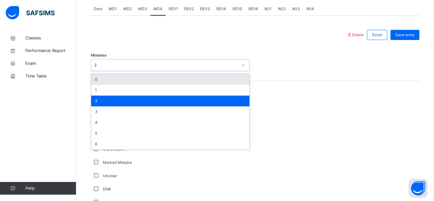
click at [132, 71] on div "2" at bounding box center [170, 65] width 159 height 12
click at [132, 76] on div "0" at bounding box center [170, 79] width 158 height 11
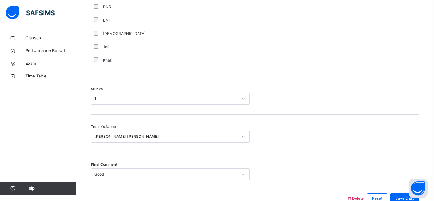
scroll to position [485, 0]
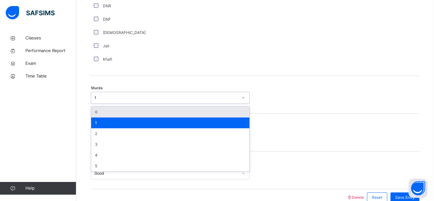
click at [141, 92] on div "1" at bounding box center [170, 98] width 159 height 12
click at [146, 102] on div "1" at bounding box center [164, 98] width 146 height 10
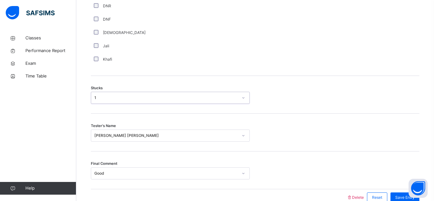
scroll to position [519, 0]
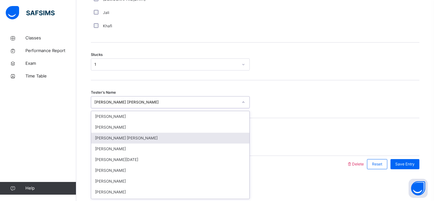
click at [233, 108] on div "option [PERSON_NAME] [PERSON_NAME] focused, 3 of 92. 92 results available. Use …" at bounding box center [170, 102] width 159 height 12
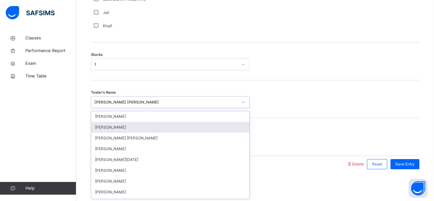
click at [184, 63] on div "1" at bounding box center [166, 65] width 144 height 6
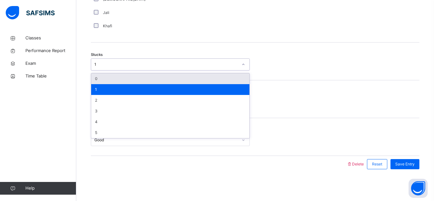
click at [184, 80] on div "0" at bounding box center [170, 78] width 158 height 11
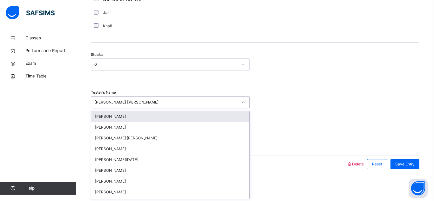
click at [183, 99] on div "[PERSON_NAME] [PERSON_NAME]" at bounding box center [164, 103] width 146 height 10
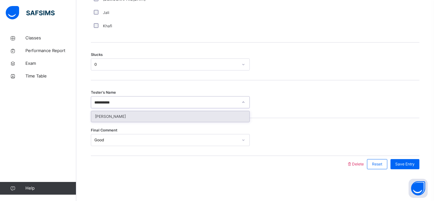
type input "**********"
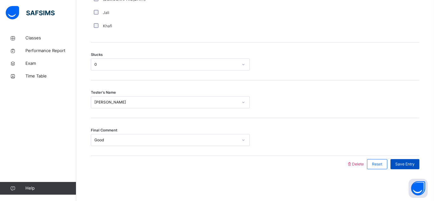
click at [392, 164] on div "Save Entry" at bounding box center [404, 164] width 29 height 10
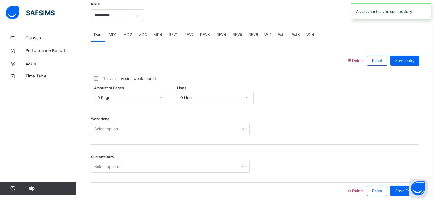
scroll to position [251, 0]
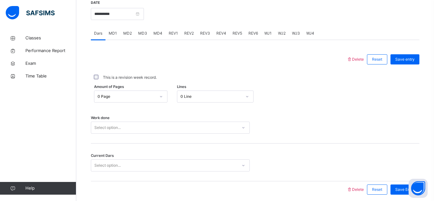
click at [139, 36] on div "MD3" at bounding box center [142, 33] width 15 height 13
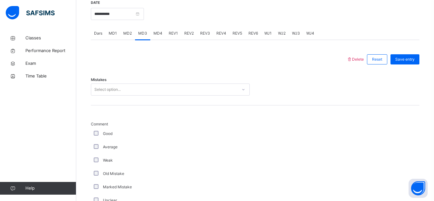
click at [112, 88] on div "Select option..." at bounding box center [107, 90] width 26 height 12
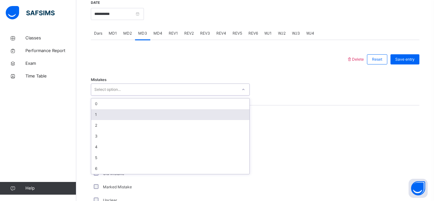
click at [113, 109] on div "1" at bounding box center [170, 114] width 158 height 11
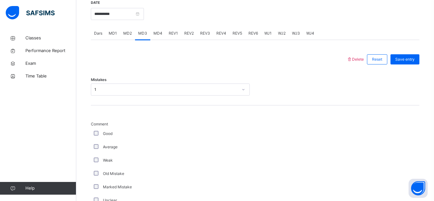
click at [139, 85] on div "1" at bounding box center [164, 90] width 146 height 10
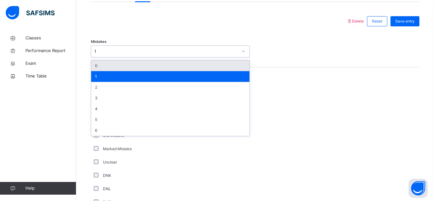
scroll to position [289, 0]
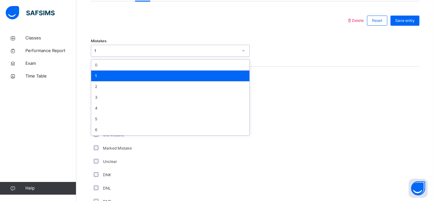
click at [322, 119] on div "Comment Good Average Weak Old Mistake Marked Mistake Unclear DNK DNL DNR DNF Mu…" at bounding box center [255, 172] width 329 height 179
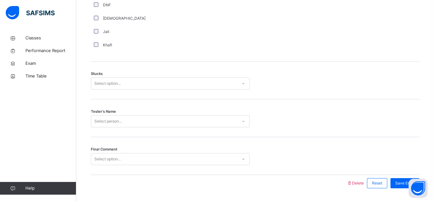
scroll to position [501, 0]
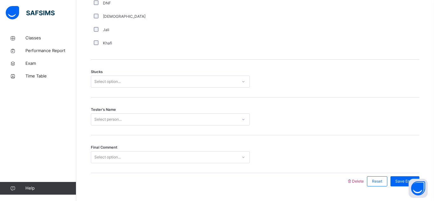
click at [183, 88] on div "Stucks Select option..." at bounding box center [255, 79] width 329 height 38
click at [182, 85] on div "Select option..." at bounding box center [164, 82] width 146 height 10
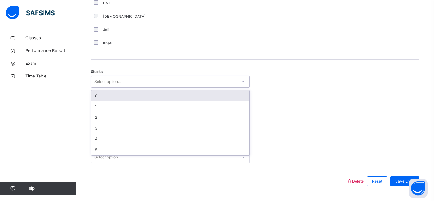
click at [183, 94] on div "0" at bounding box center [170, 96] width 158 height 11
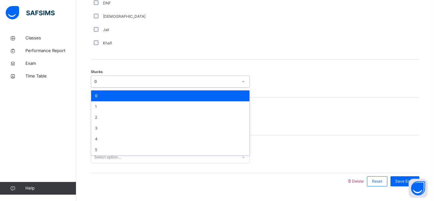
click at [177, 85] on div "0" at bounding box center [164, 82] width 146 height 10
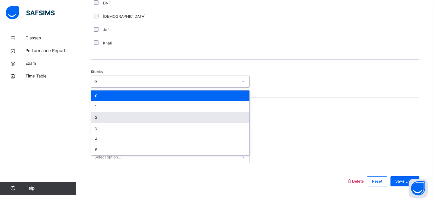
click at [169, 122] on div "2" at bounding box center [170, 117] width 158 height 11
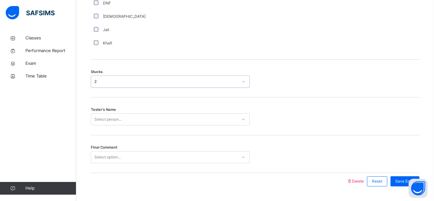
scroll to position [519, 0]
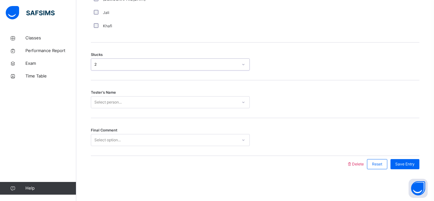
click at [169, 108] on div "Select person..." at bounding box center [170, 102] width 159 height 12
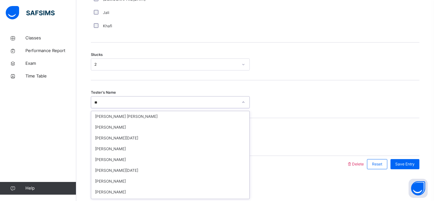
type input "*"
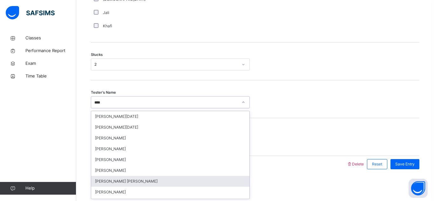
type input "*****"
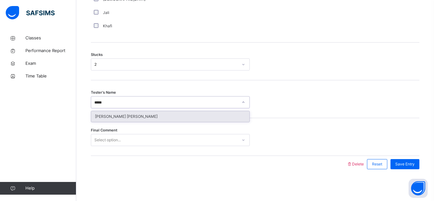
click at [167, 119] on div "[PERSON_NAME] [PERSON_NAME]" at bounding box center [170, 116] width 158 height 11
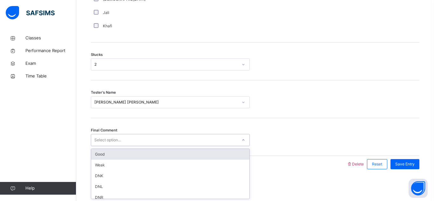
click at [152, 156] on div "Good" at bounding box center [170, 154] width 158 height 11
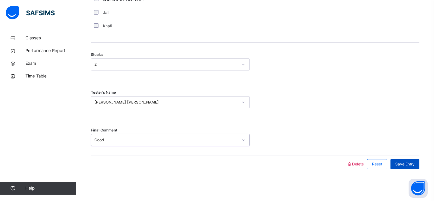
click at [405, 168] on div "Save Entry" at bounding box center [404, 164] width 29 height 10
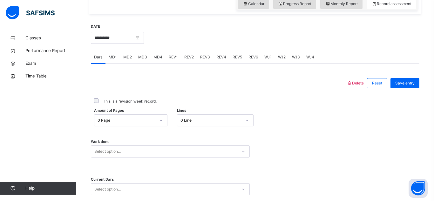
scroll to position [276, 0]
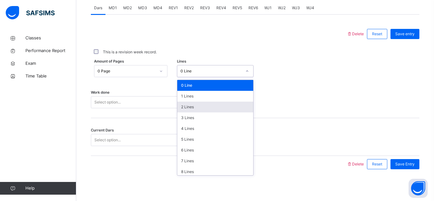
click at [180, 110] on div "2 Lines" at bounding box center [215, 107] width 76 height 11
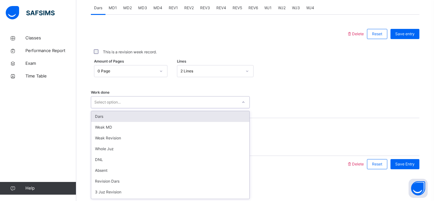
click at [94, 116] on div "Dars" at bounding box center [170, 116] width 158 height 11
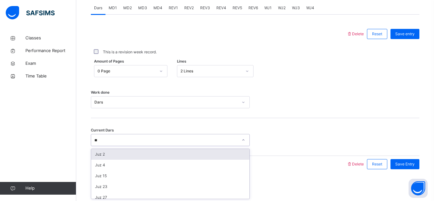
type input "*"
type input "******"
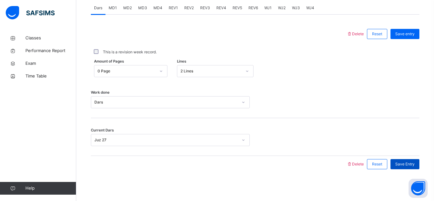
click at [401, 161] on span "Save Entry" at bounding box center [404, 164] width 19 height 6
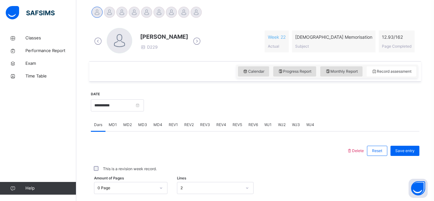
scroll to position [160, 0]
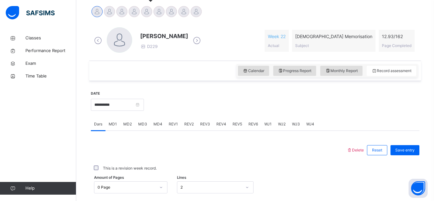
click at [145, 13] on div at bounding box center [146, 11] width 11 height 11
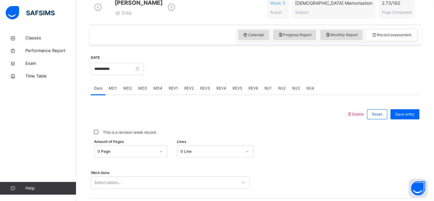
scroll to position [193, 0]
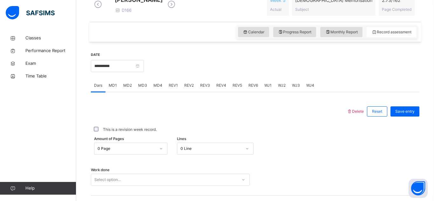
click at [283, 88] on span "WJ2" at bounding box center [282, 86] width 8 height 6
click at [267, 88] on span "WJ1" at bounding box center [267, 86] width 7 height 6
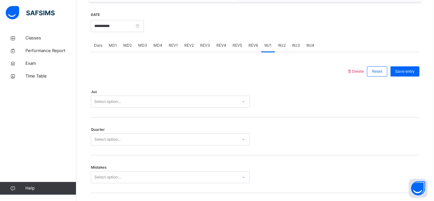
click at [176, 108] on div "Select option..." at bounding box center [170, 102] width 159 height 12
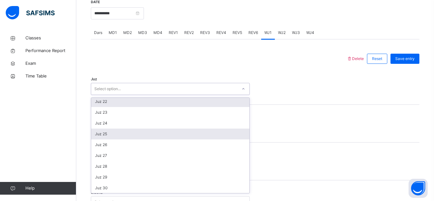
scroll to position [229, 0]
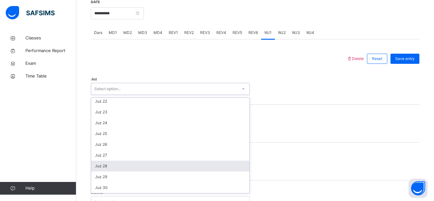
click at [151, 172] on div "Juz 28" at bounding box center [170, 166] width 158 height 11
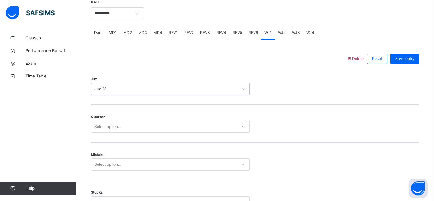
click at [130, 132] on div "Select option..." at bounding box center [164, 127] width 146 height 10
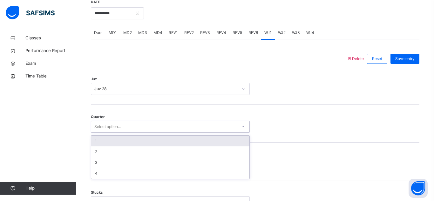
click at [139, 146] on div "1" at bounding box center [170, 141] width 158 height 11
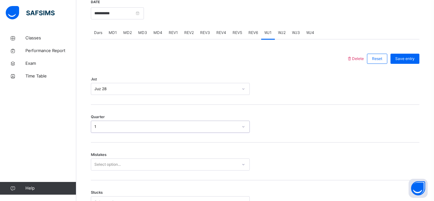
click at [155, 170] on div "Select option..." at bounding box center [170, 165] width 159 height 12
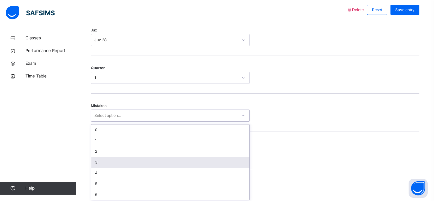
scroll to position [302, 0]
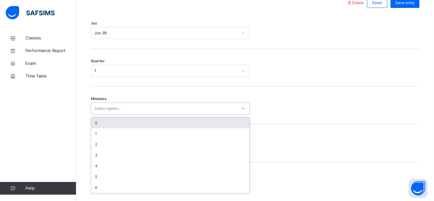
click at [135, 128] on div "0" at bounding box center [170, 123] width 158 height 11
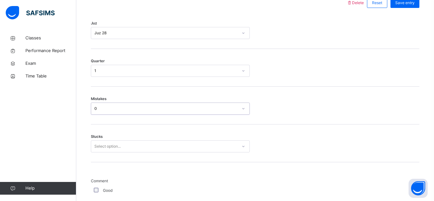
click at [149, 151] on div "Select option..." at bounding box center [170, 146] width 159 height 12
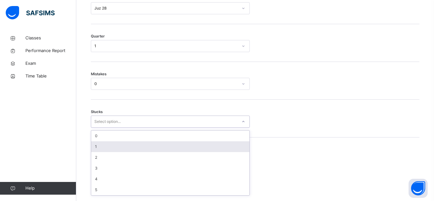
scroll to position [329, 0]
click at [149, 150] on div "1" at bounding box center [170, 144] width 158 height 11
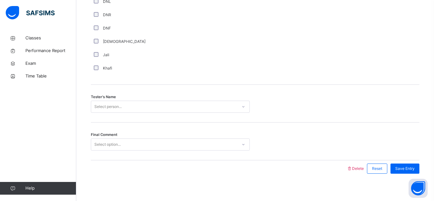
scroll to position [587, 0]
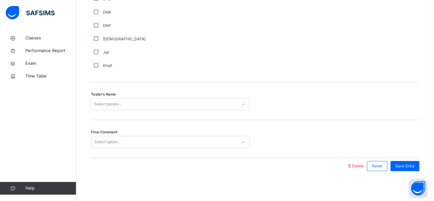
click at [105, 110] on div "Select person..." at bounding box center [170, 104] width 159 height 12
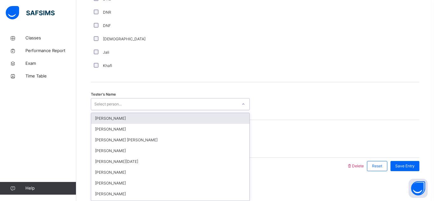
scroll to position [594, 0]
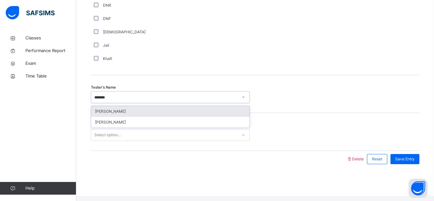
type input "********"
click at [134, 116] on div "[PERSON_NAME]" at bounding box center [170, 111] width 158 height 11
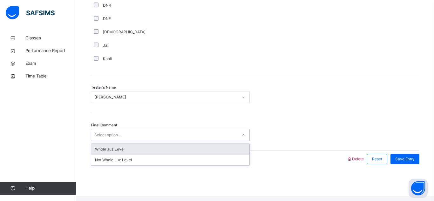
click at [240, 140] on div at bounding box center [243, 135] width 11 height 10
click at [236, 153] on div "Whole Juz Level" at bounding box center [170, 149] width 158 height 11
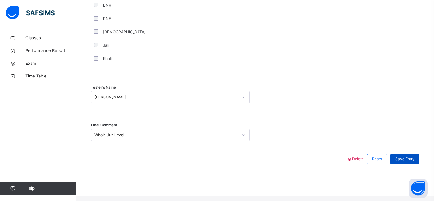
click at [396, 162] on span "Save Entry" at bounding box center [404, 159] width 19 height 6
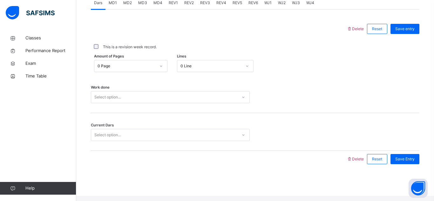
scroll to position [0, 0]
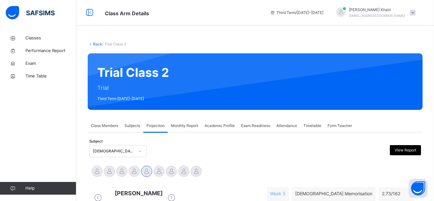
click at [267, 108] on div "Trial Class 2 Trial Third Term [DATE]-[DATE]" at bounding box center [255, 81] width 335 height 57
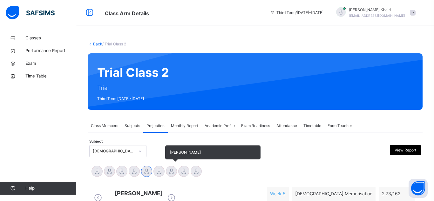
click at [175, 168] on div at bounding box center [171, 171] width 11 height 11
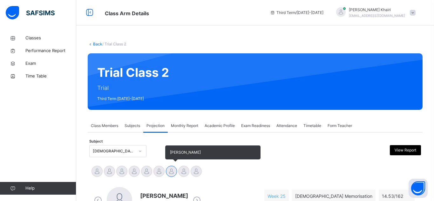
click at [171, 171] on div at bounding box center [171, 171] width 11 height 11
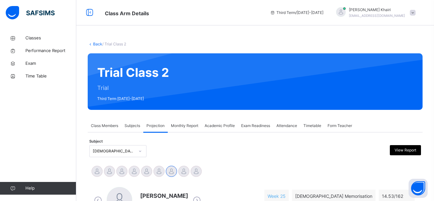
click at [118, 126] on span "Class Members" at bounding box center [104, 126] width 27 height 6
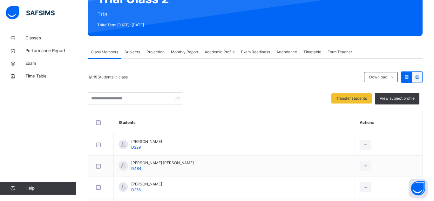
scroll to position [73, 0]
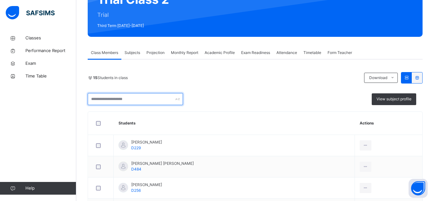
click at [102, 104] on input "text" at bounding box center [135, 99] width 95 height 12
type input "*"
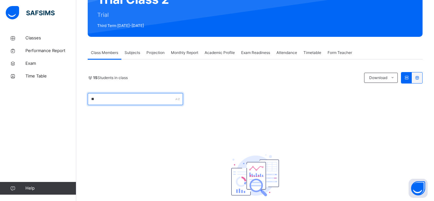
type input "*"
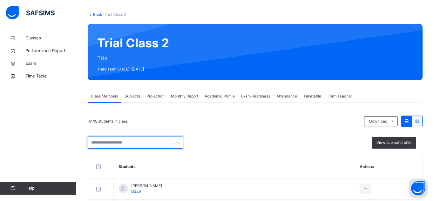
scroll to position [30, 0]
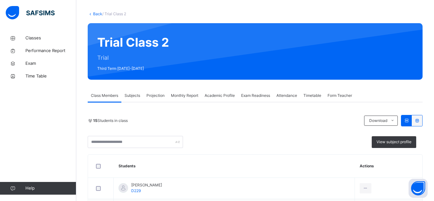
click at [153, 98] on div "Projection" at bounding box center [155, 95] width 24 height 13
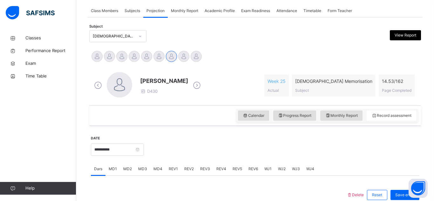
scroll to position [115, 0]
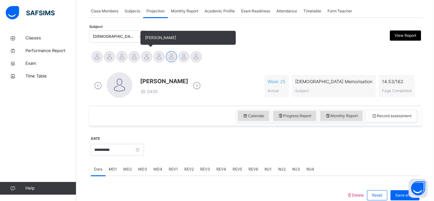
click at [146, 54] on div at bounding box center [146, 56] width 11 height 11
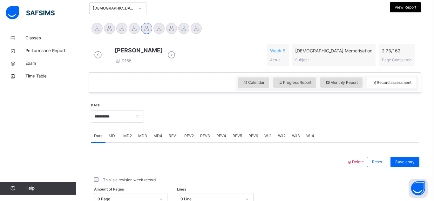
scroll to position [165, 0]
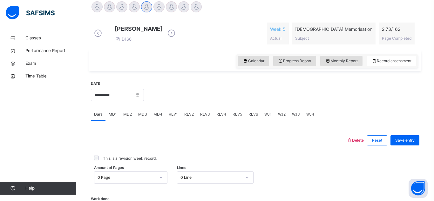
click at [266, 117] on span "WJ1" at bounding box center [267, 115] width 7 height 6
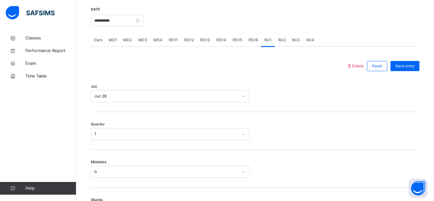
scroll to position [240, 0]
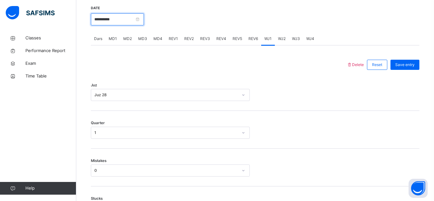
click at [144, 24] on input "**********" at bounding box center [117, 19] width 53 height 12
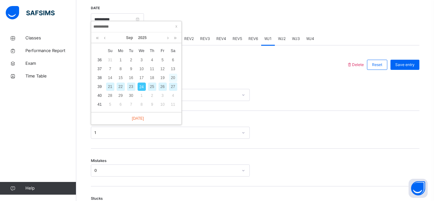
click at [174, 74] on div "20" at bounding box center [173, 78] width 8 height 8
type input "**********"
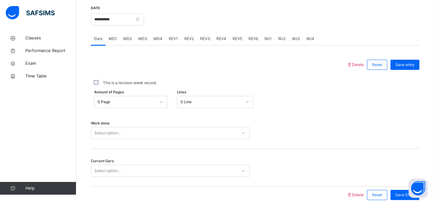
click at [268, 45] on div "WJ1" at bounding box center [268, 38] width 14 height 13
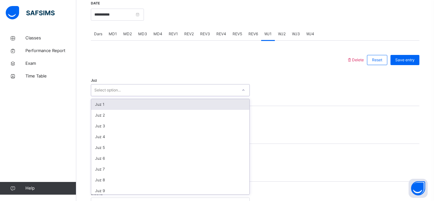
click at [119, 96] on div "option Juz 1 focused, 1 of 30. 30 results available. Use Up and Down to choose …" at bounding box center [170, 90] width 159 height 12
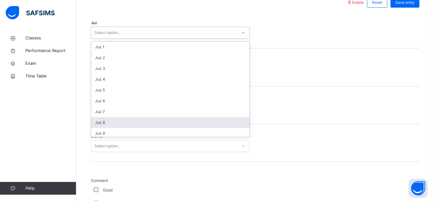
scroll to position [302, 0]
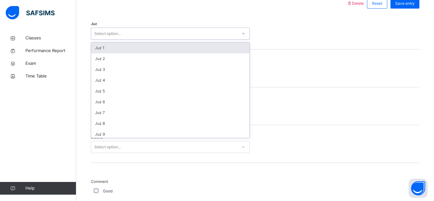
click at [171, 39] on div "Select option..." at bounding box center [164, 34] width 146 height 10
type input "******"
click at [173, 51] on div "Juz 28" at bounding box center [170, 48] width 158 height 11
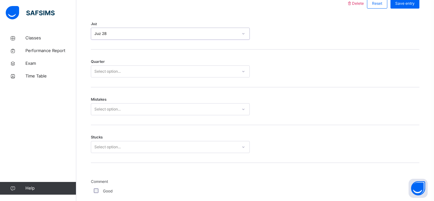
click at [145, 77] on div "Select option..." at bounding box center [164, 72] width 146 height 10
click at [147, 77] on div "Select option..." at bounding box center [164, 72] width 146 height 10
click at [144, 83] on div "Quarter 0 results available. Select is focused ,type to refine list, press Down…" at bounding box center [255, 69] width 329 height 38
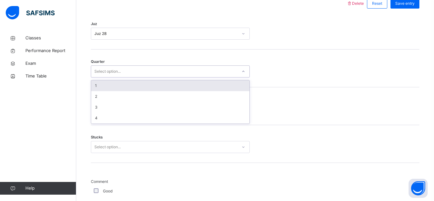
click at [144, 77] on div "Select option..." at bounding box center [164, 72] width 146 height 10
click at [143, 89] on div "1" at bounding box center [170, 85] width 158 height 11
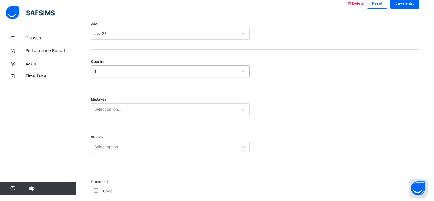
click at [140, 111] on div "Select option..." at bounding box center [164, 110] width 146 height 10
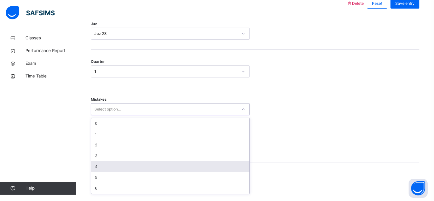
click at [111, 169] on div "4" at bounding box center [170, 166] width 158 height 11
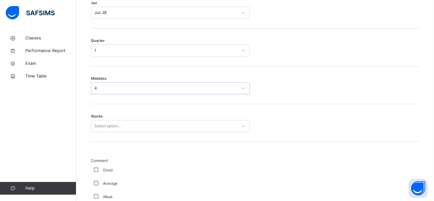
click at [115, 132] on div "Select option..." at bounding box center [170, 126] width 159 height 12
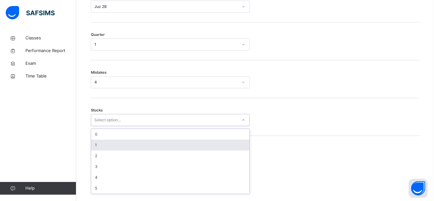
scroll to position [329, 0]
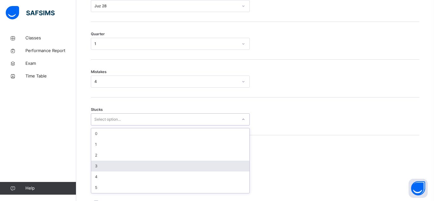
click at [120, 170] on div "3" at bounding box center [170, 166] width 158 height 11
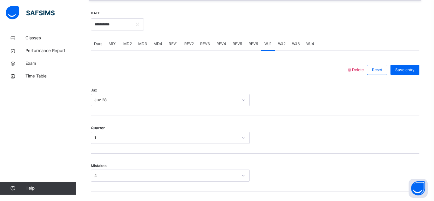
scroll to position [594, 0]
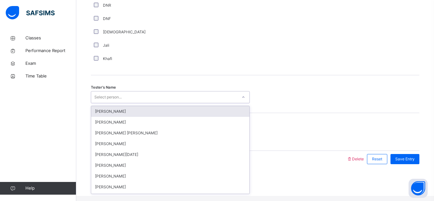
click at [138, 98] on div "Select person..." at bounding box center [164, 97] width 146 height 10
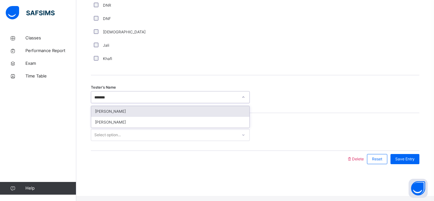
type input "********"
click at [124, 116] on div "[PERSON_NAME]" at bounding box center [170, 111] width 158 height 11
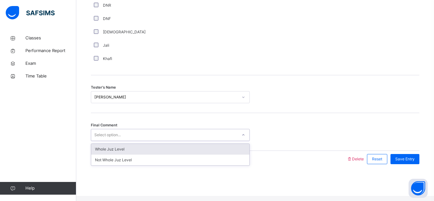
click at [233, 139] on div "Select option..." at bounding box center [164, 135] width 146 height 10
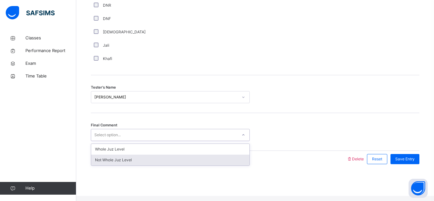
click at [238, 166] on div "Not Whole Juz Level" at bounding box center [170, 160] width 158 height 11
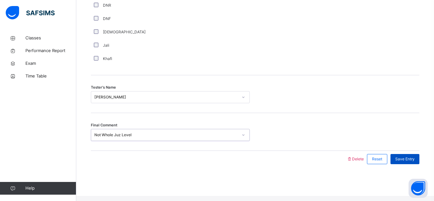
click at [404, 162] on span "Save Entry" at bounding box center [404, 159] width 19 height 6
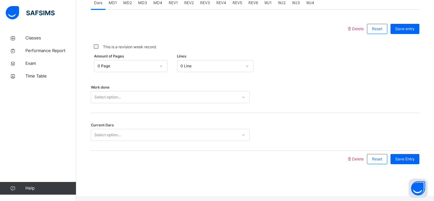
scroll to position [0, 0]
